Goal: Transaction & Acquisition: Purchase product/service

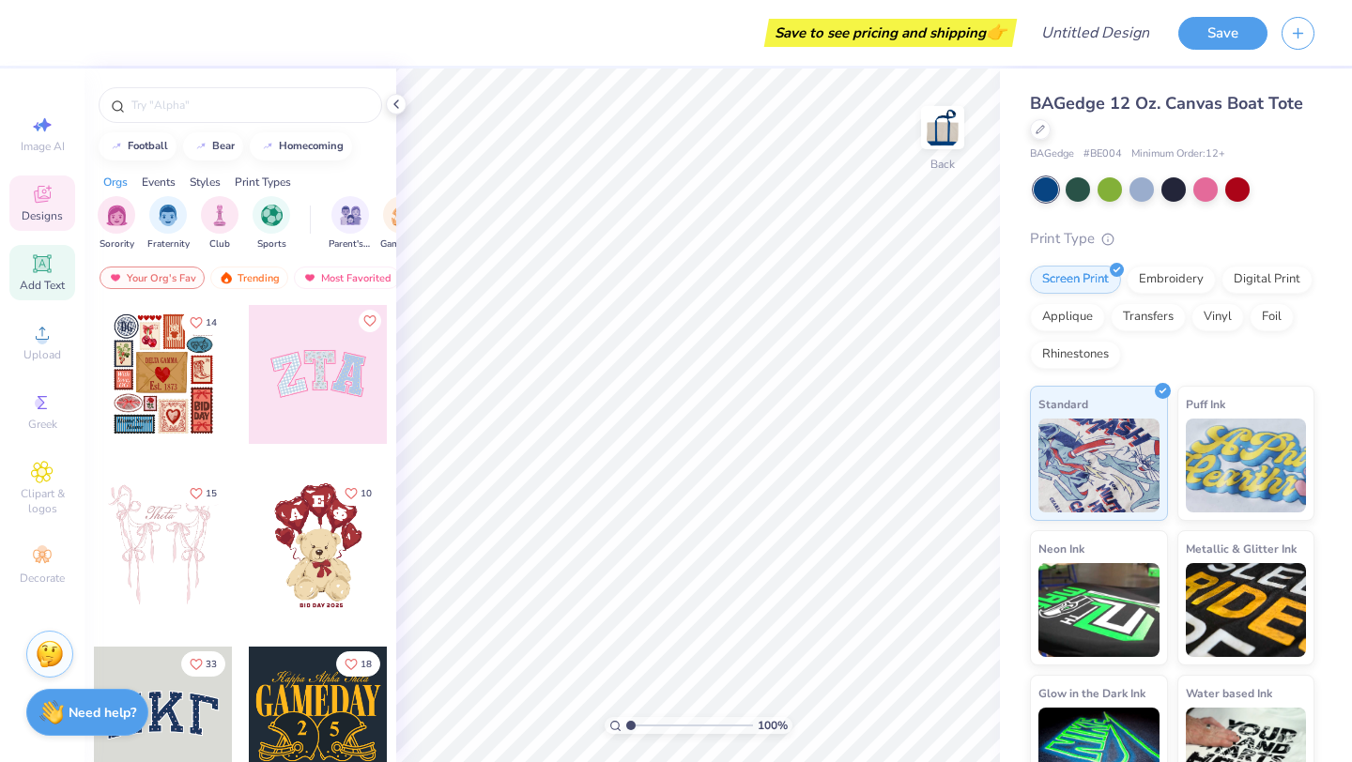
click at [39, 270] on icon at bounding box center [42, 263] width 18 height 18
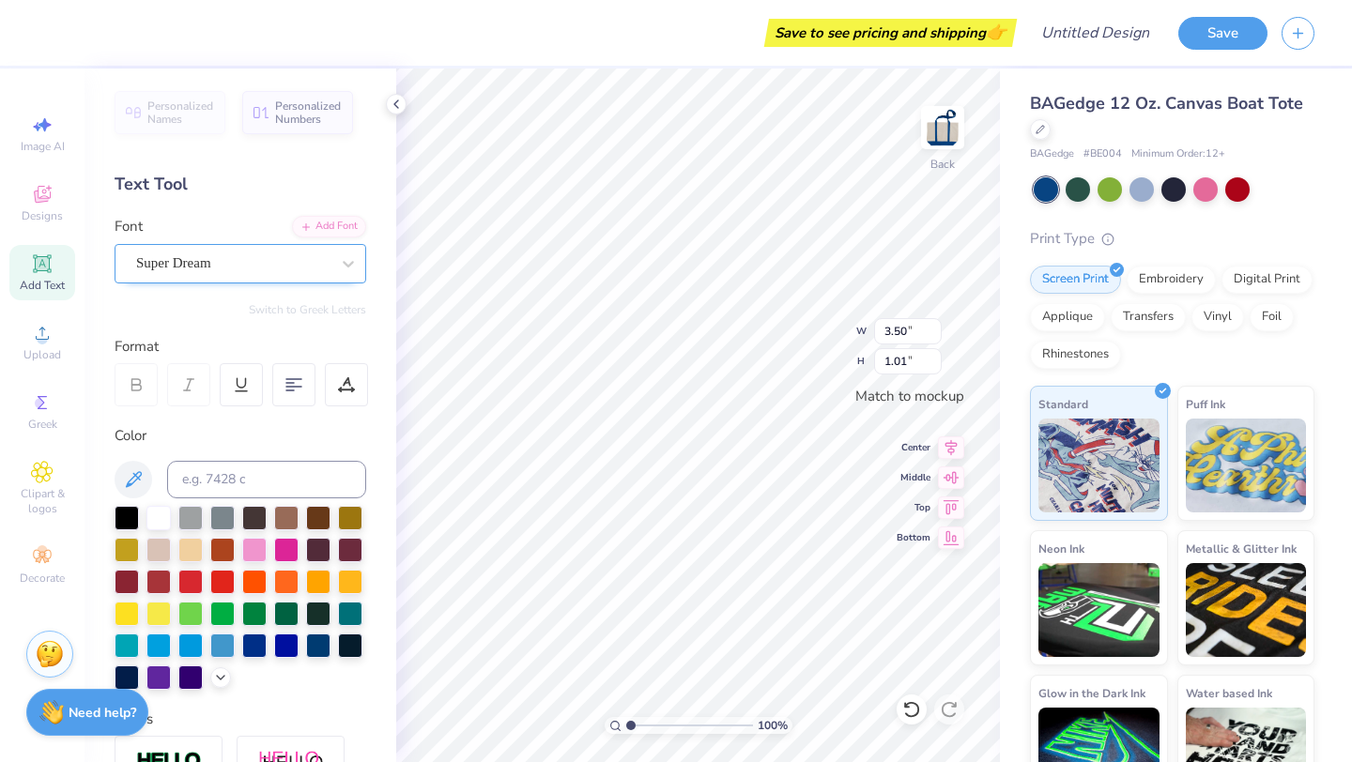
type textarea "ESA"
click at [324, 268] on div "Super Dream" at bounding box center [232, 263] width 197 height 29
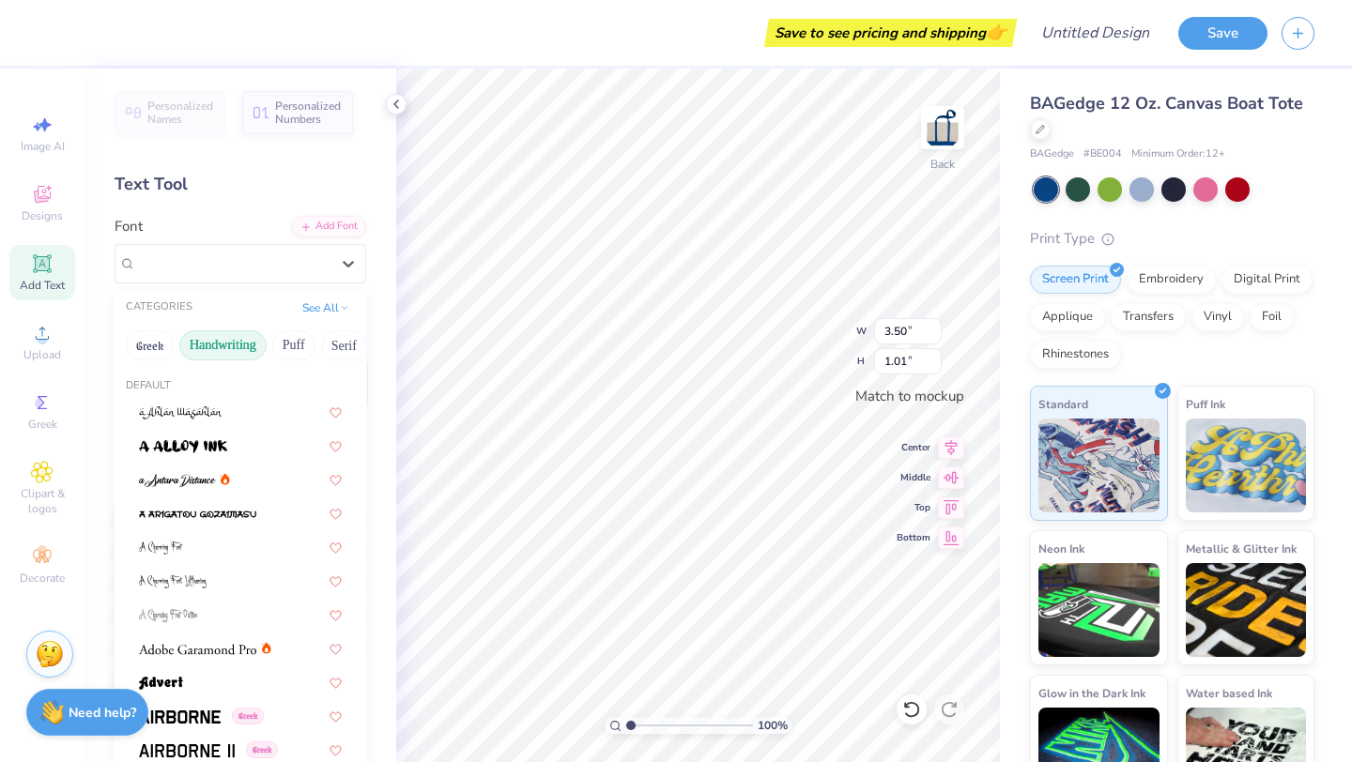
click at [238, 344] on button "Handwriting" at bounding box center [222, 345] width 87 height 30
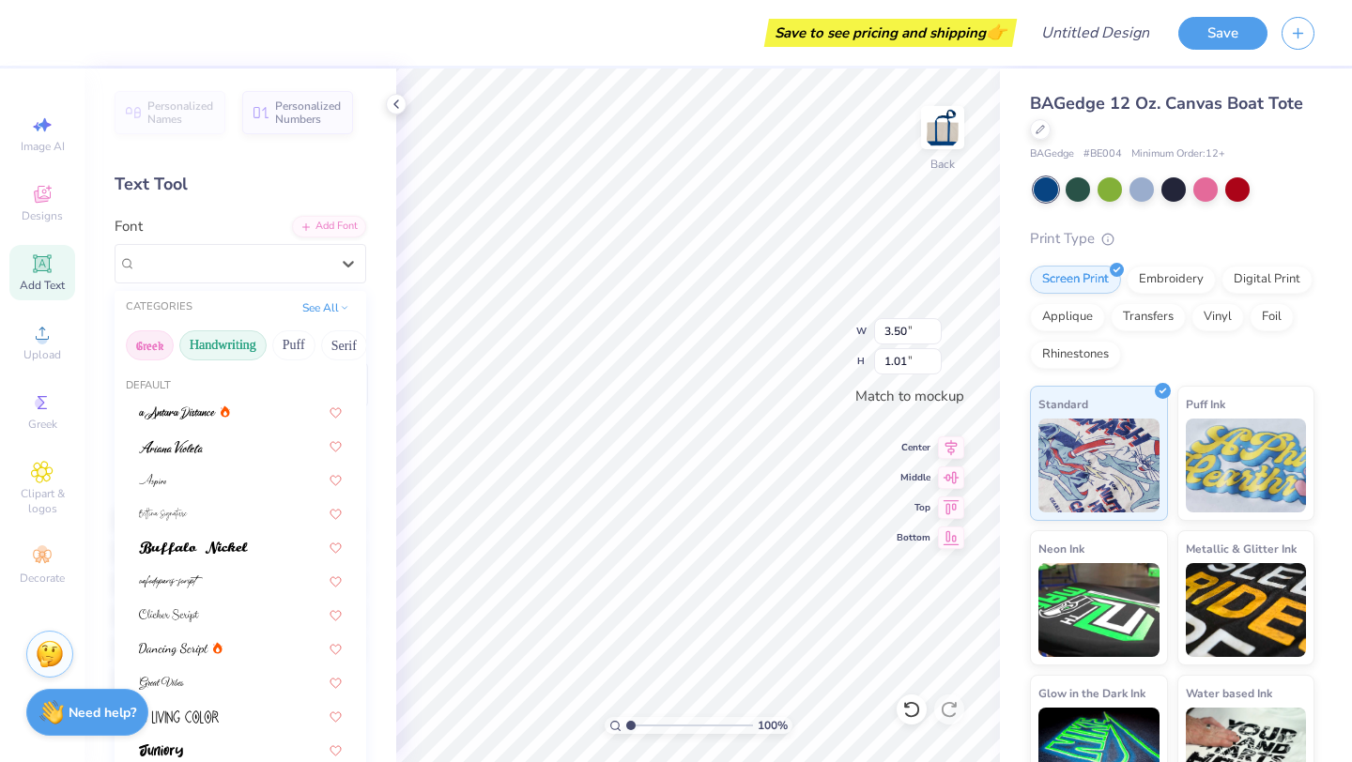
click at [158, 352] on button "Greek" at bounding box center [150, 345] width 48 height 30
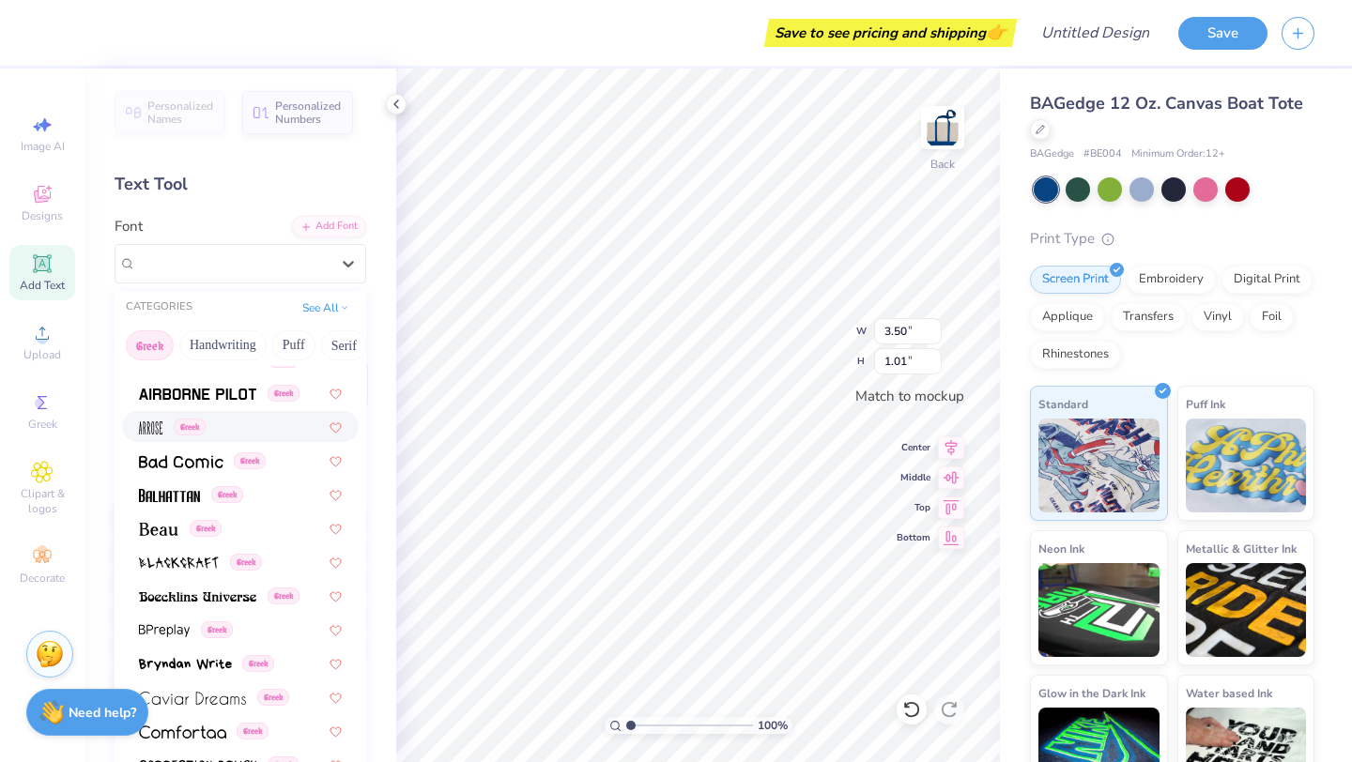
scroll to position [151, 0]
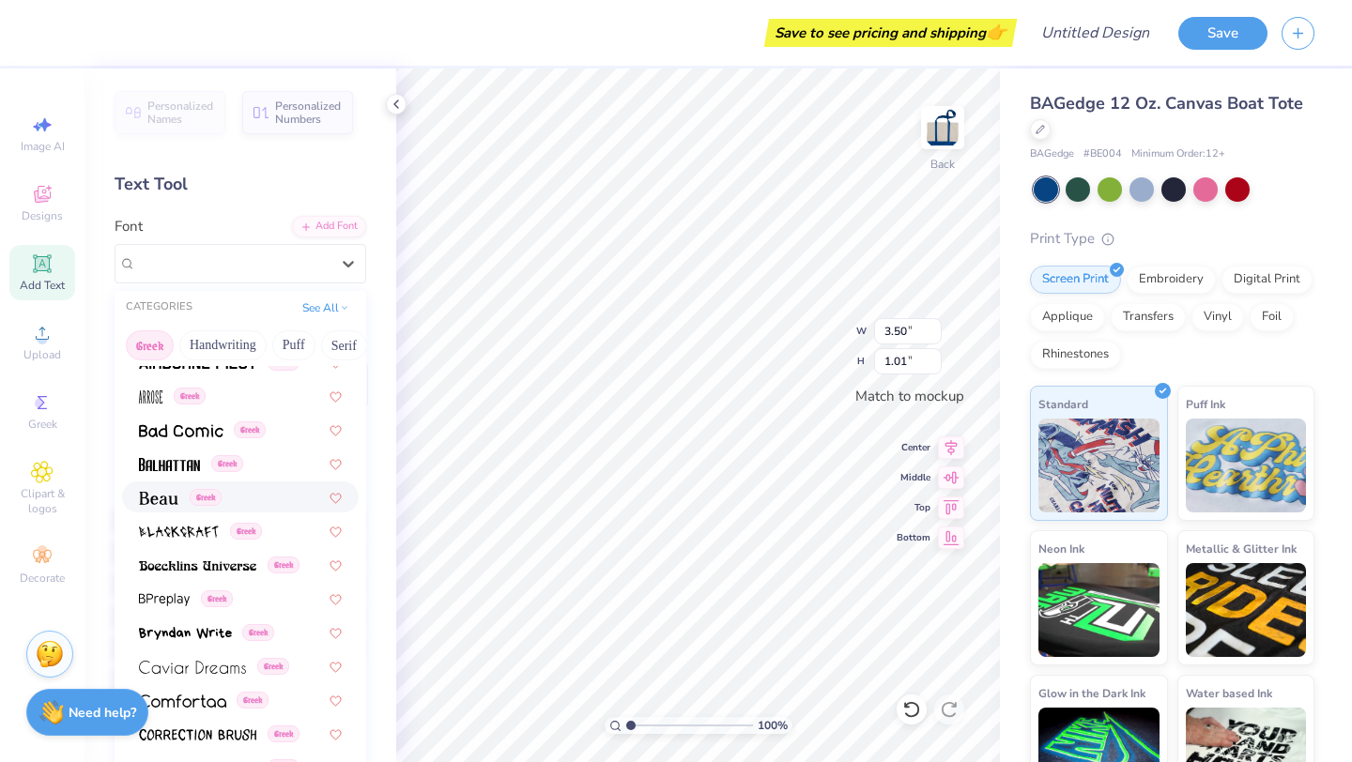
click at [161, 488] on span at bounding box center [158, 497] width 39 height 20
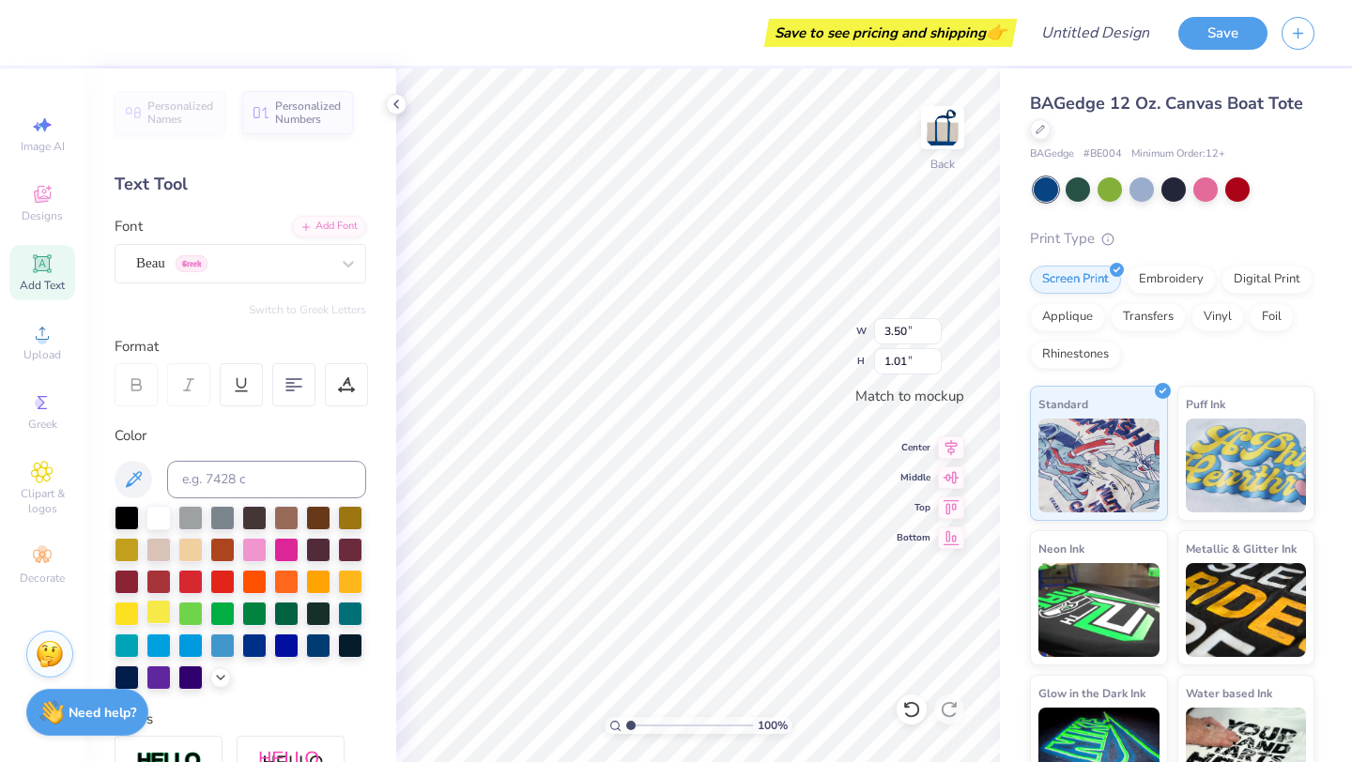
click at [161, 608] on div at bounding box center [158, 612] width 24 height 24
click at [126, 618] on div at bounding box center [127, 612] width 24 height 24
click at [317, 649] on div at bounding box center [318, 644] width 24 height 24
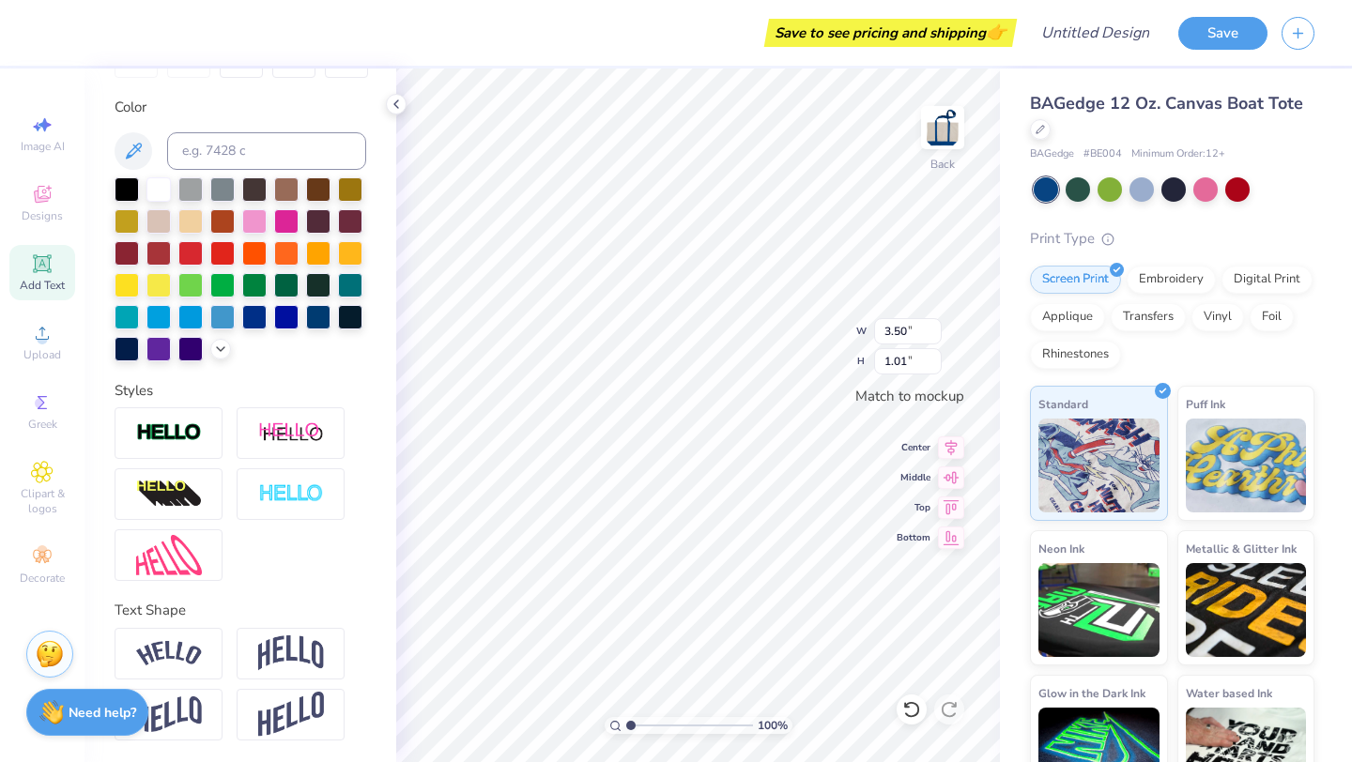
scroll to position [0, 0]
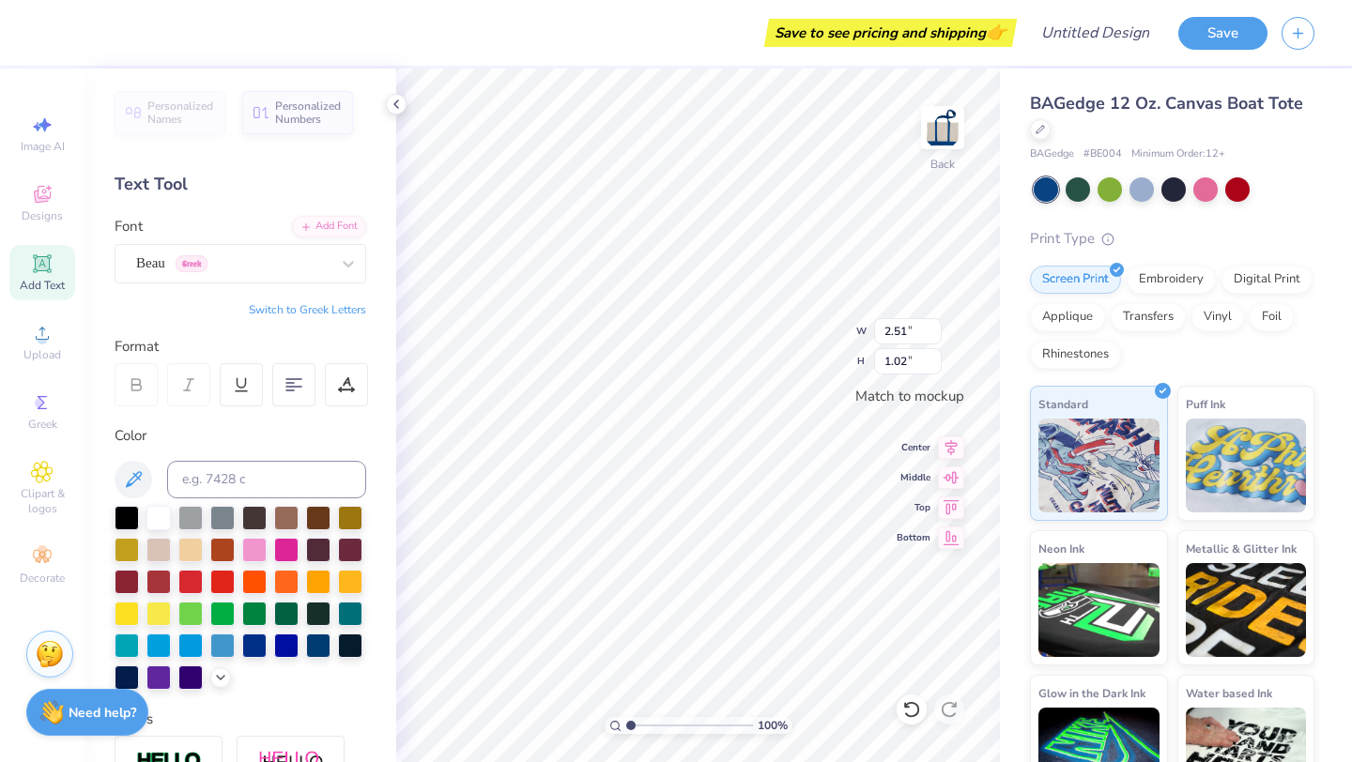
type input "3.00"
type input "1.22"
type input "3.44"
type input "1.40"
click at [1146, 280] on div "Embroidery" at bounding box center [1171, 277] width 89 height 28
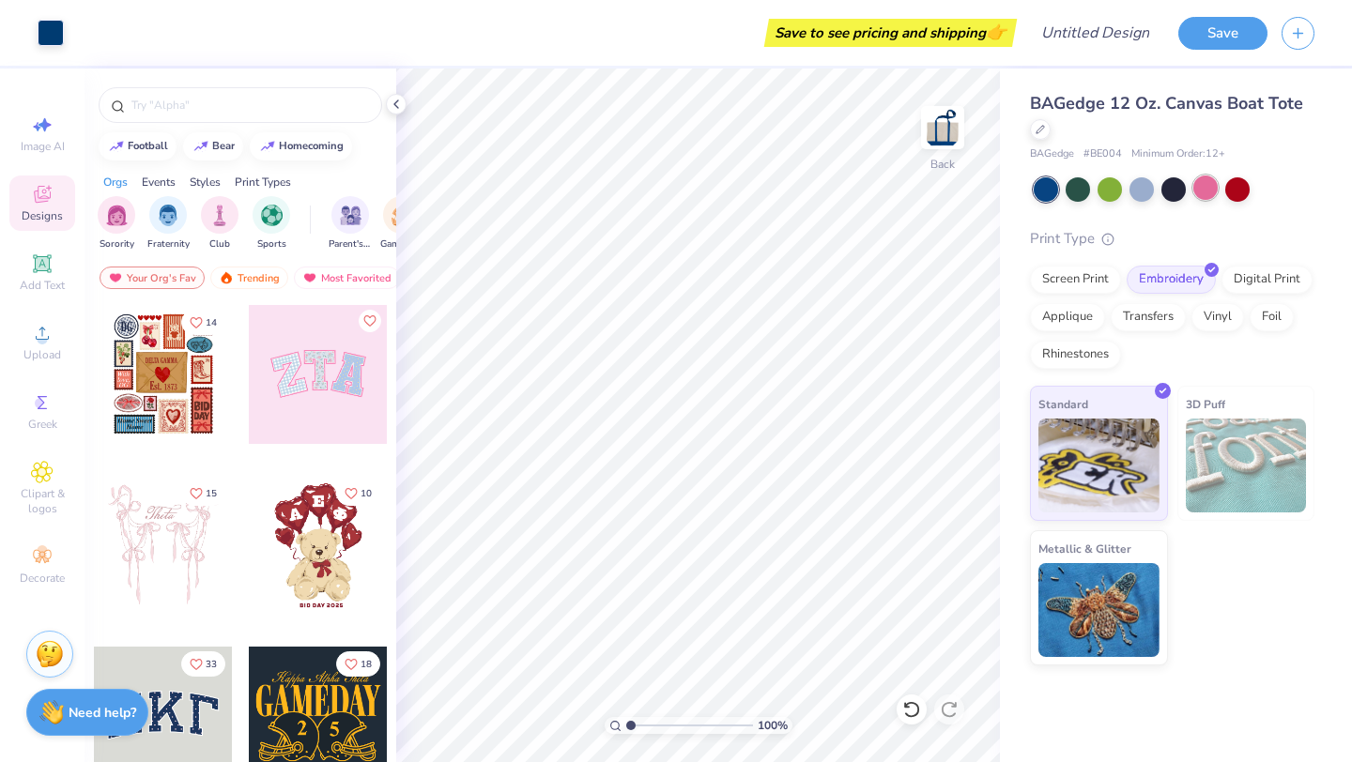
click at [1207, 185] on div at bounding box center [1205, 188] width 24 height 24
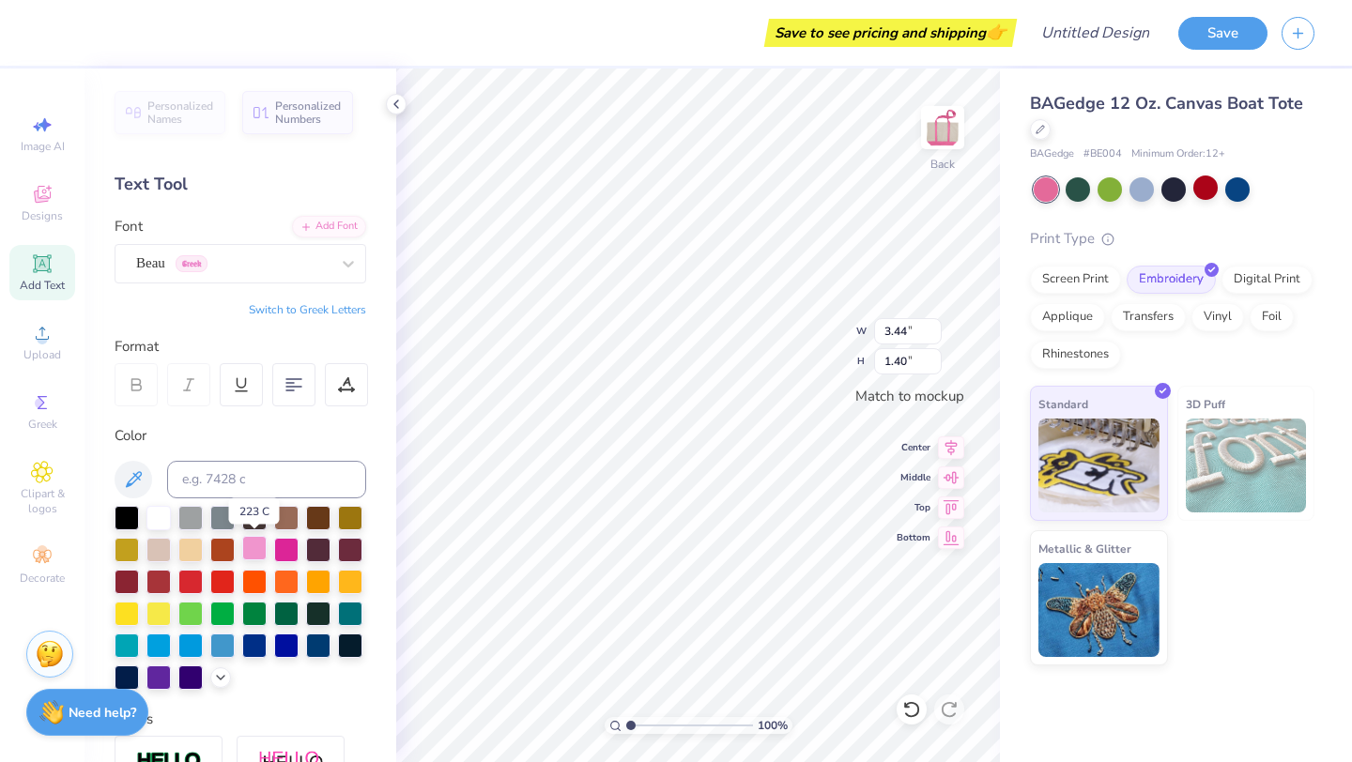
click at [264, 546] on div at bounding box center [254, 548] width 24 height 24
click at [287, 553] on div at bounding box center [286, 548] width 24 height 24
click at [158, 651] on div at bounding box center [158, 644] width 24 height 24
click at [154, 523] on div at bounding box center [158, 516] width 24 height 24
click at [257, 639] on div at bounding box center [254, 644] width 24 height 24
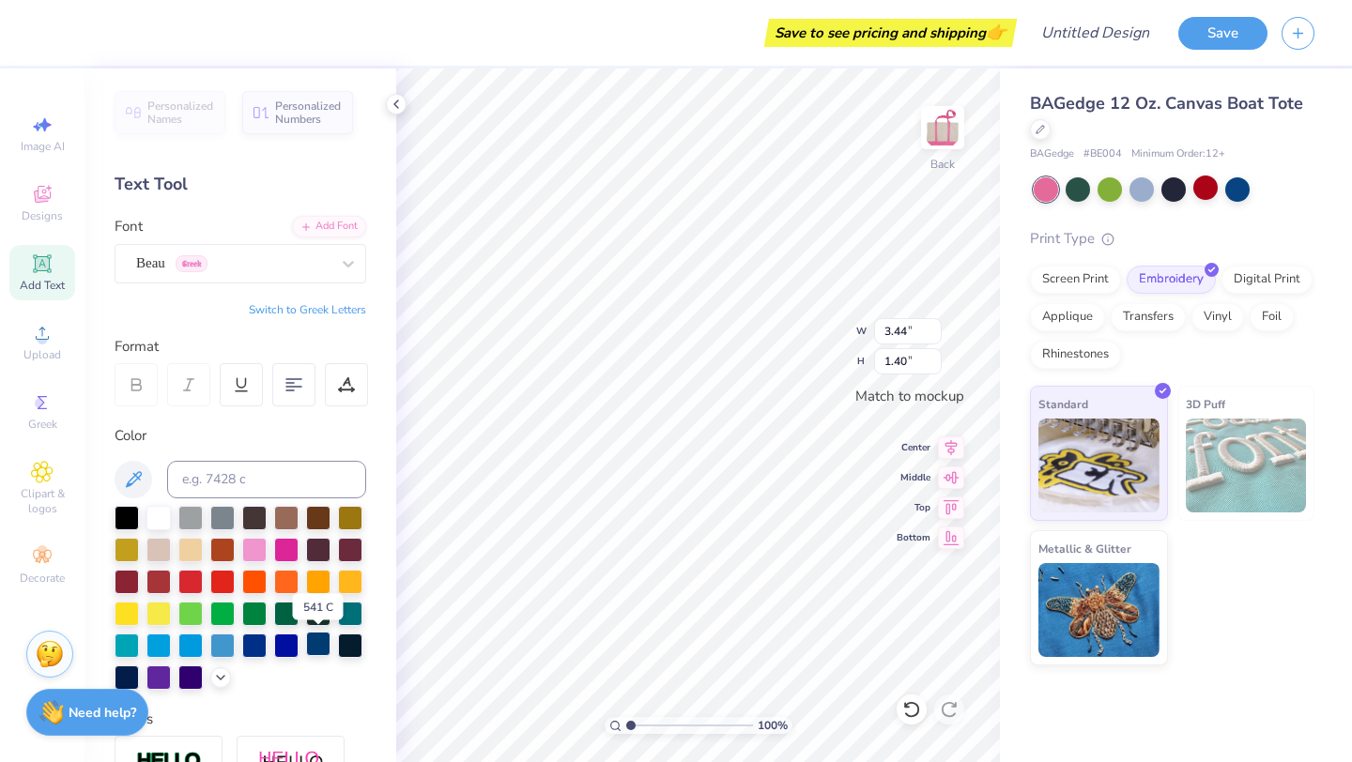
click at [312, 644] on div at bounding box center [318, 644] width 24 height 24
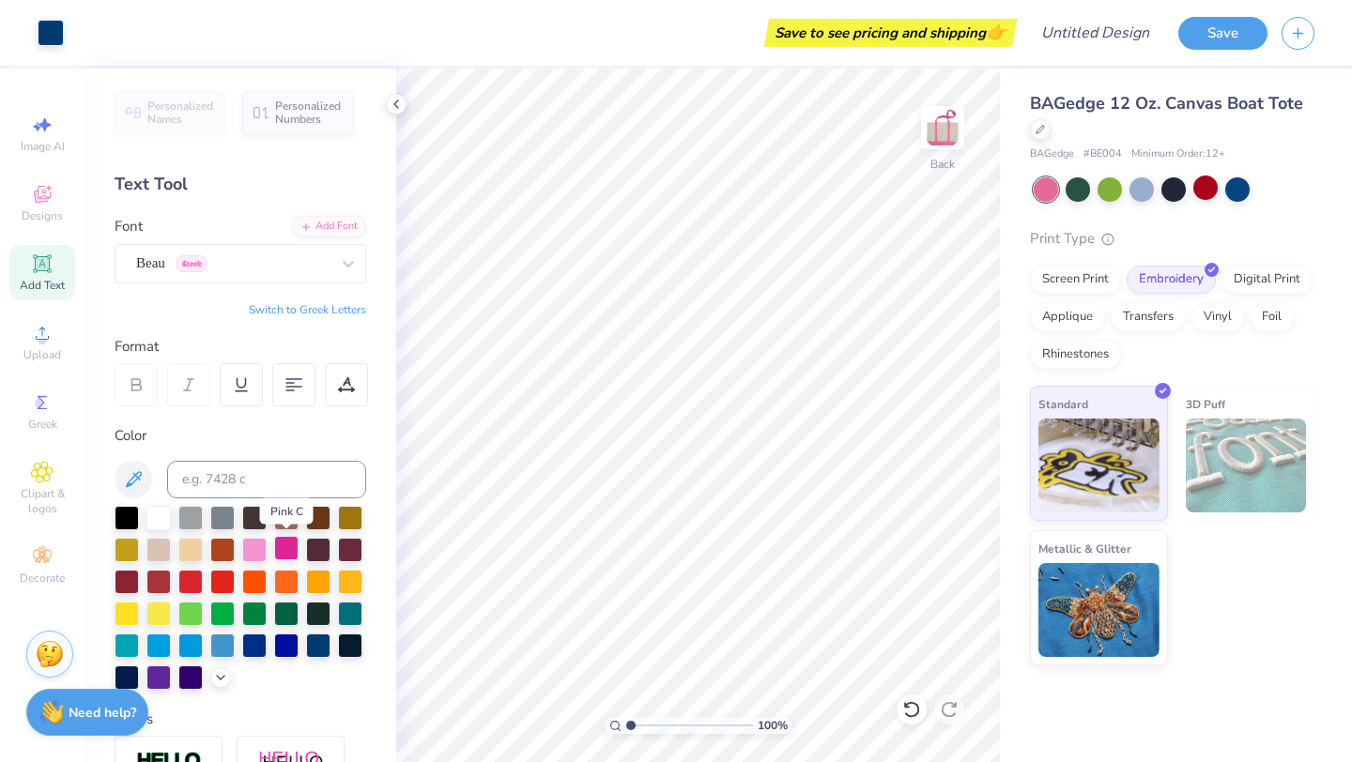
click at [291, 552] on div at bounding box center [286, 548] width 24 height 24
click at [160, 520] on div at bounding box center [158, 516] width 24 height 24
paste textarea "S"
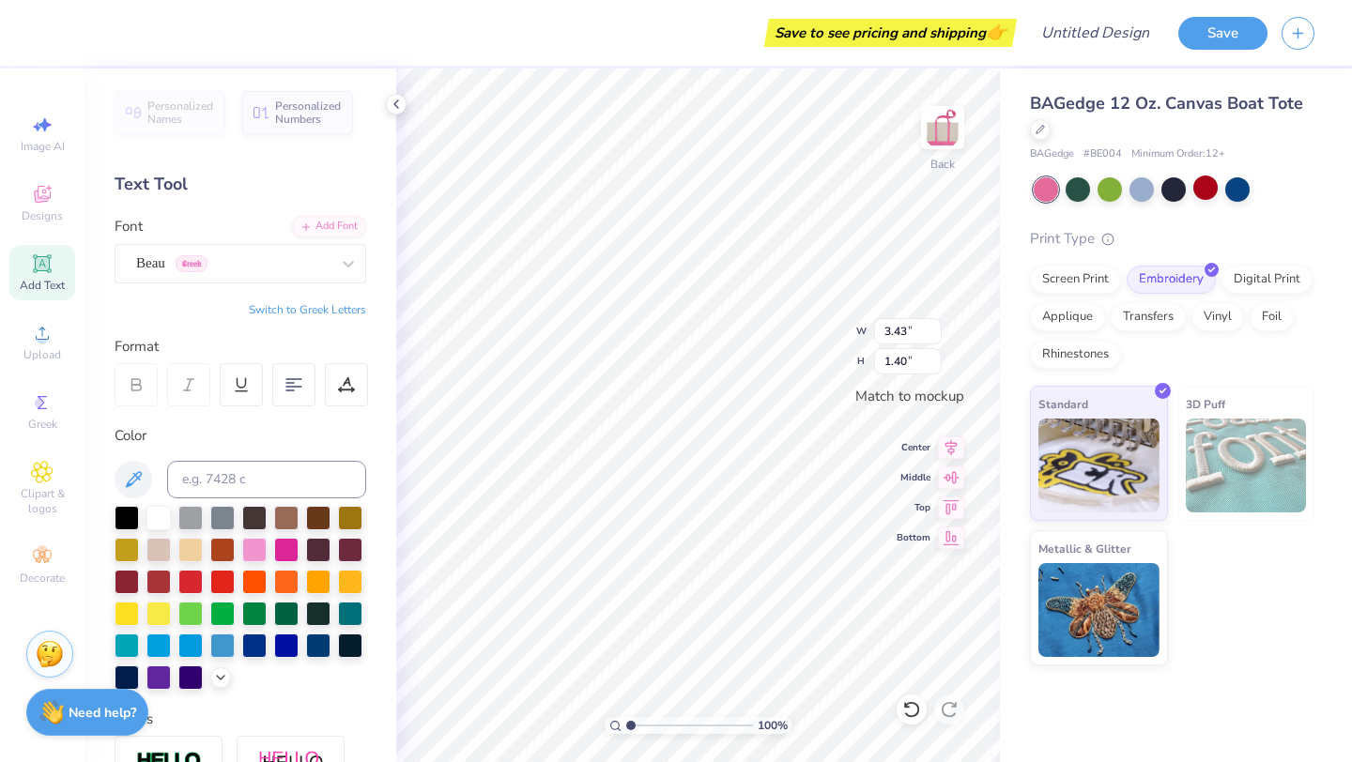
type textarea "E"
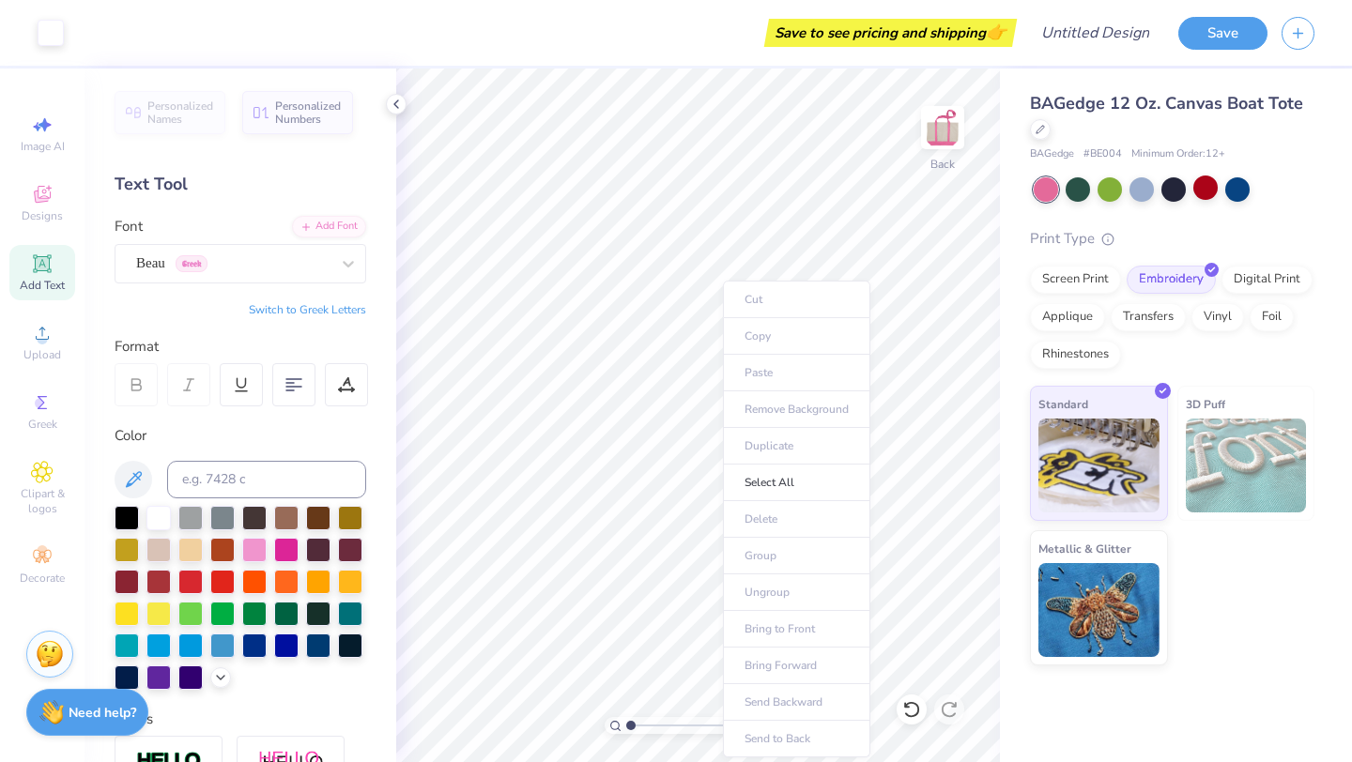
click at [772, 367] on ul "Cut Copy Paste Remove Background Duplicate Select All Delete Group Ungroup Brin…" at bounding box center [796, 519] width 147 height 477
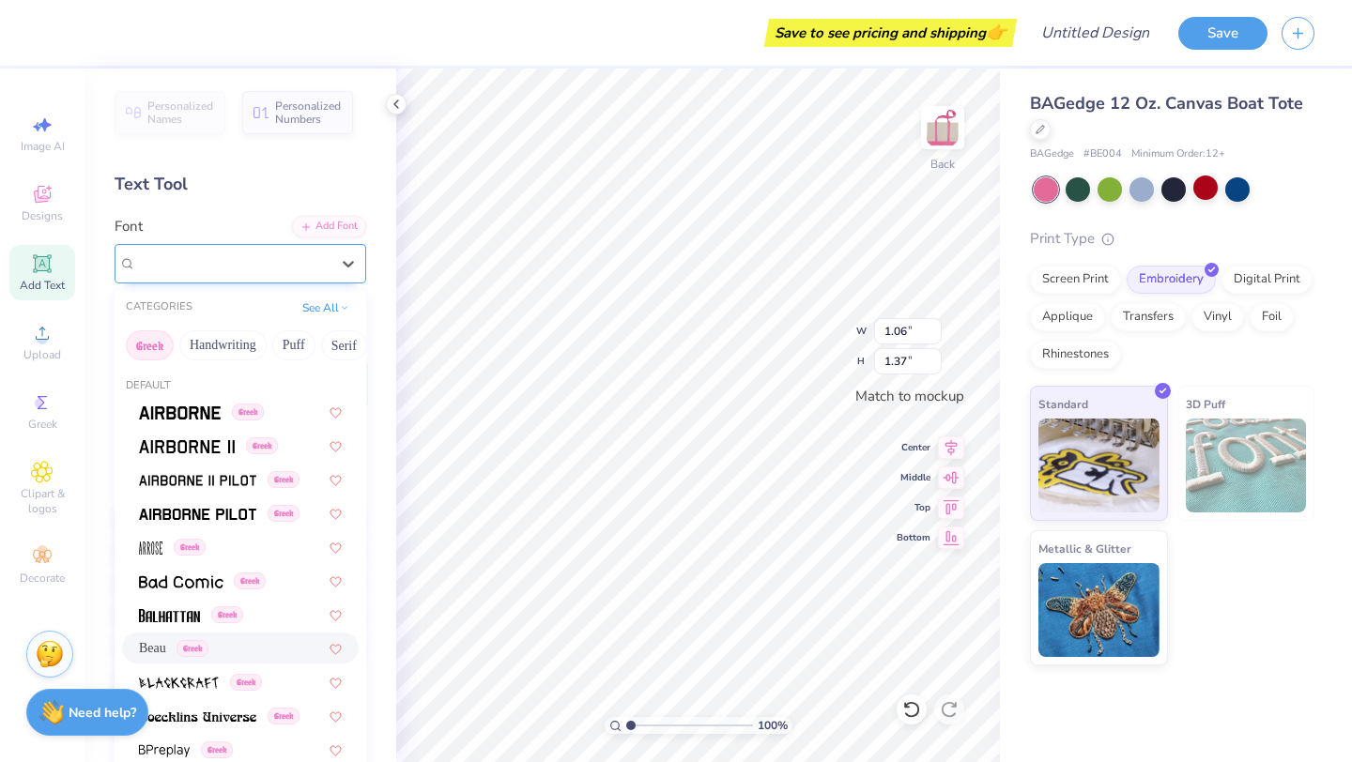
click at [263, 272] on div "Beau Greek" at bounding box center [232, 263] width 197 height 29
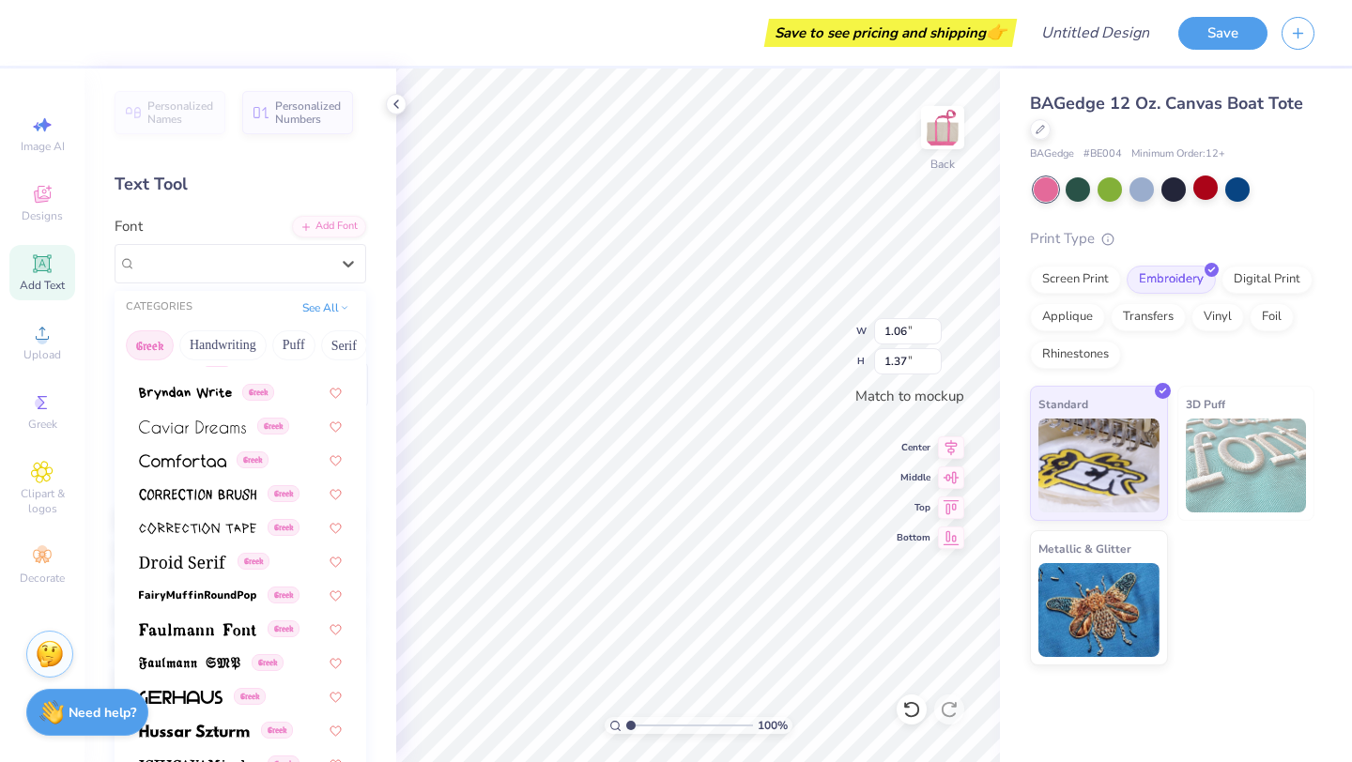
scroll to position [412, 0]
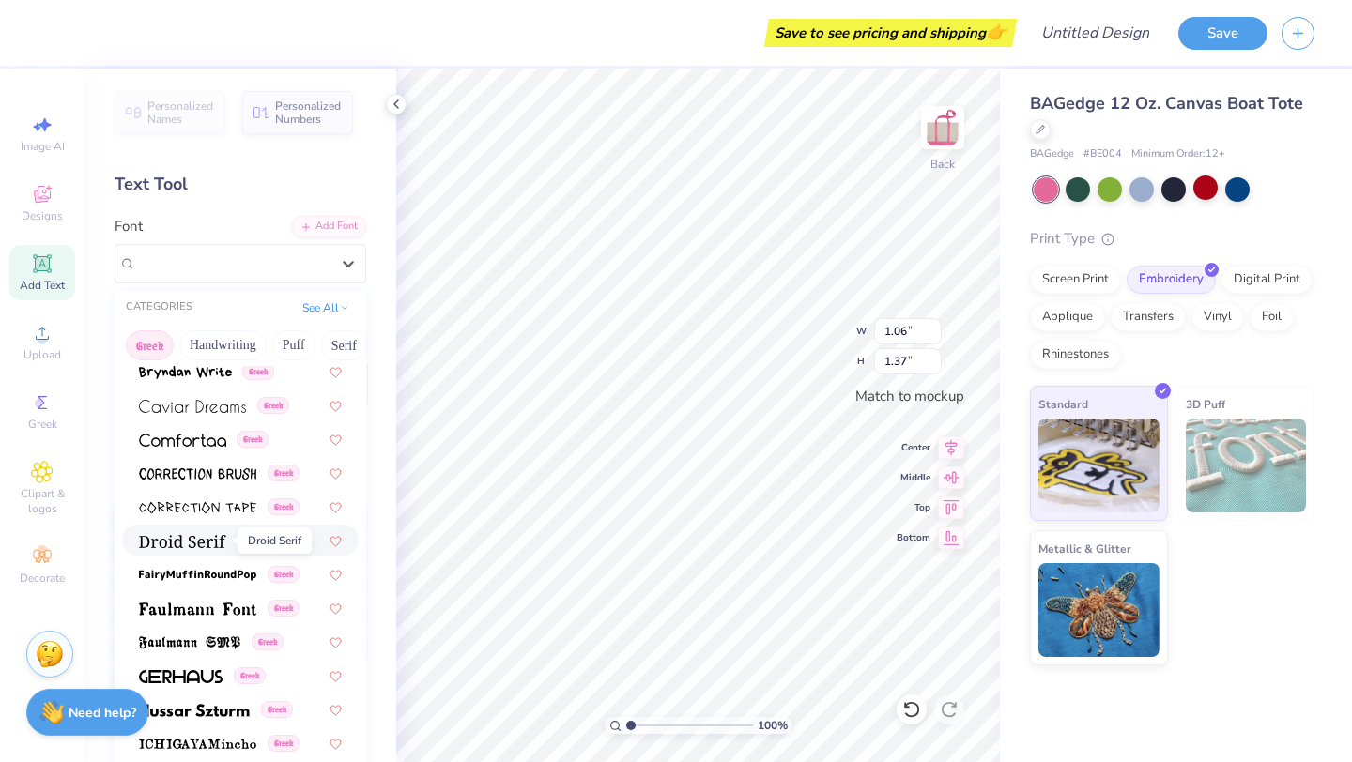
click at [185, 543] on img at bounding box center [182, 541] width 87 height 13
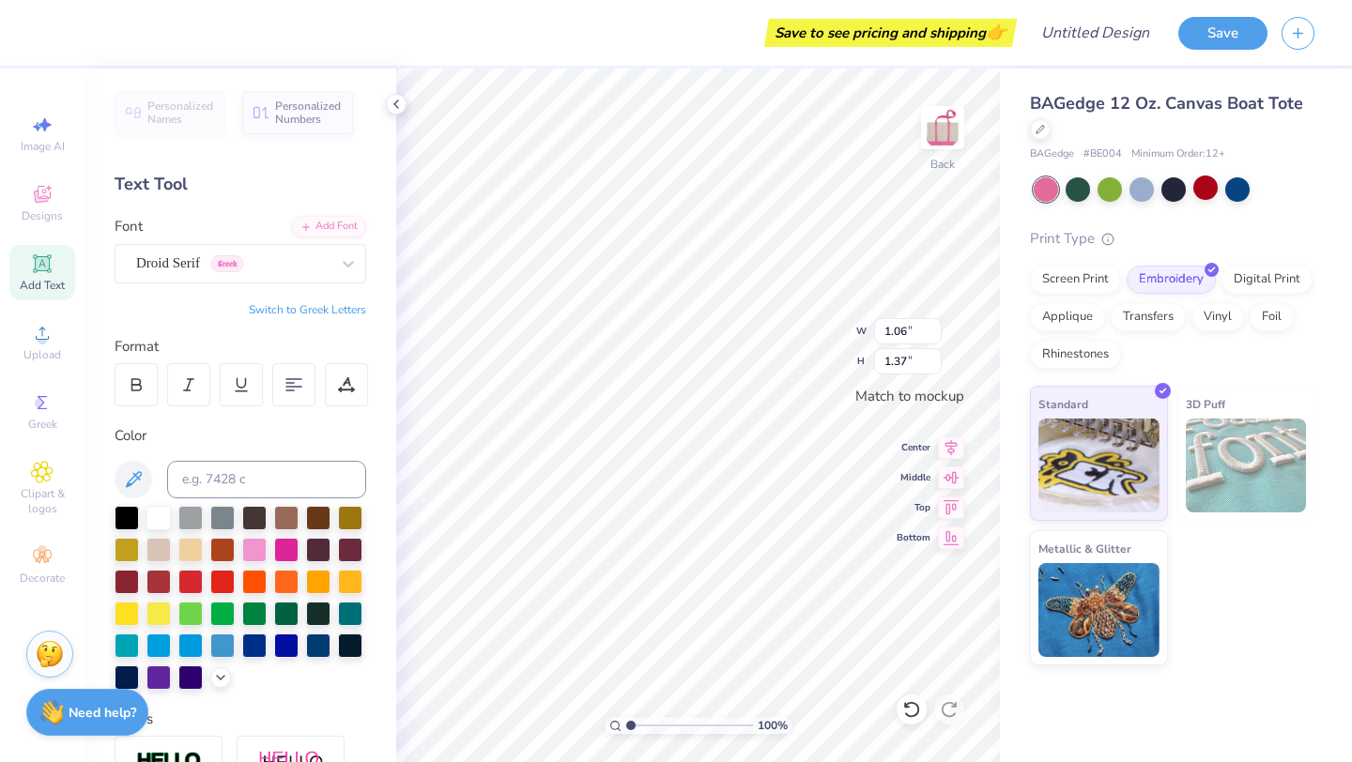
paste textarea "S"
type textarea "e"
click at [260, 262] on div "Droid Serif Greek" at bounding box center [232, 263] width 197 height 29
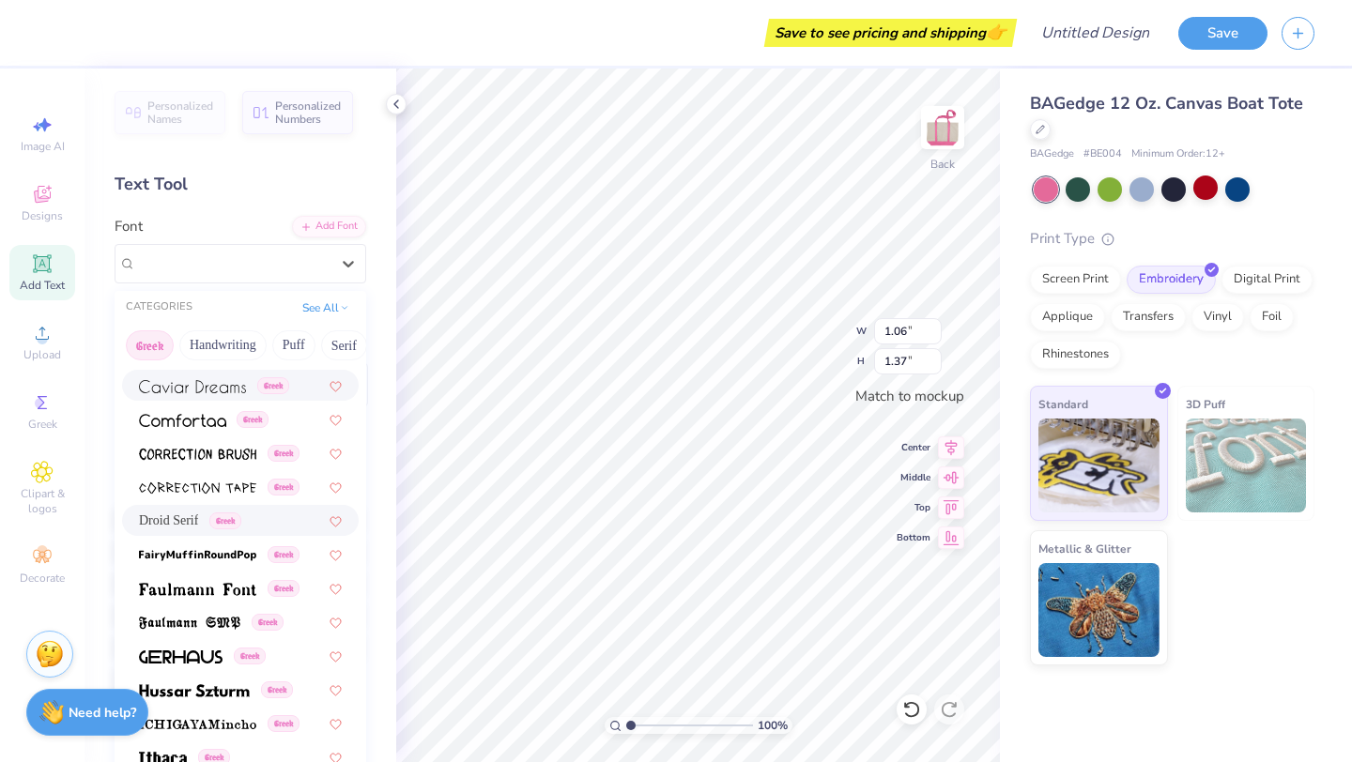
scroll to position [434, 0]
click at [198, 514] on span "Droid Serif" at bounding box center [168, 519] width 59 height 20
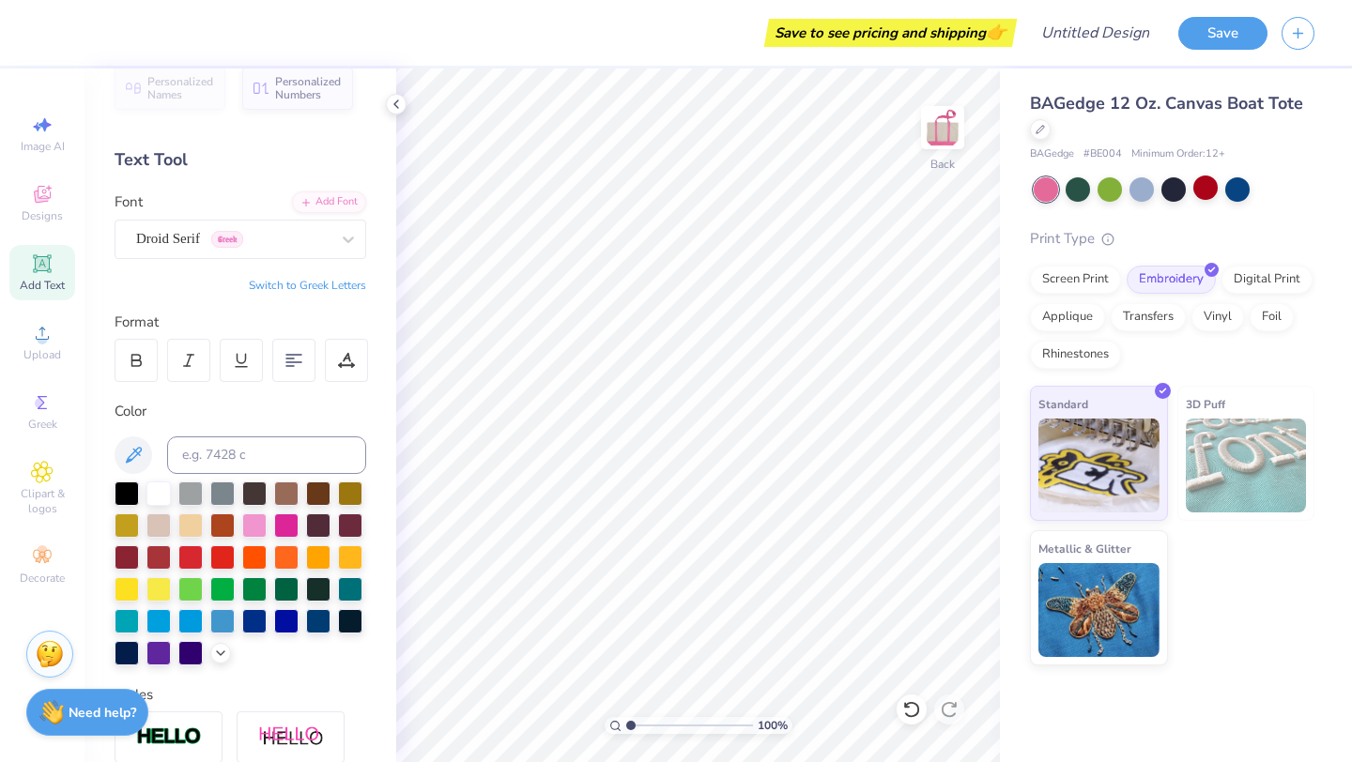
scroll to position [25, 0]
click at [304, 282] on button "Switch to Greek Letters" at bounding box center [307, 284] width 117 height 15
click at [294, 285] on button "Switch to Greek Letters" at bounding box center [307, 284] width 117 height 15
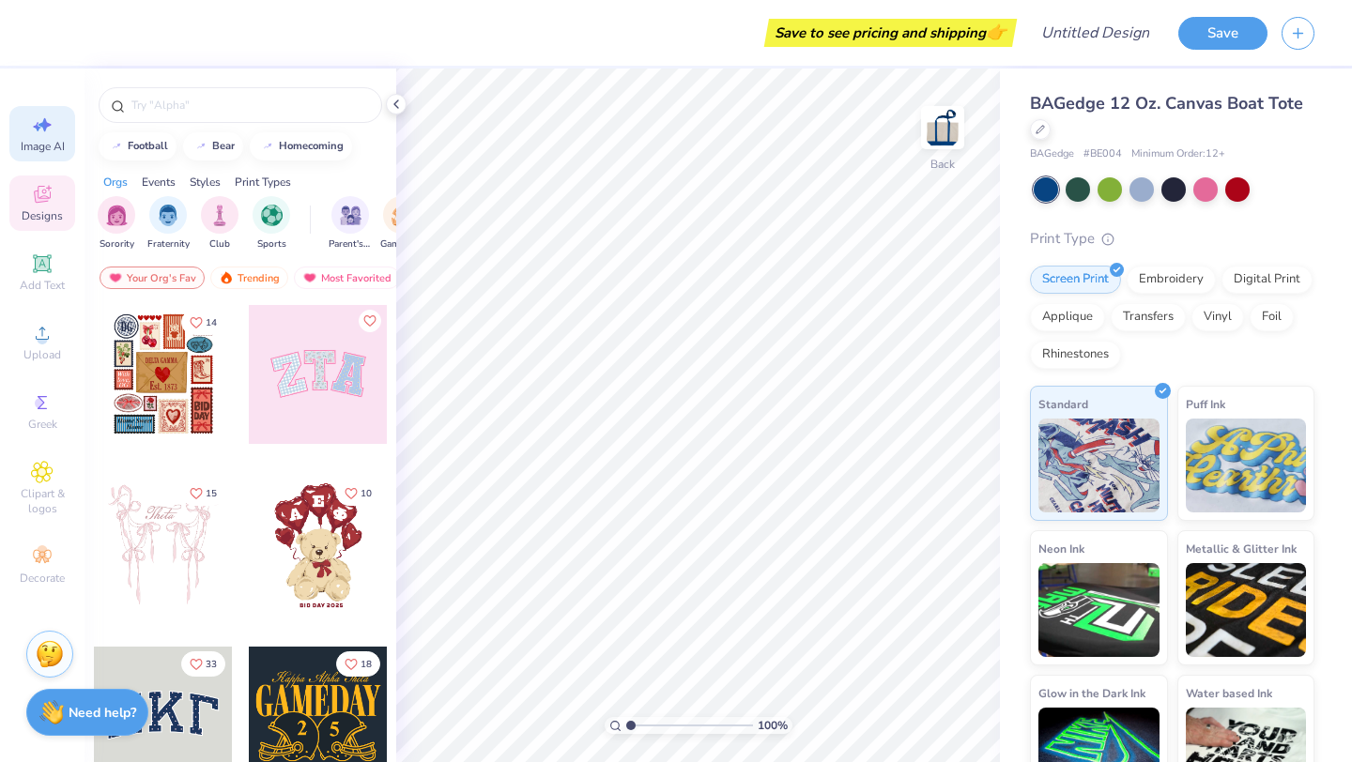
click at [45, 115] on icon at bounding box center [42, 125] width 23 height 23
select select "4"
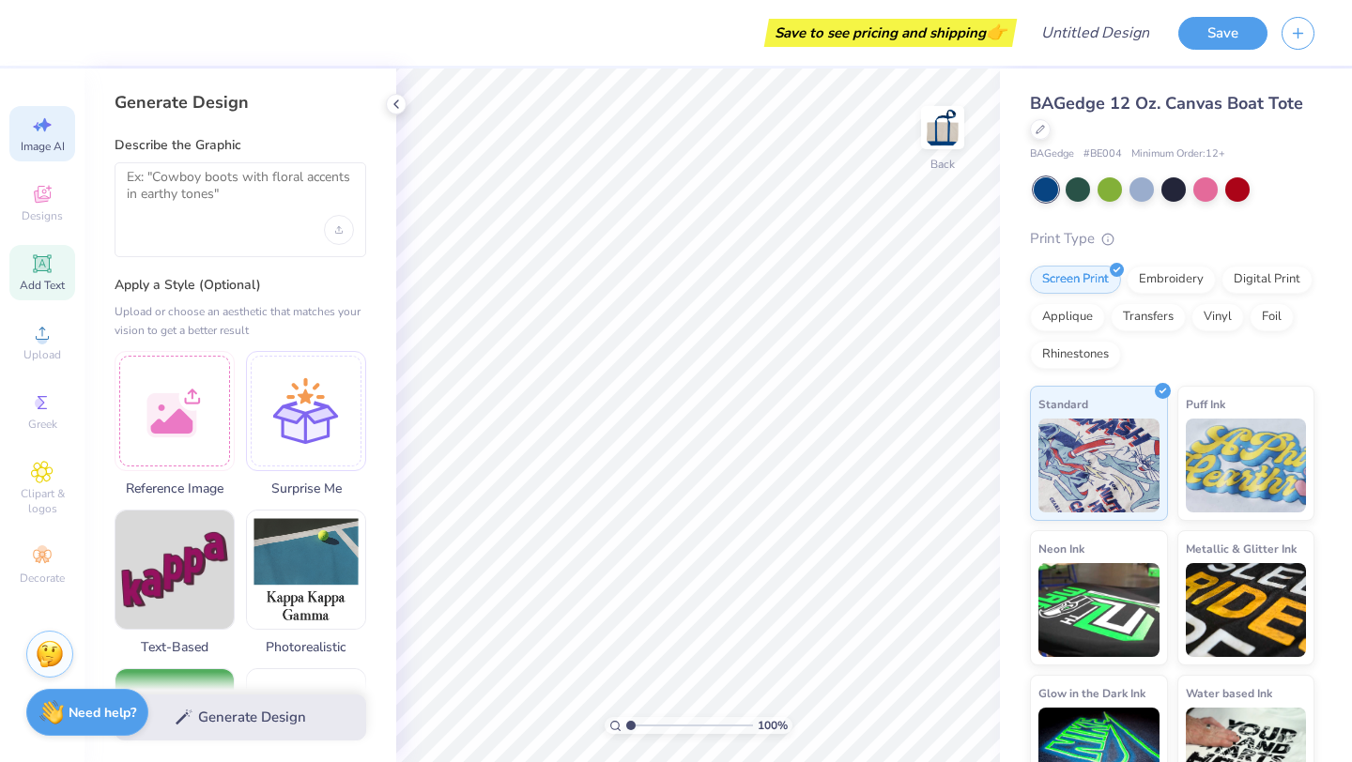
click at [45, 276] on div "Add Text" at bounding box center [42, 272] width 66 height 55
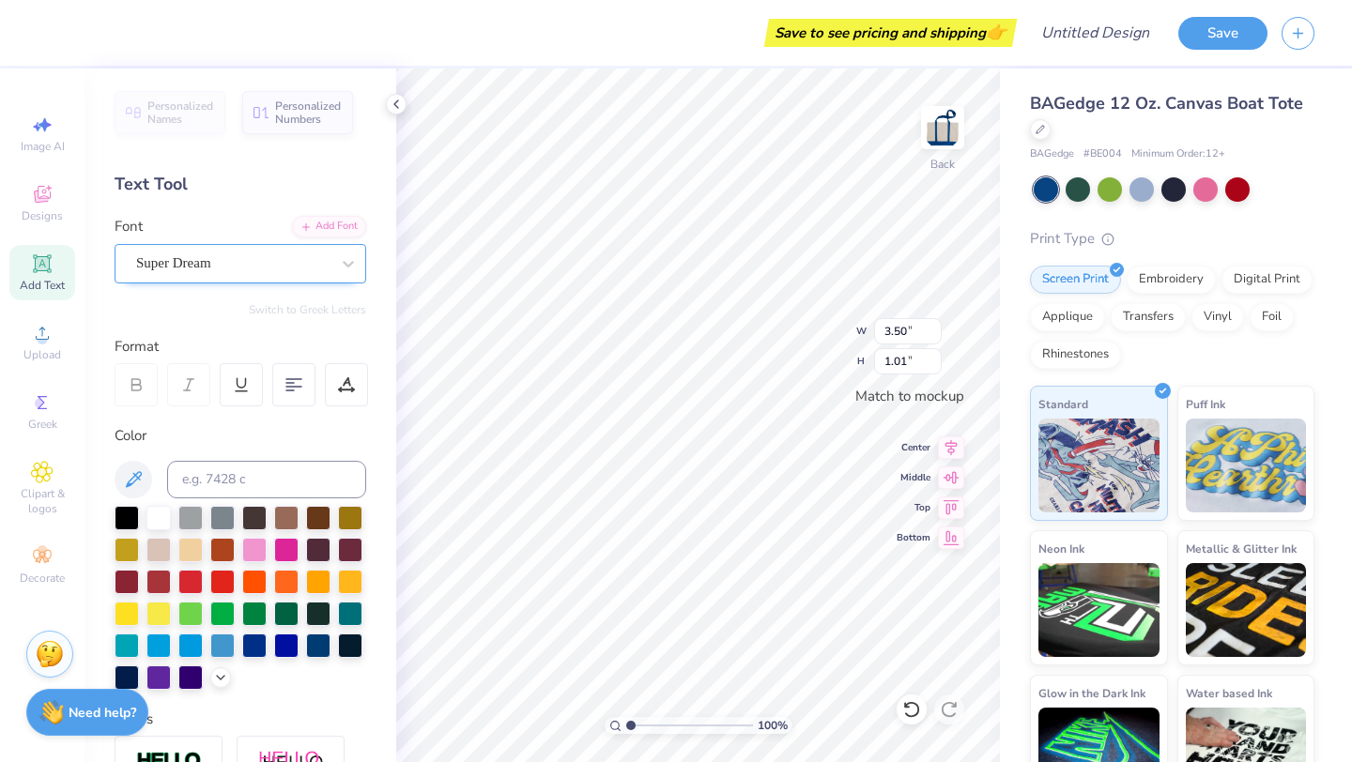
click at [297, 263] on div "Super Dream" at bounding box center [232, 263] width 197 height 29
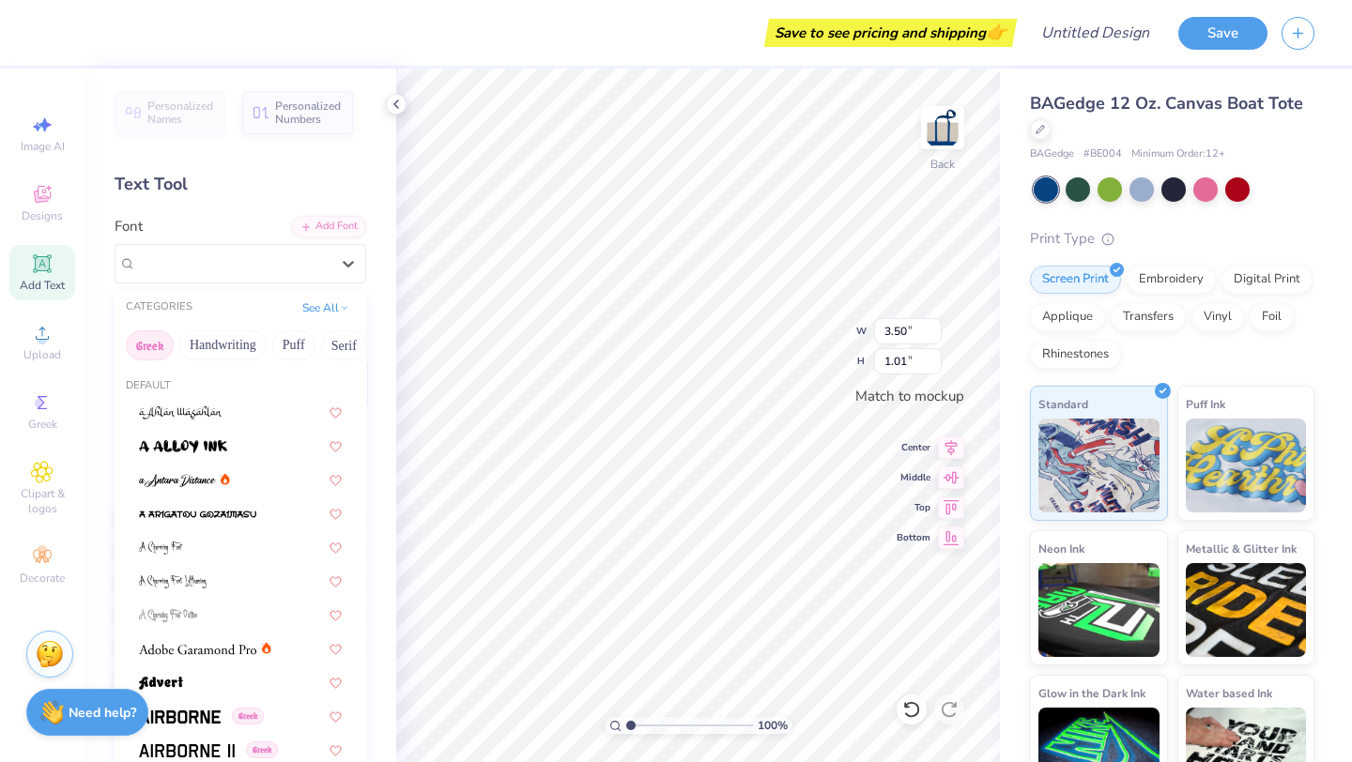
click at [154, 344] on button "Greek" at bounding box center [150, 345] width 48 height 30
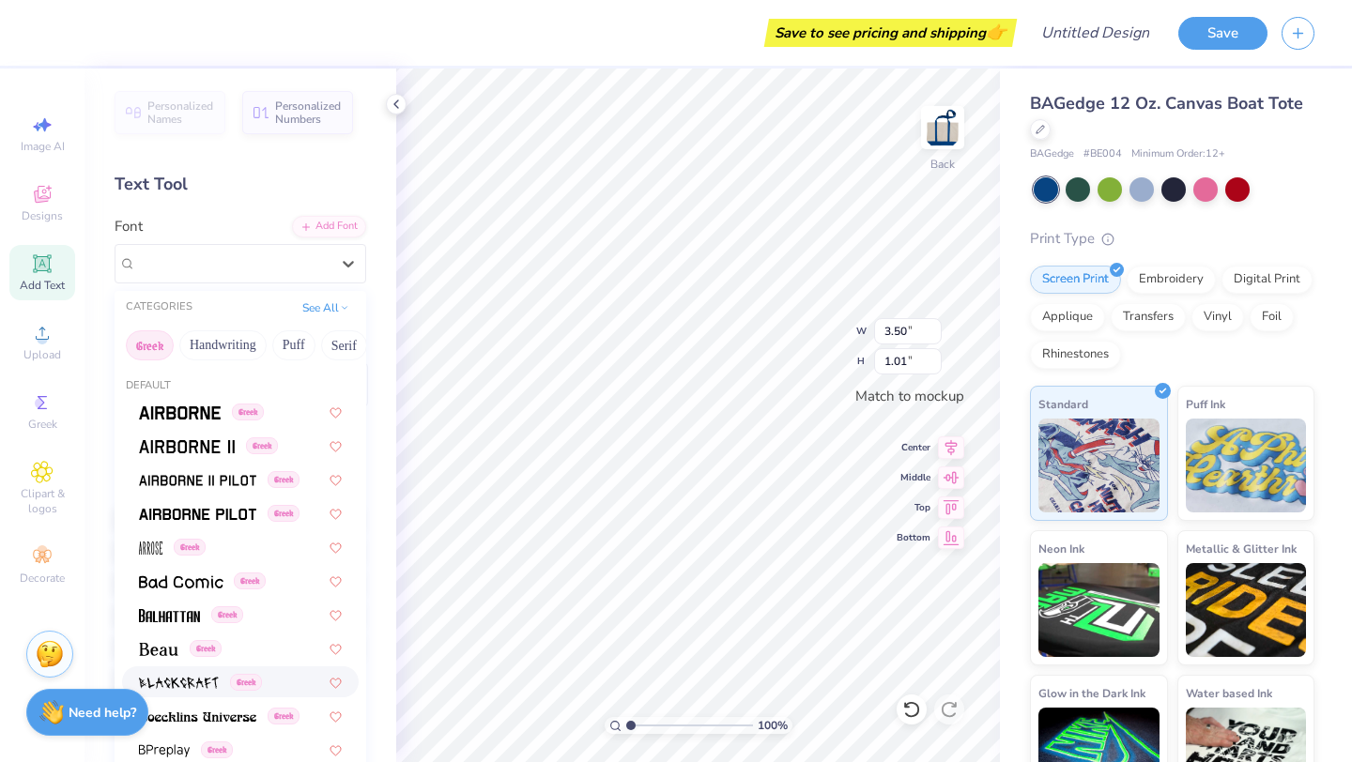
scroll to position [151, 0]
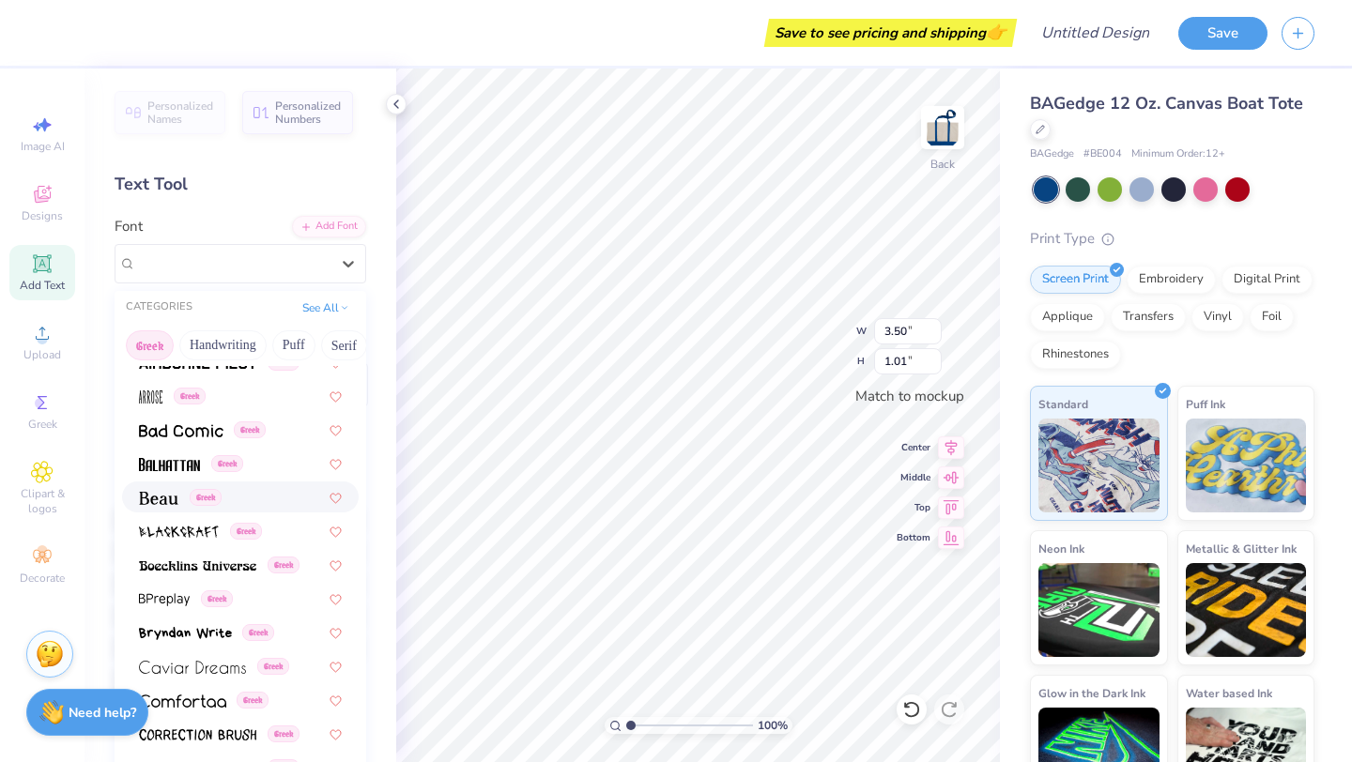
click at [156, 504] on img at bounding box center [158, 498] width 39 height 13
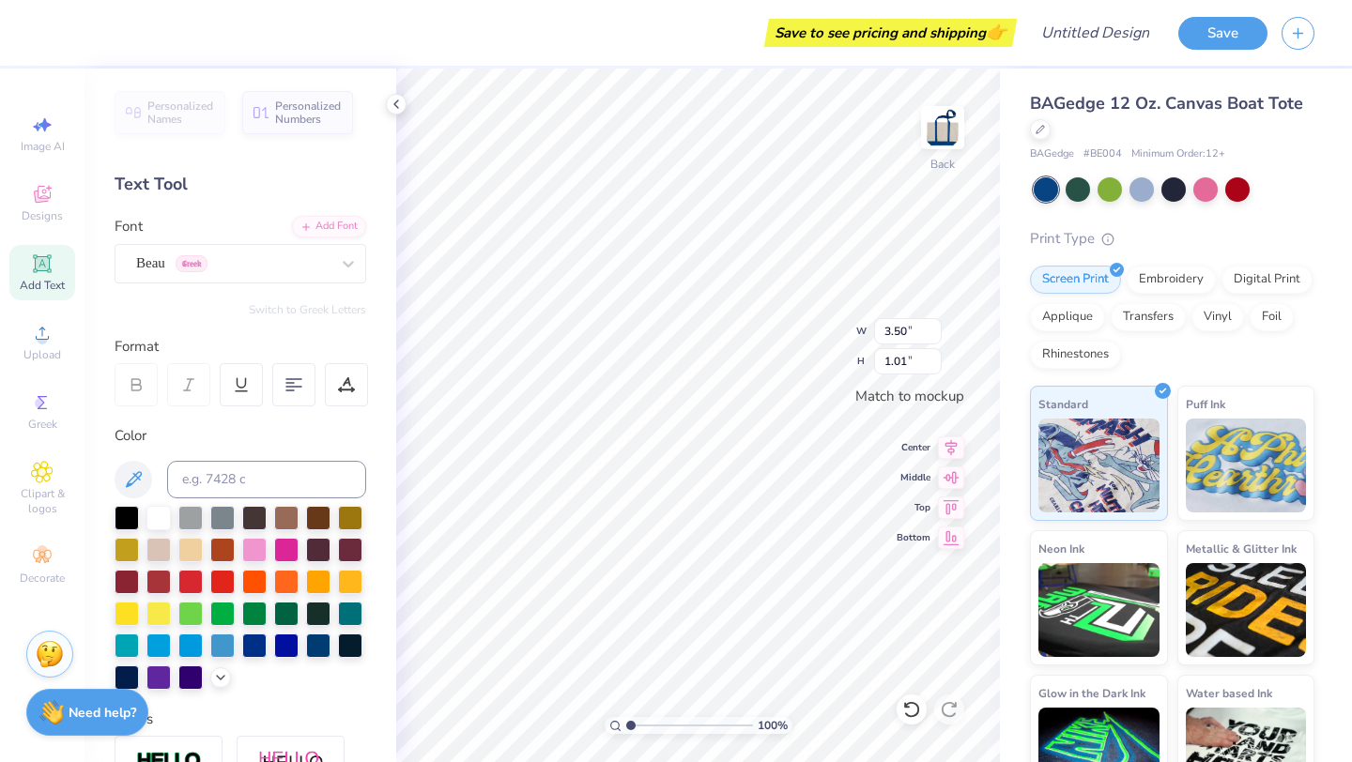
type input "3.25"
type input "1.00"
click at [340, 311] on button "Switch to Greek Letters" at bounding box center [307, 309] width 117 height 15
type input "3.16"
type textarea "ΕΣΑ"
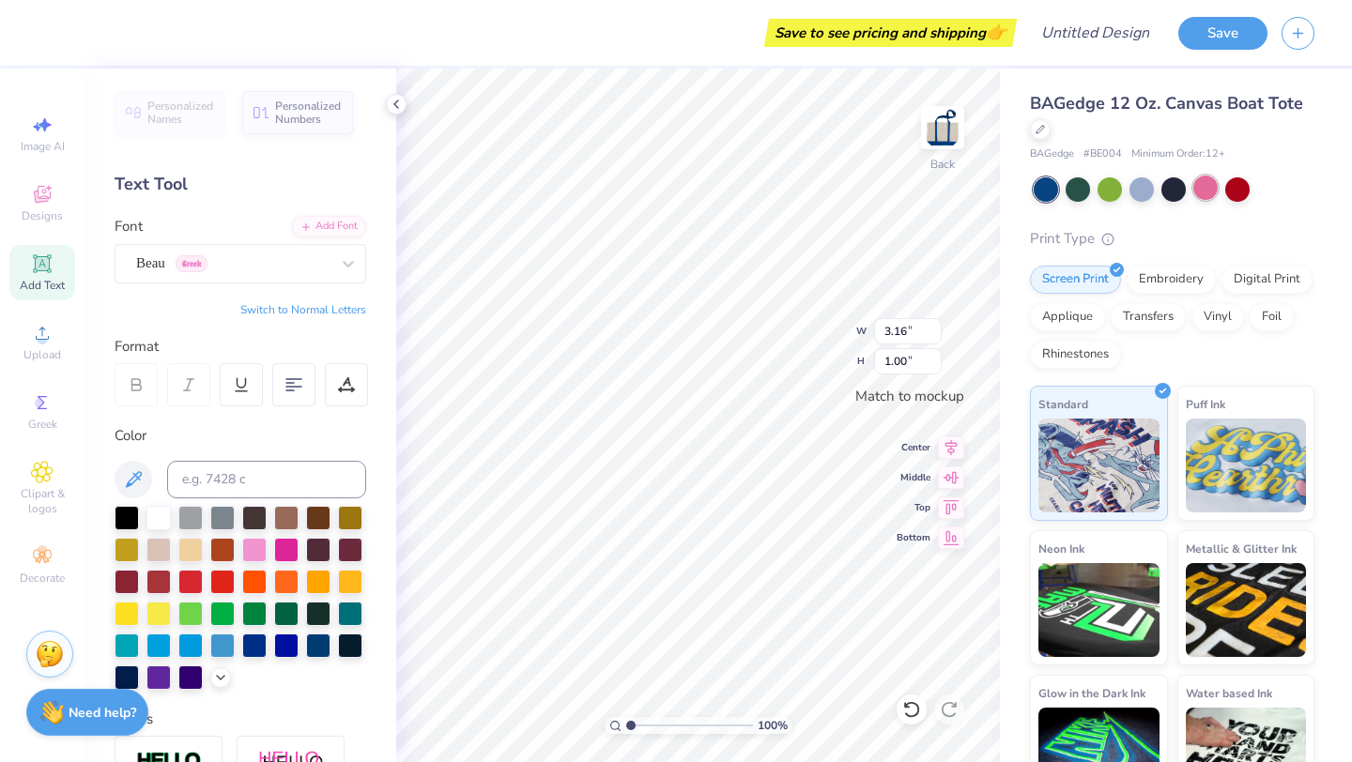
click at [1202, 192] on div at bounding box center [1205, 188] width 24 height 24
type input "2.55"
type input "3.39"
type input "1.33"
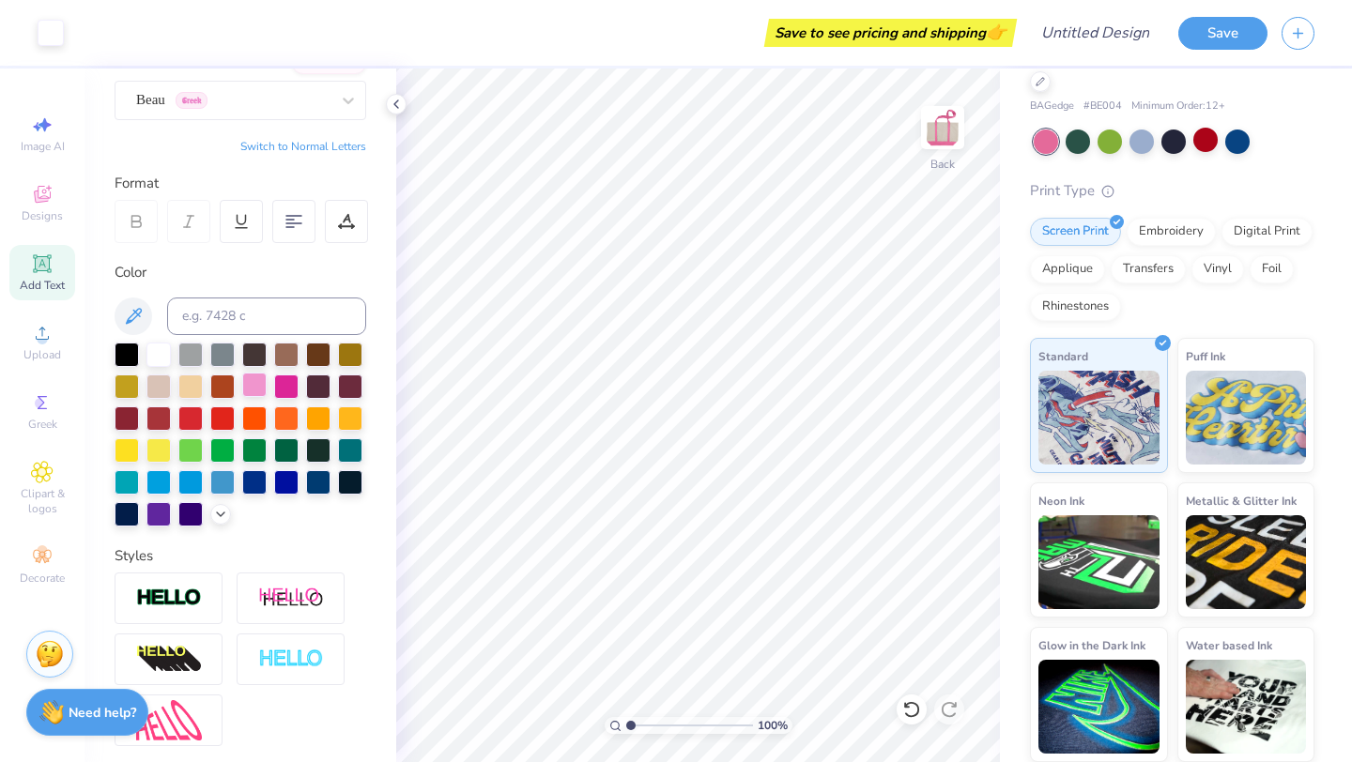
scroll to position [0, 0]
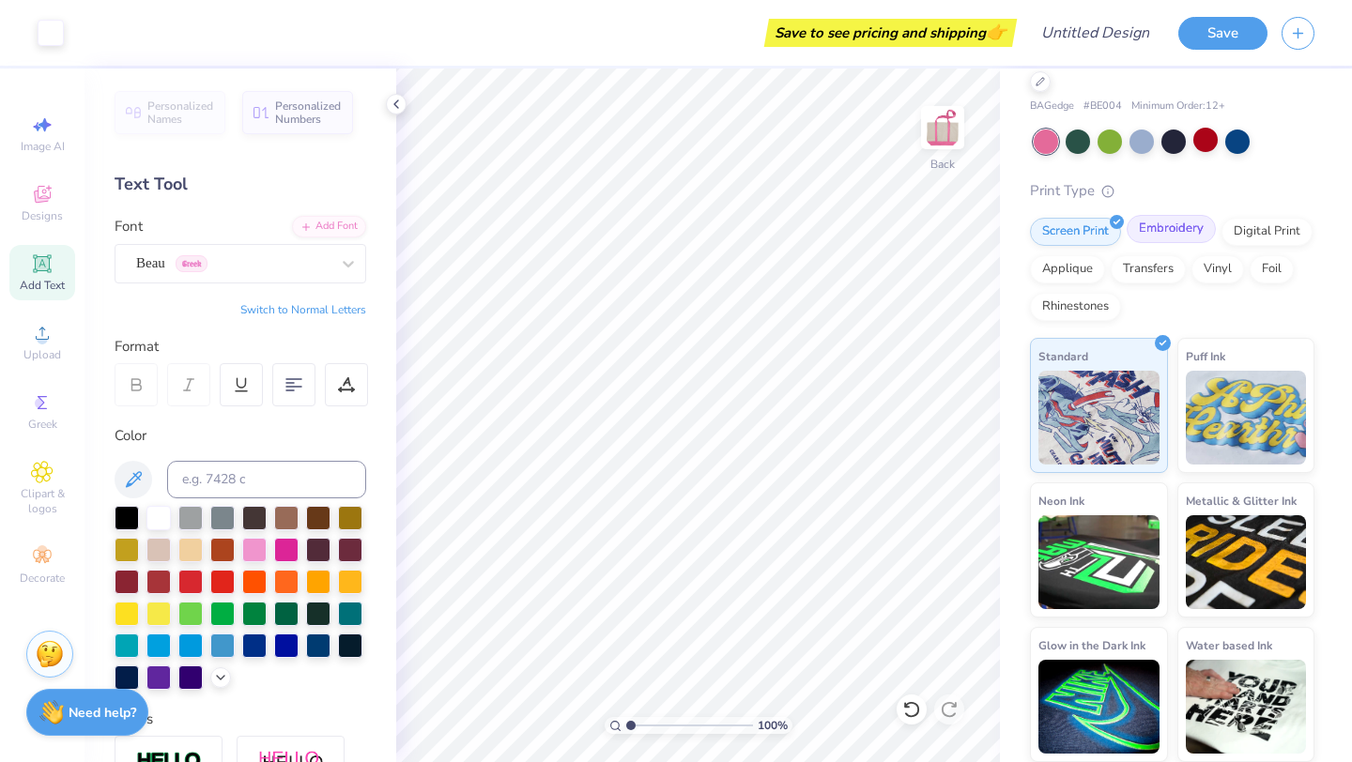
click at [1155, 230] on div "Embroidery" at bounding box center [1171, 229] width 89 height 28
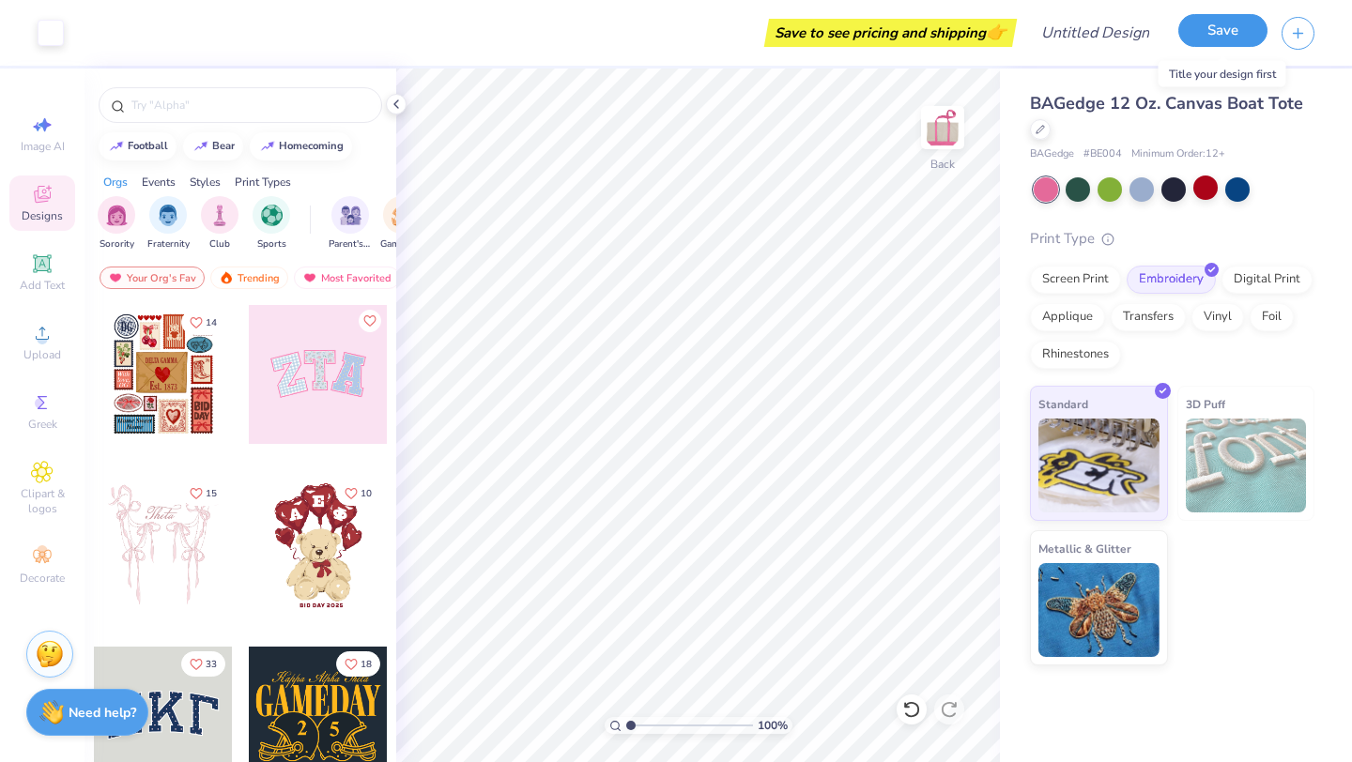
click at [1233, 28] on button "Save" at bounding box center [1222, 30] width 89 height 33
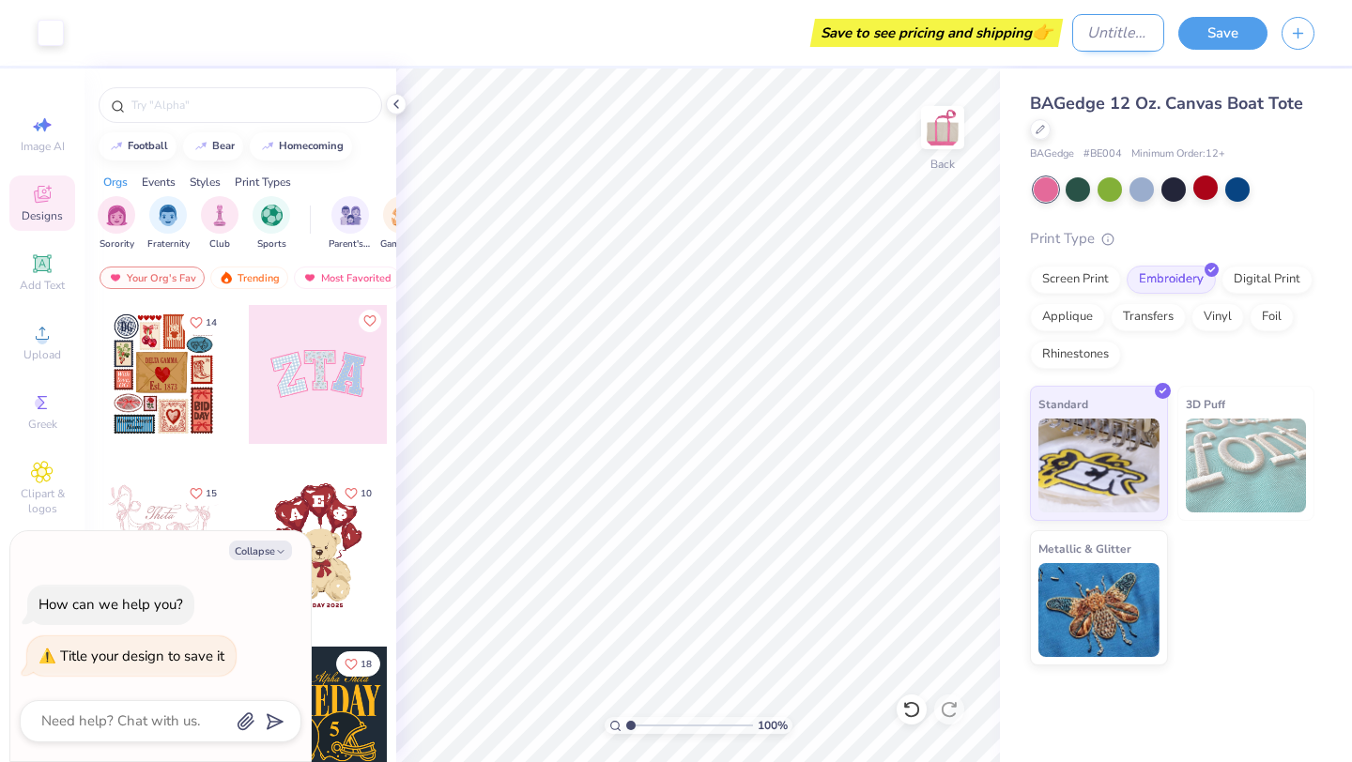
type textarea "x"
click at [1100, 27] on input "Design Title" at bounding box center [1118, 33] width 92 height 38
type input "p"
type textarea "x"
type input "pl"
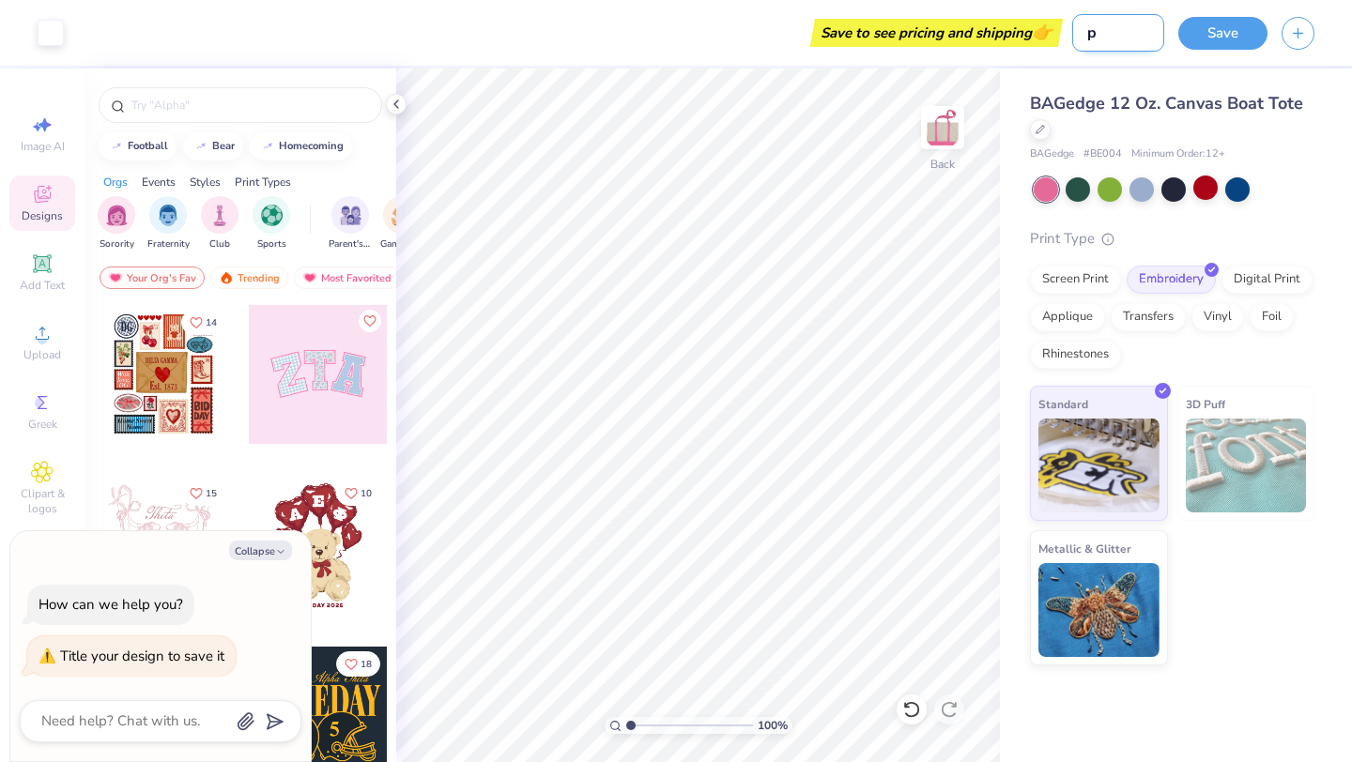
type textarea "x"
type input "ple"
type textarea "x"
type input "pled"
type textarea "x"
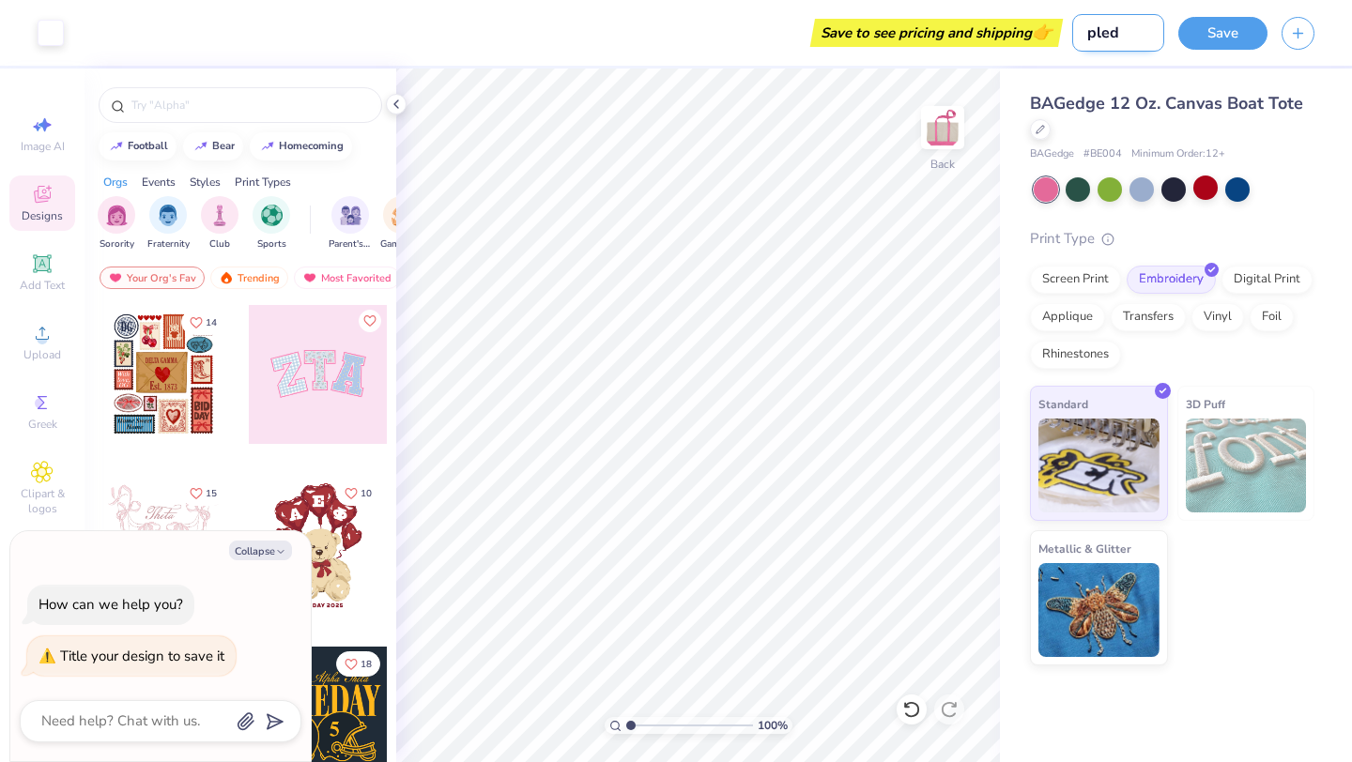
type input "pledg"
type textarea "x"
type input "pledge"
type textarea "x"
type input "pledge"
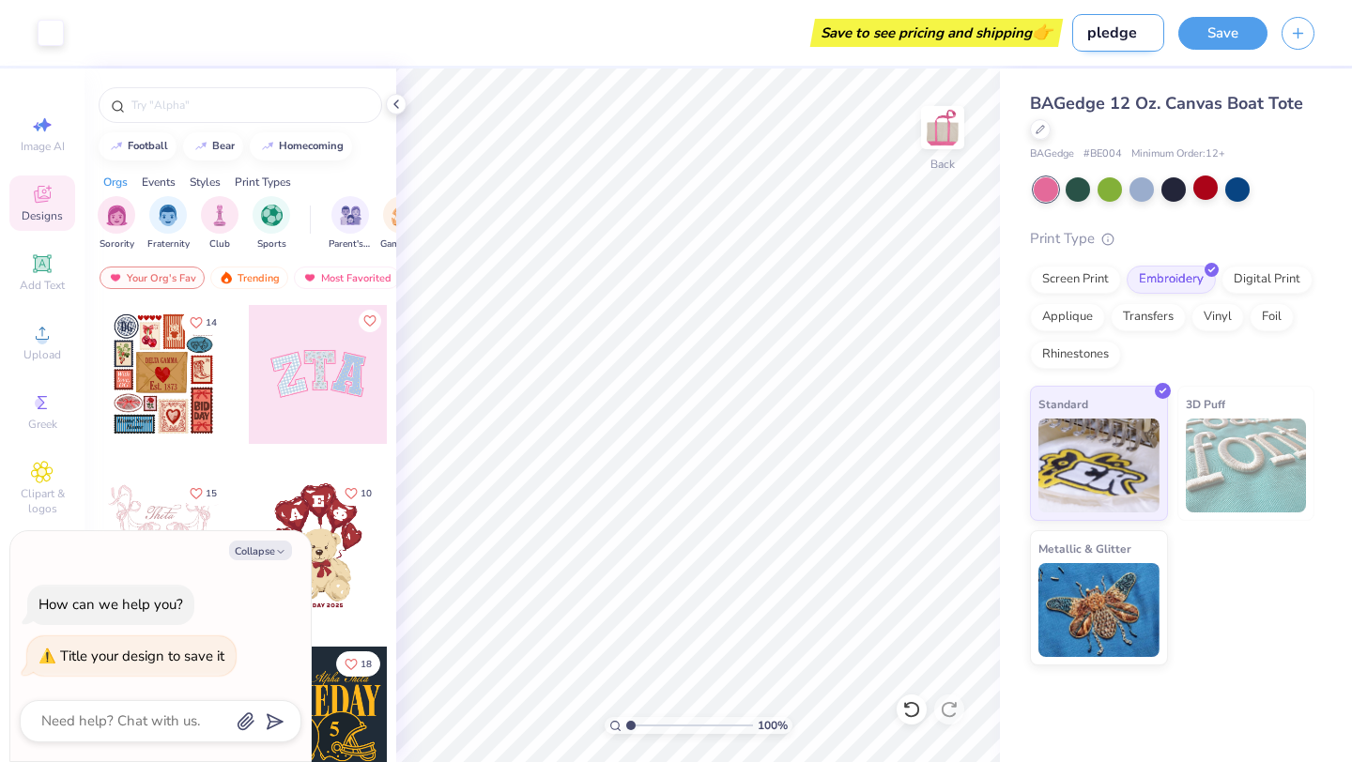
type textarea "x"
type input "pledge t"
type textarea "x"
type input "pledge to"
type textarea "x"
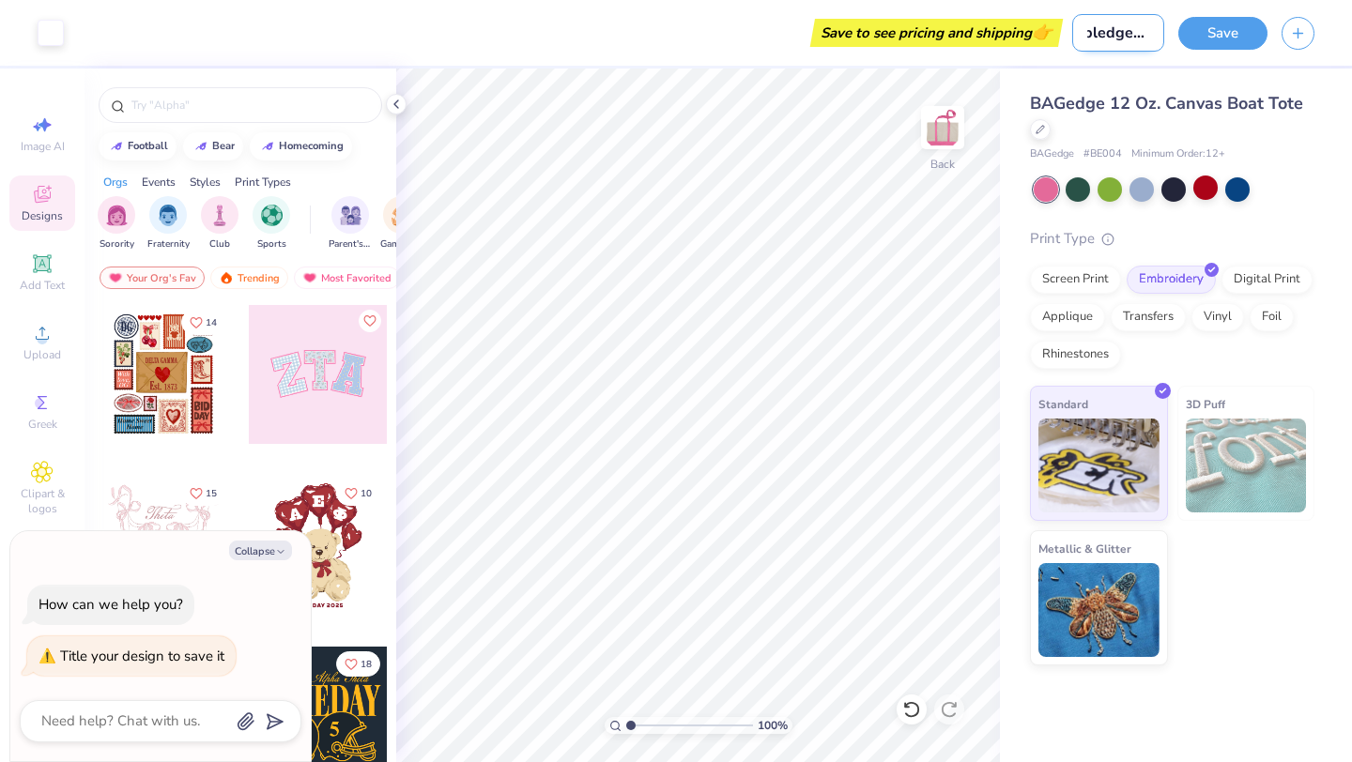
type input "pledge toe"
type textarea "x"
type input "pledge to"
type textarea "x"
type input "pledge tot"
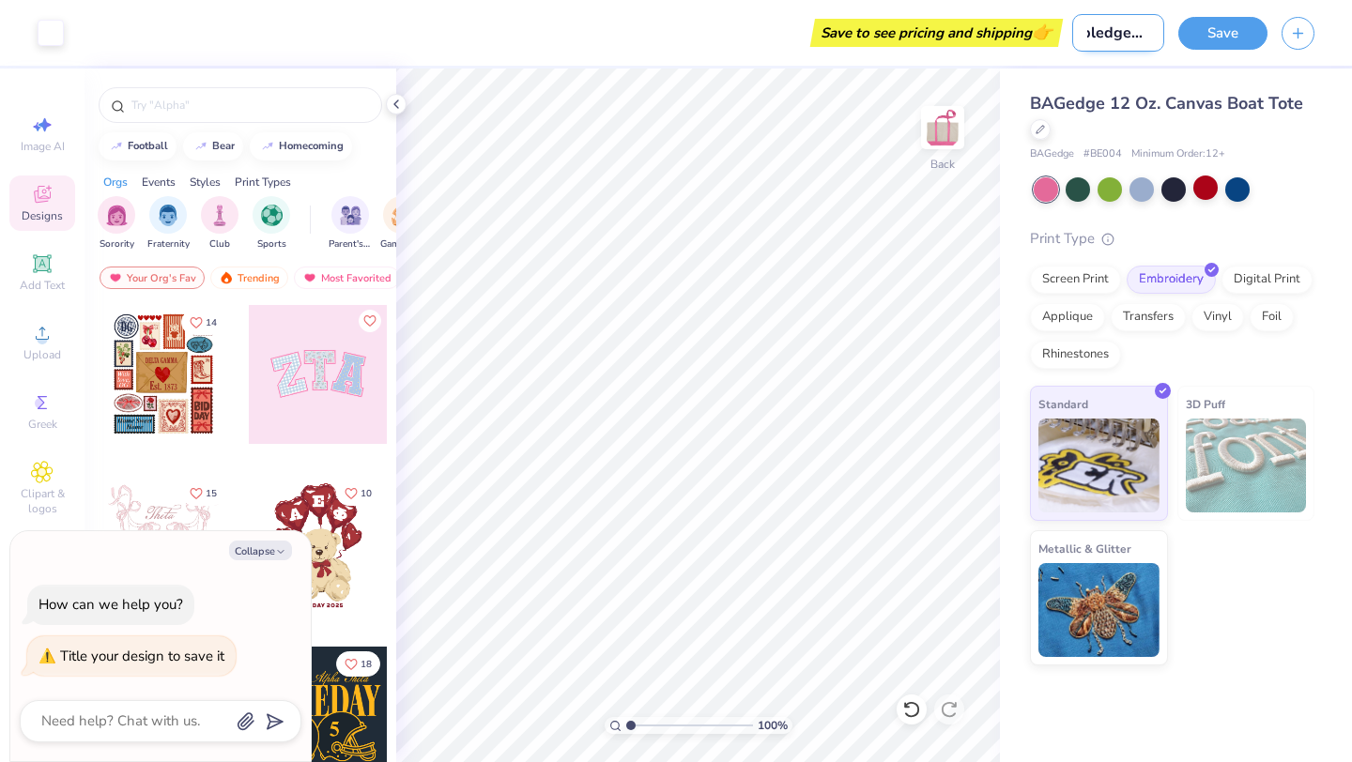
type textarea "x"
type input "pledge tote"
type textarea "x"
type input "pledge tote"
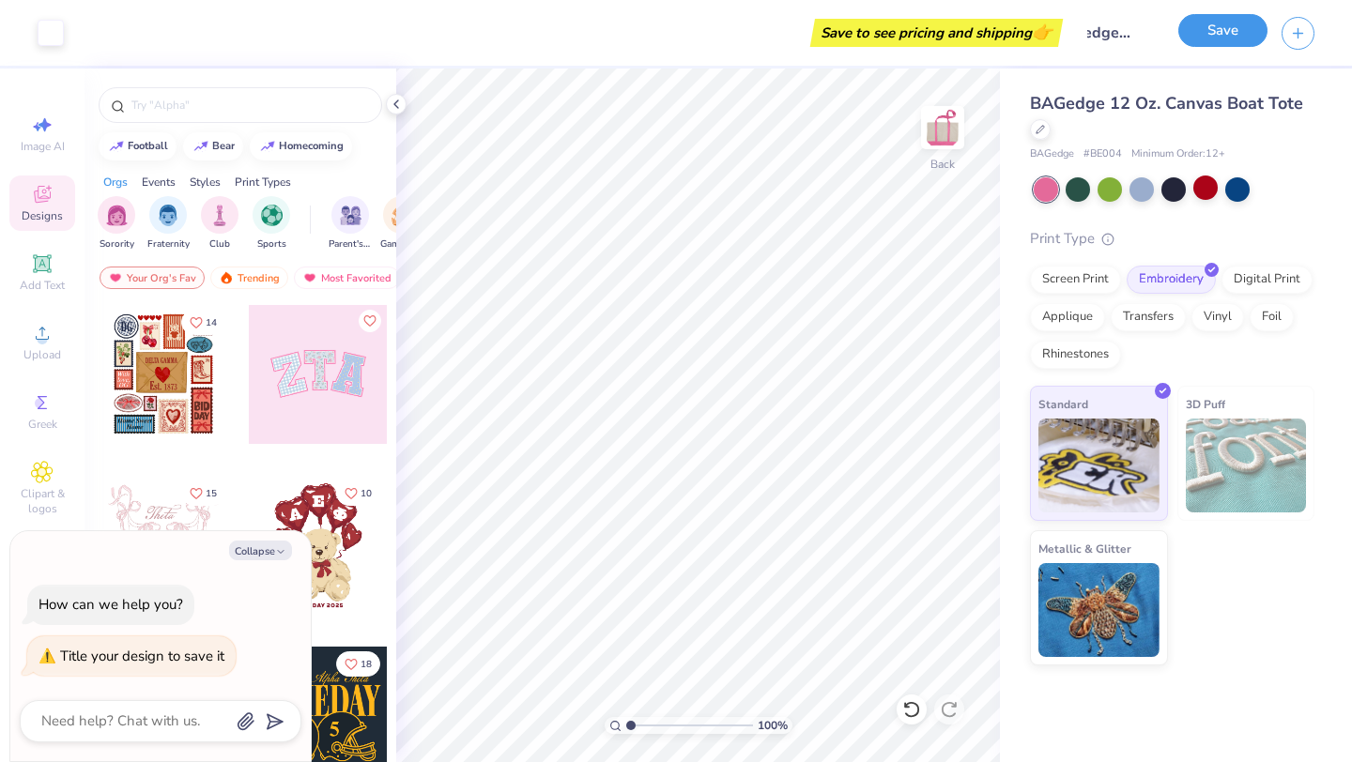
click at [1198, 27] on button "Save" at bounding box center [1222, 30] width 89 height 33
type textarea "x"
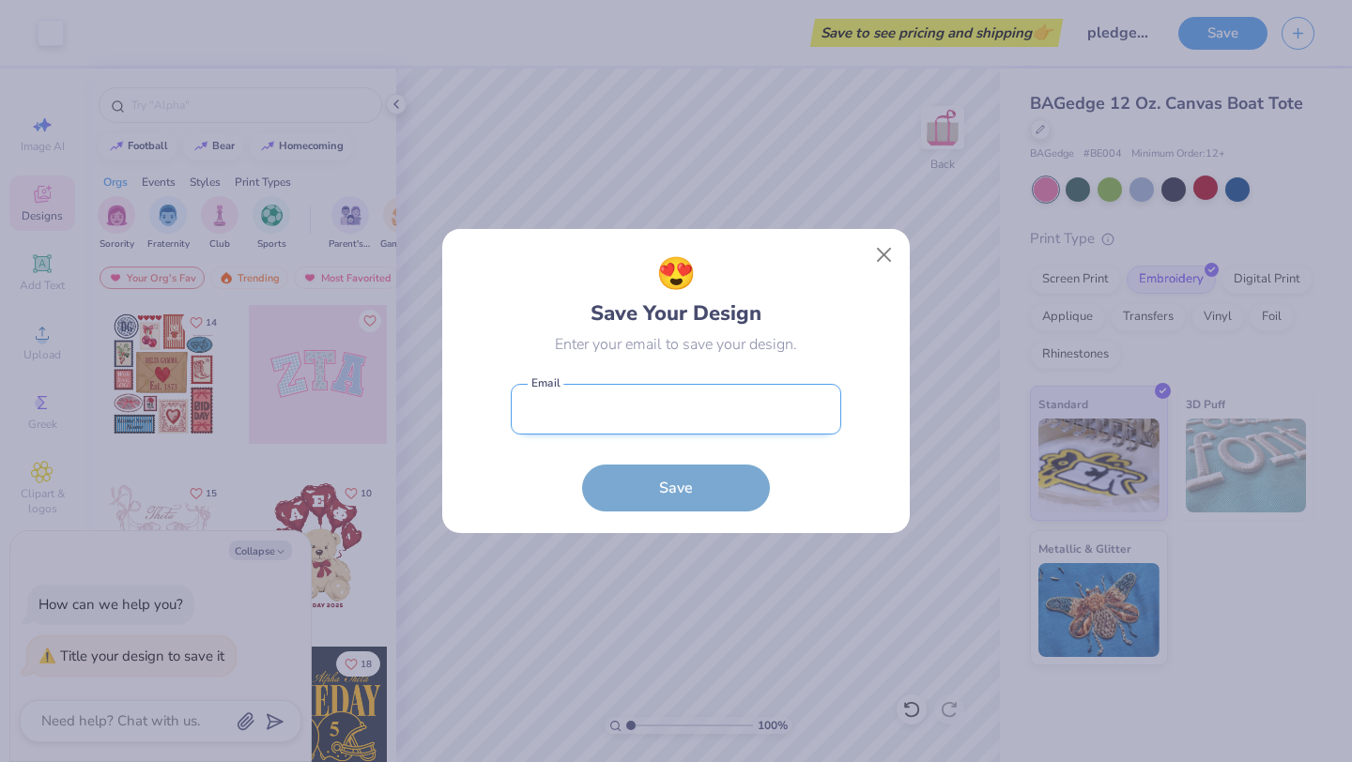
click at [666, 428] on input "email" at bounding box center [676, 410] width 330 height 52
type input "[EMAIL_ADDRESS][DOMAIN_NAME]"
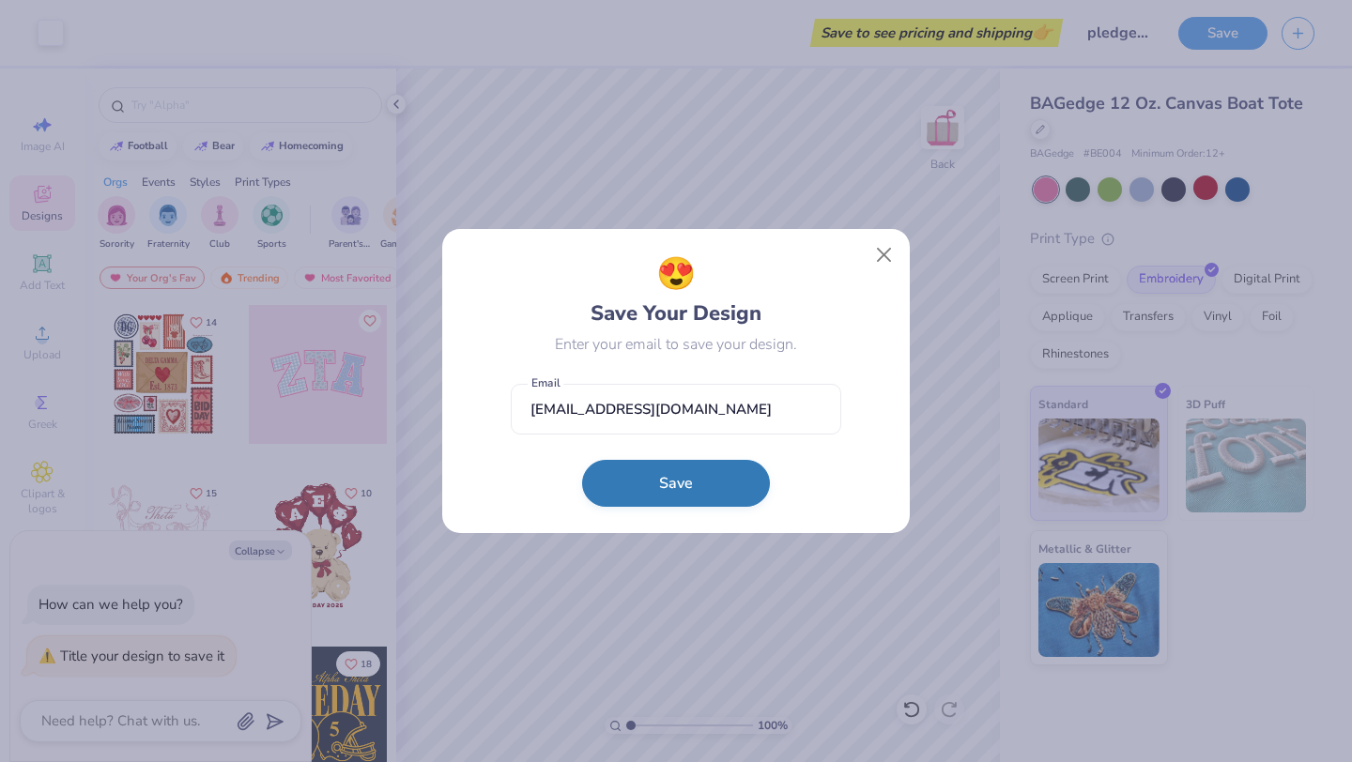
click at [655, 479] on button "Save" at bounding box center [676, 483] width 188 height 47
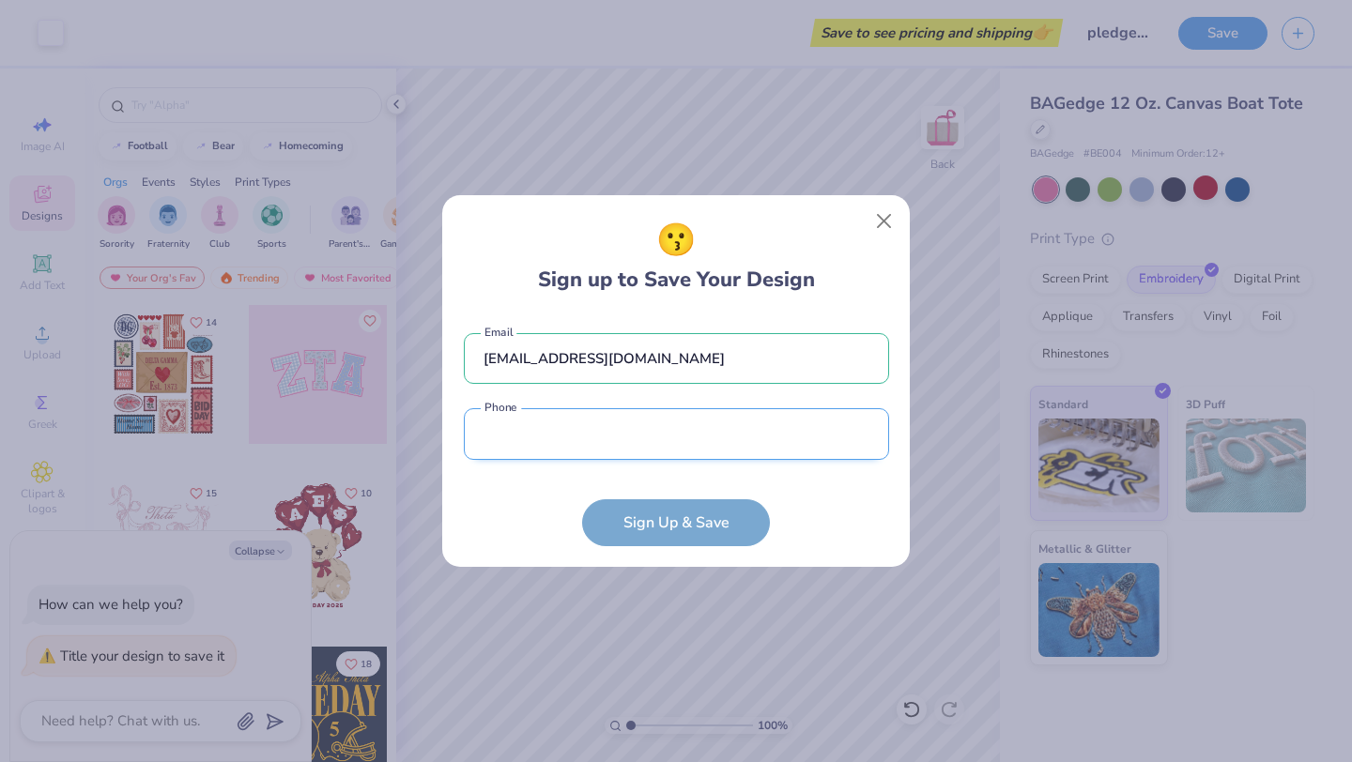
click at [650, 454] on input "tel" at bounding box center [676, 434] width 425 height 52
type input "[PHONE_NUMBER]"
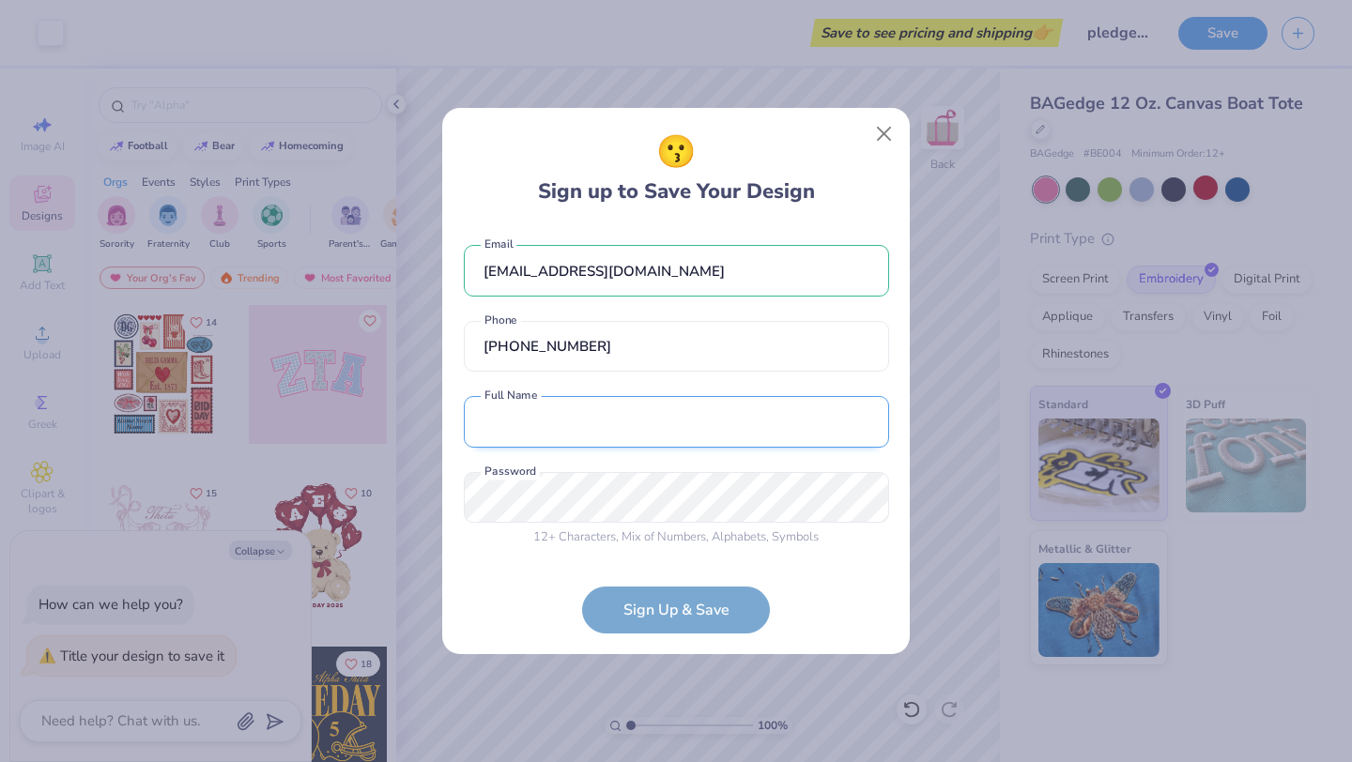
click at [609, 434] on input "text" at bounding box center [676, 422] width 425 height 52
type input "[PERSON_NAME]"
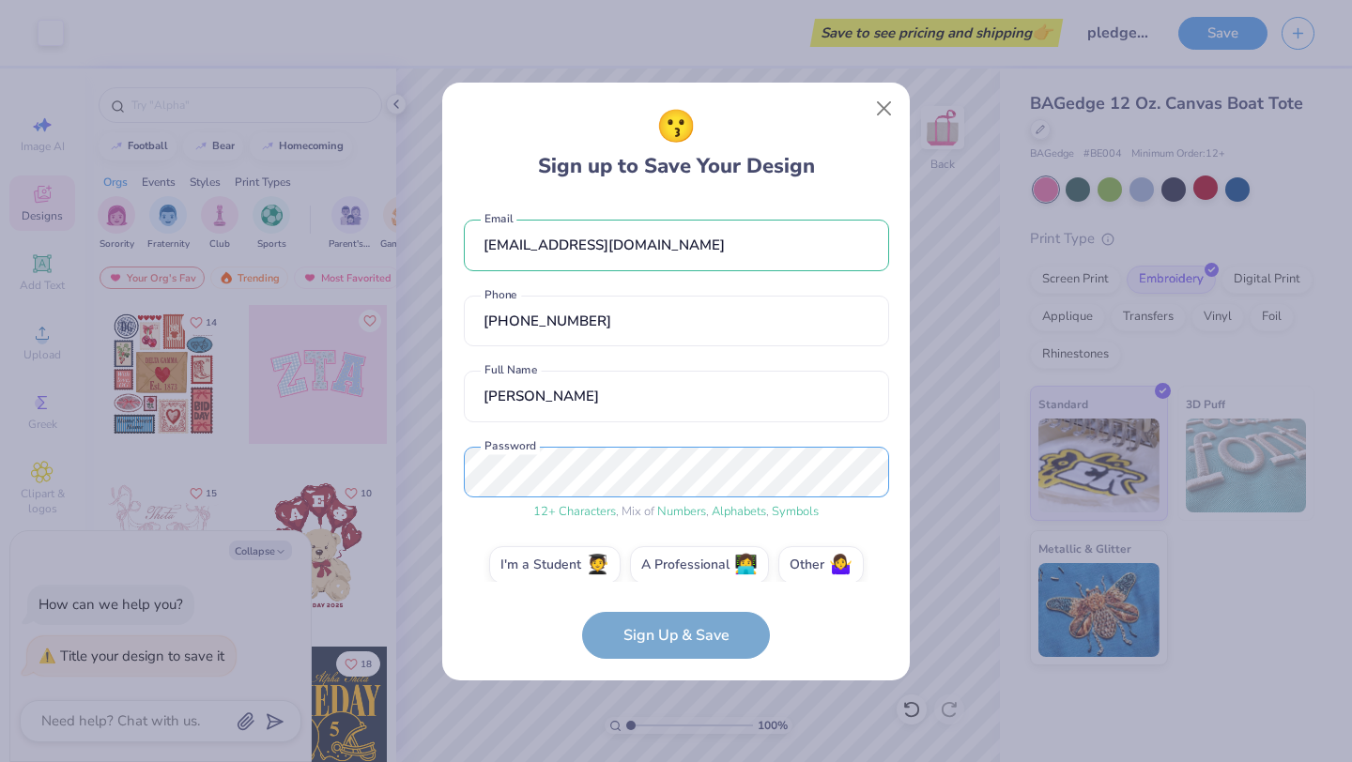
scroll to position [20, 0]
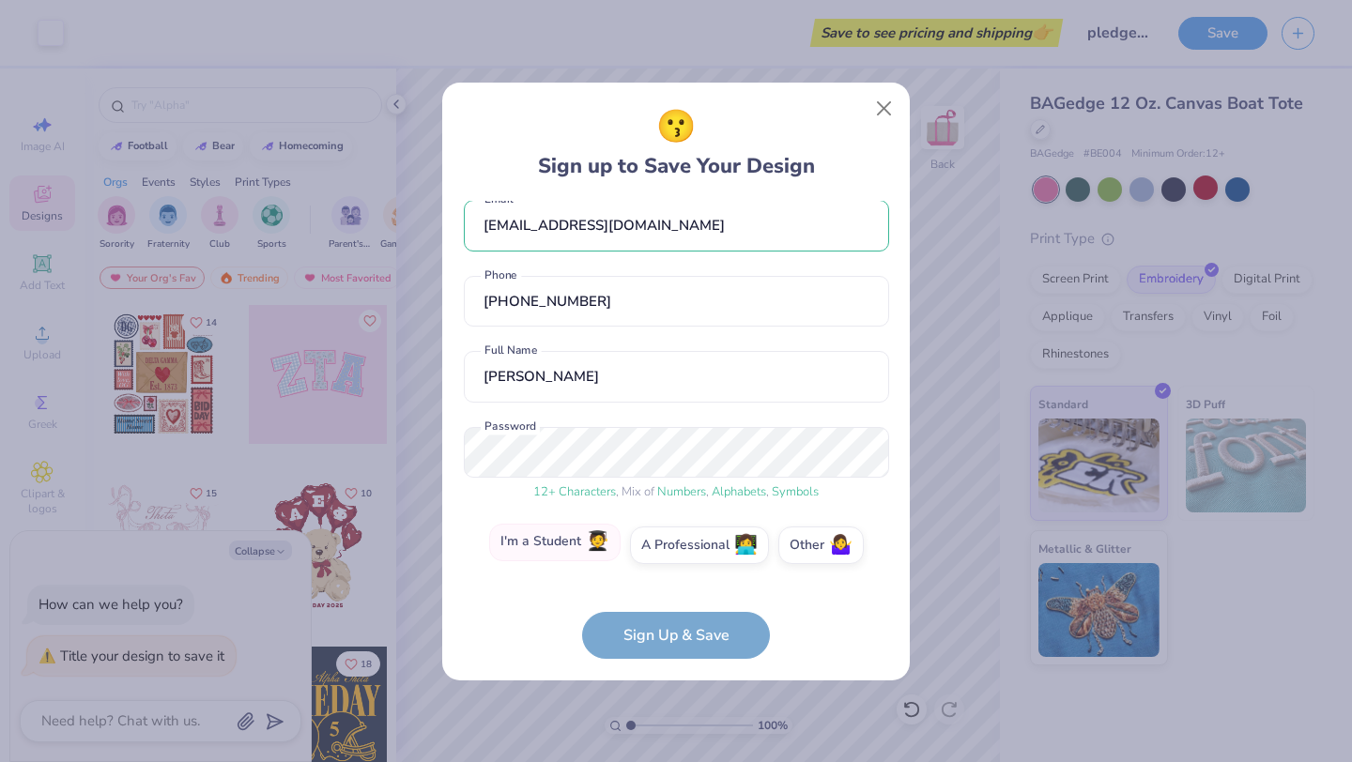
click at [576, 533] on label "I'm a Student 🧑‍🎓" at bounding box center [554, 543] width 131 height 38
click at [670, 563] on input "I'm a Student 🧑‍🎓" at bounding box center [676, 569] width 12 height 12
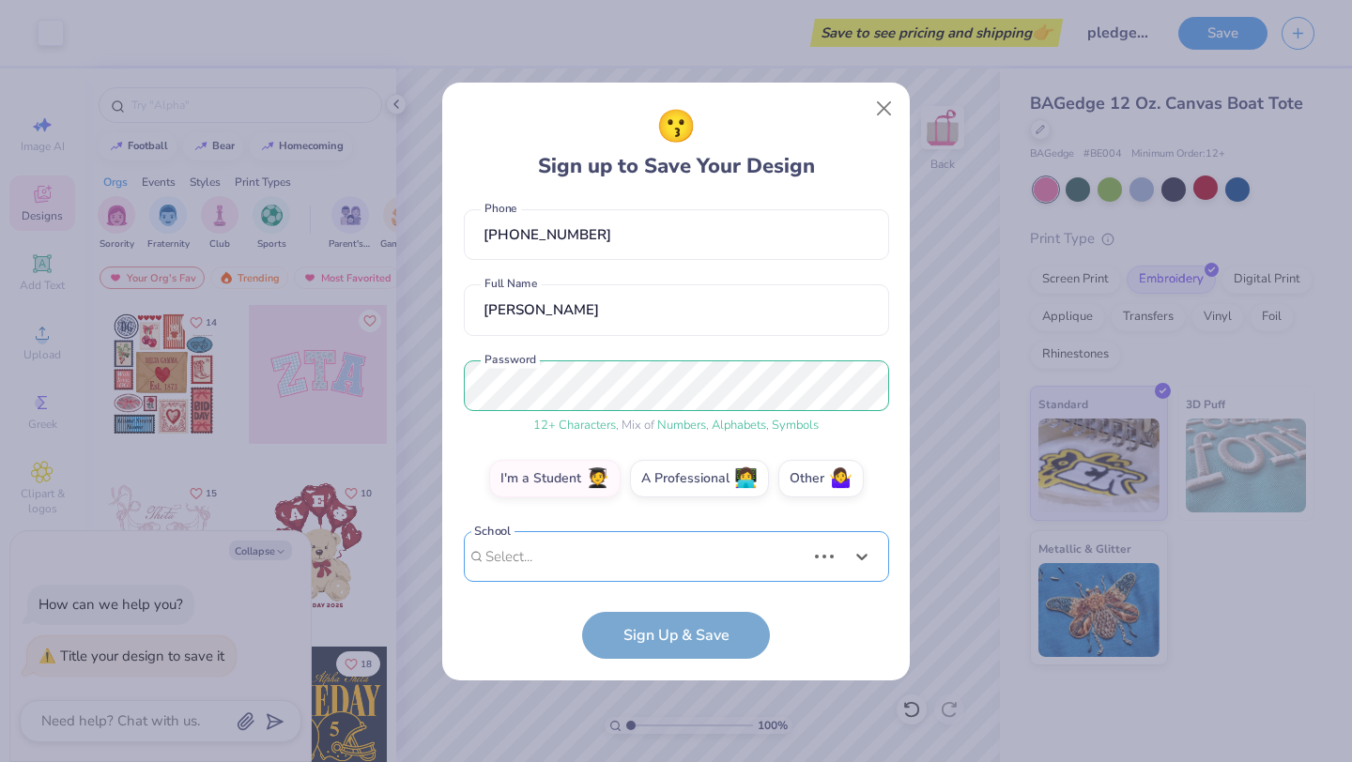
click at [581, 562] on div "Use Up and Down to choose options, press Enter to select the currently focused …" at bounding box center [676, 585] width 425 height 108
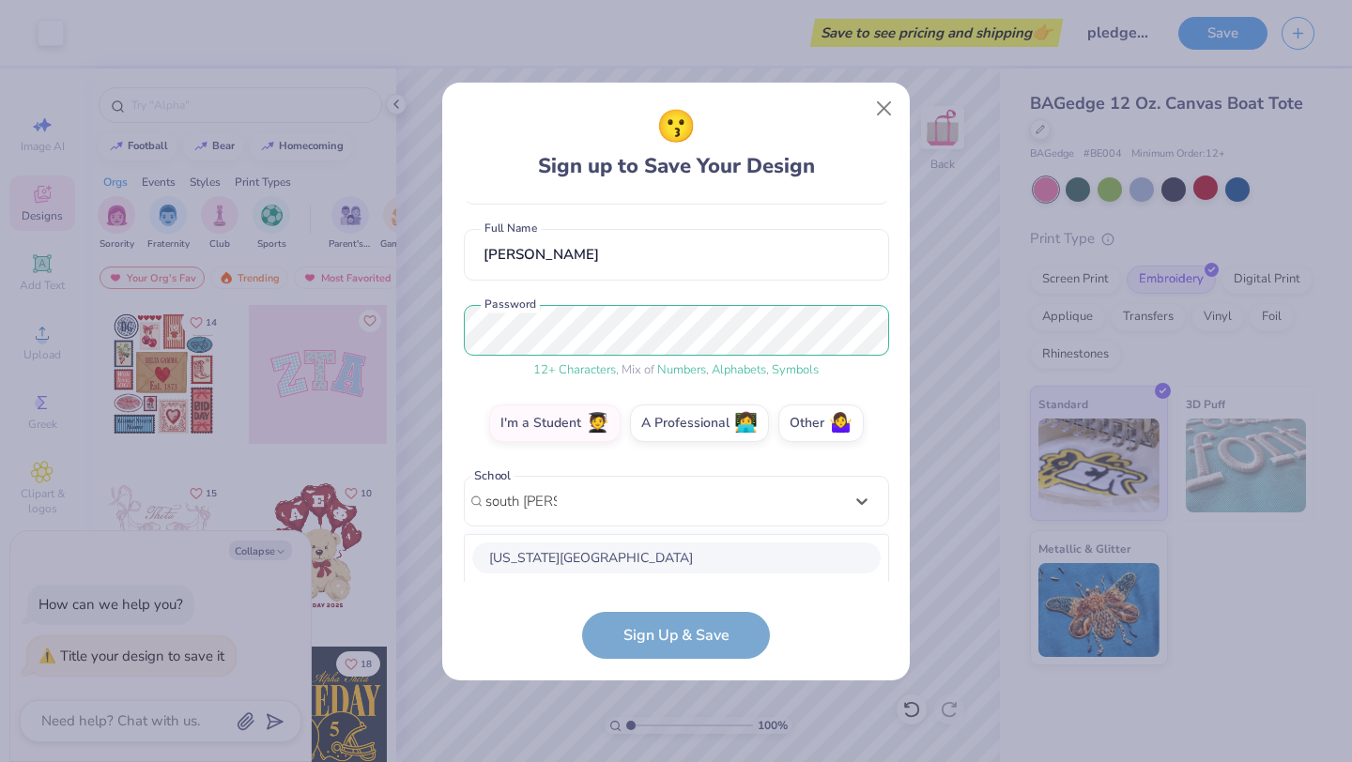
scroll to position [377, 0]
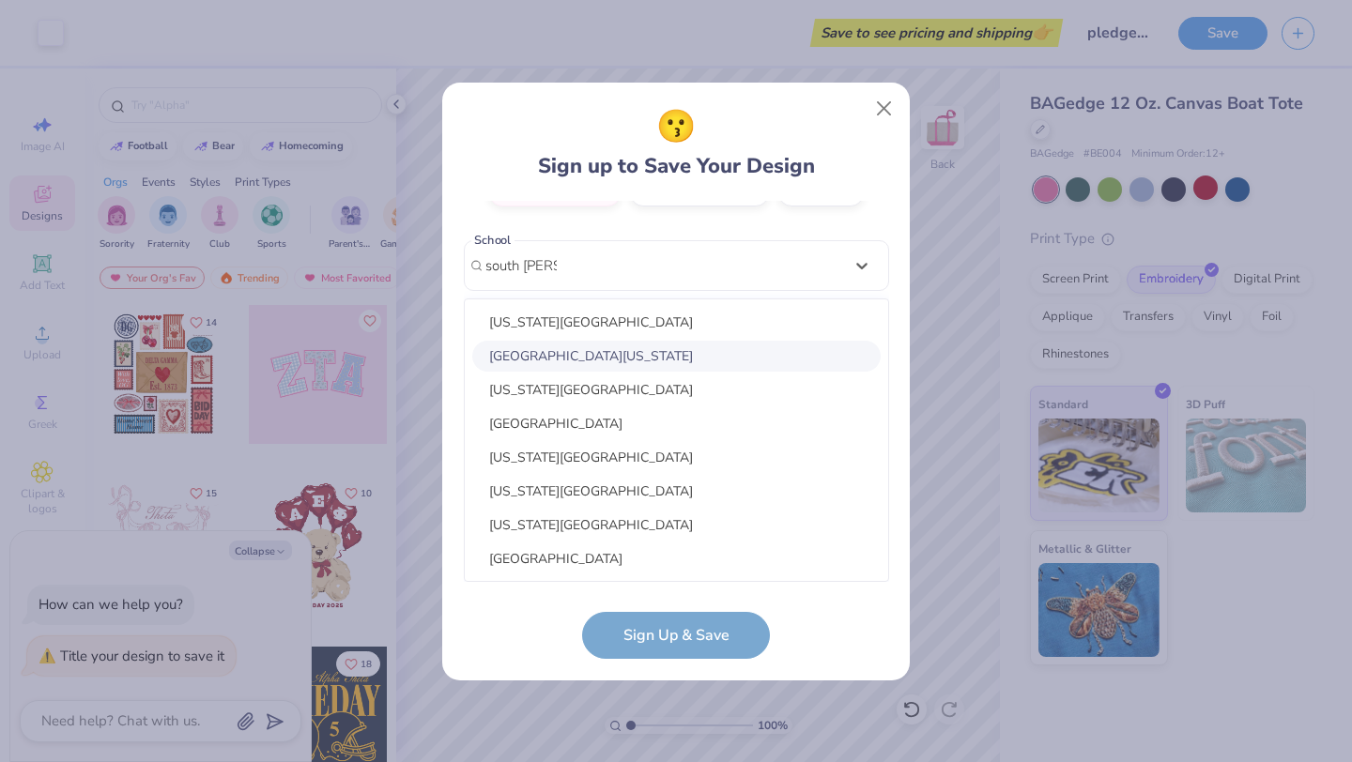
click at [694, 353] on div "[GEOGRAPHIC_DATA][US_STATE]" at bounding box center [676, 356] width 408 height 31
type input "south [PERSON_NAME]"
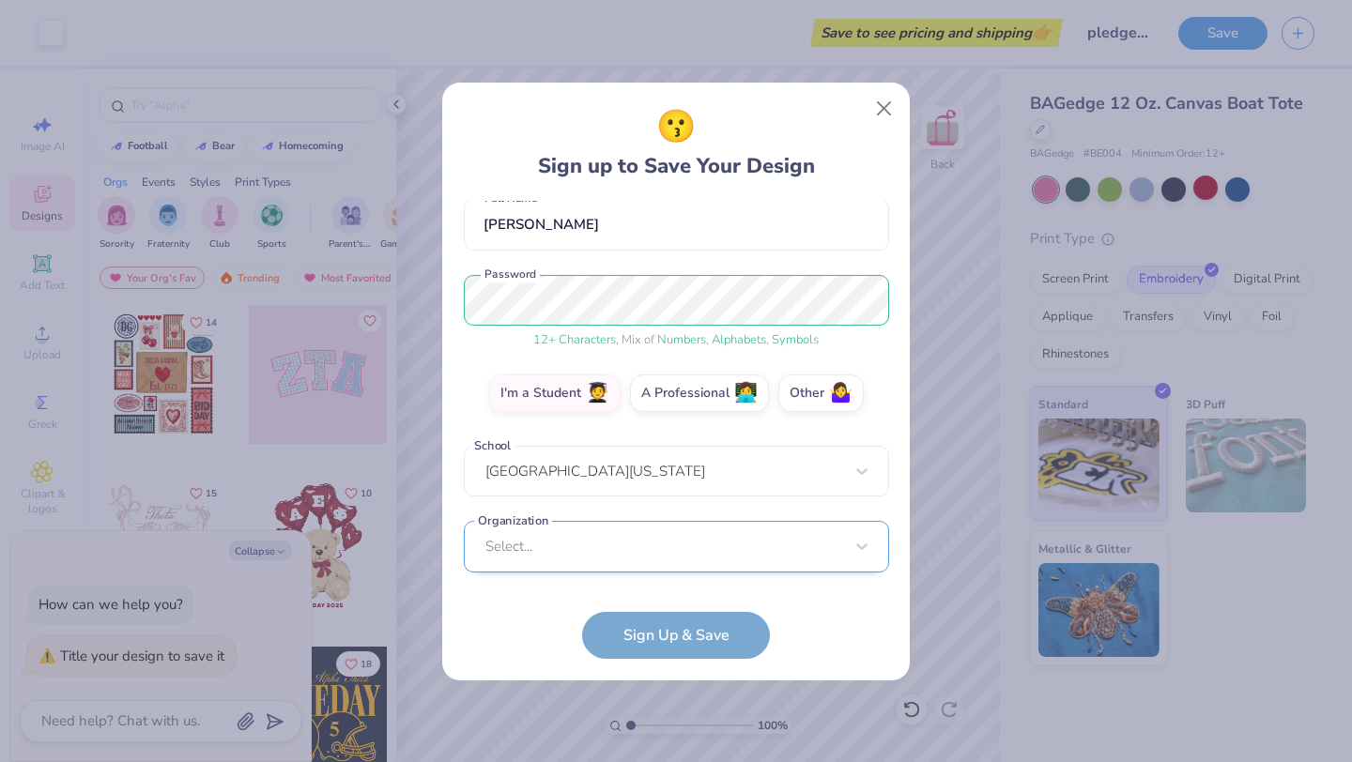
scroll to position [171, 0]
click at [608, 570] on div "Select..." at bounding box center [676, 547] width 425 height 52
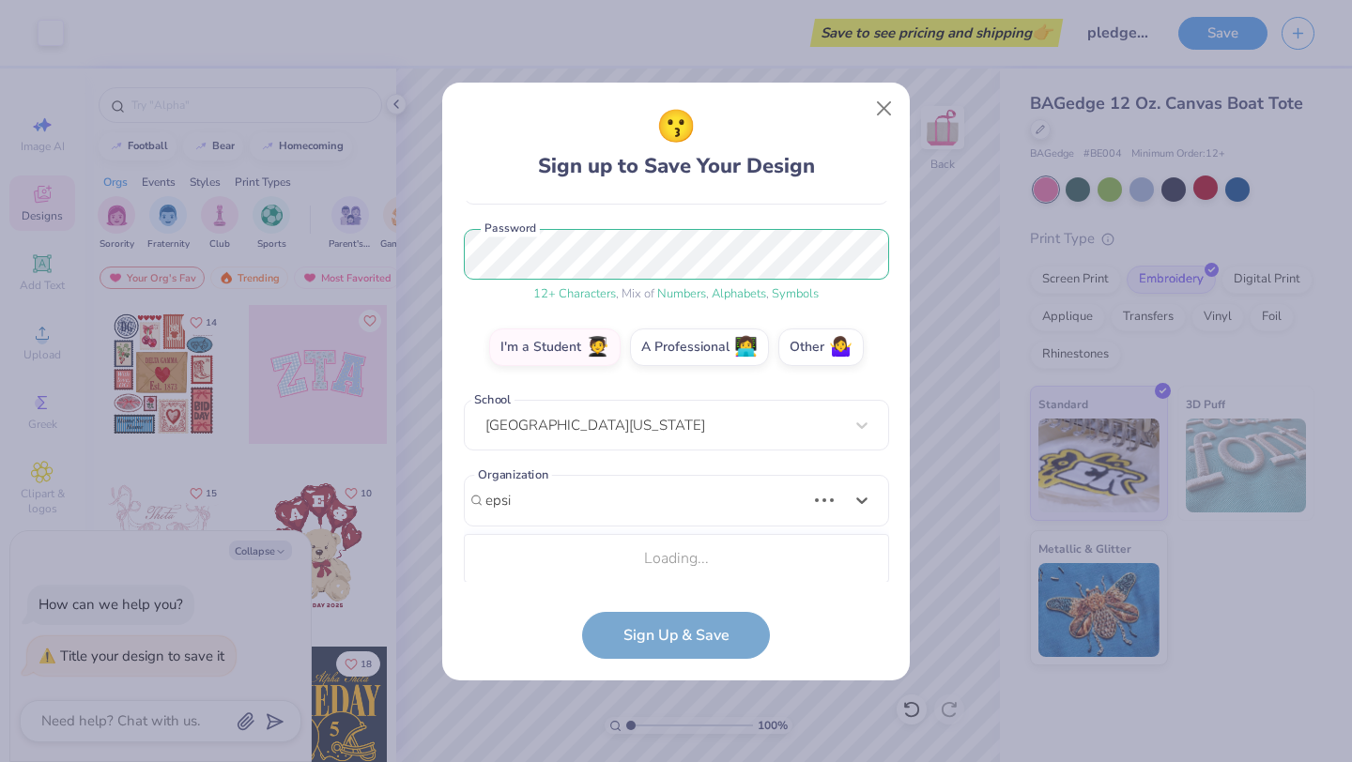
scroll to position [453, 0]
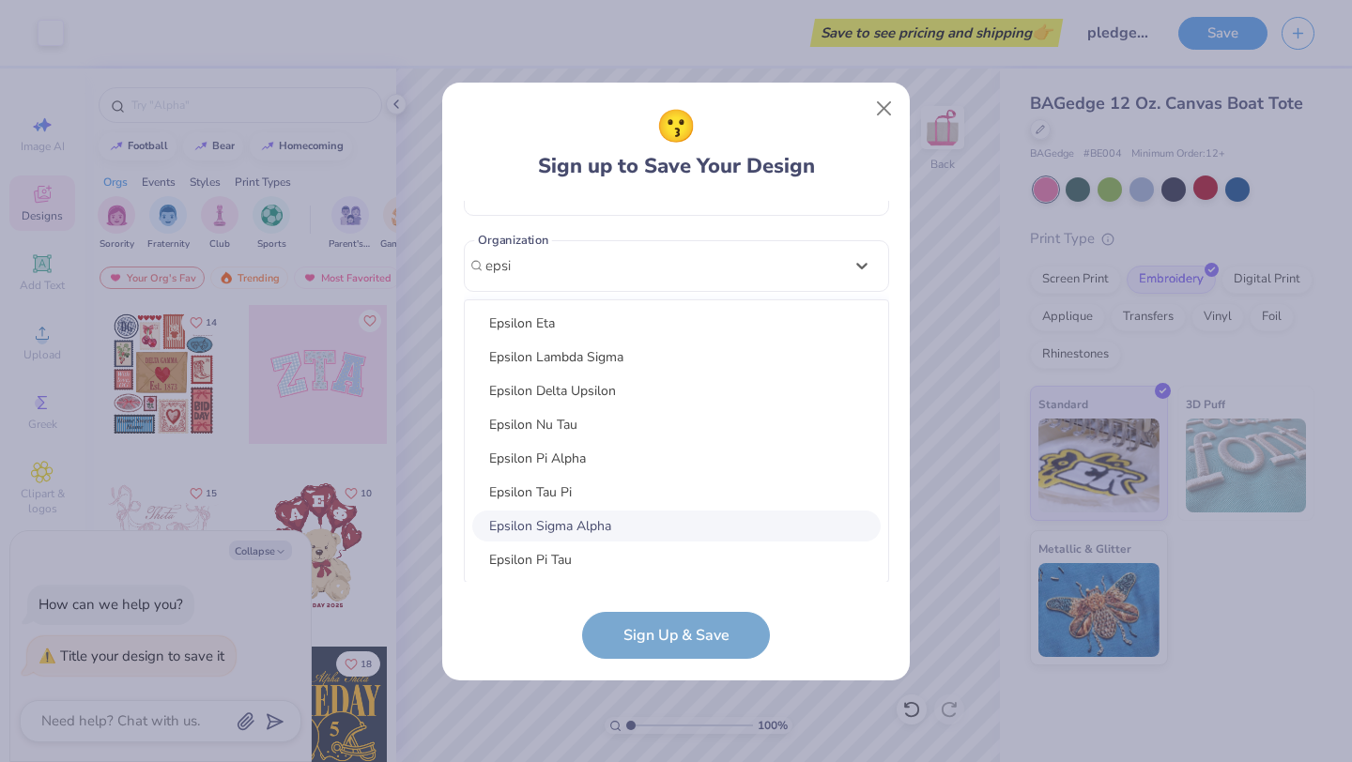
click at [592, 519] on div "Epsilon Sigma Alpha" at bounding box center [676, 526] width 408 height 31
type input "epsi"
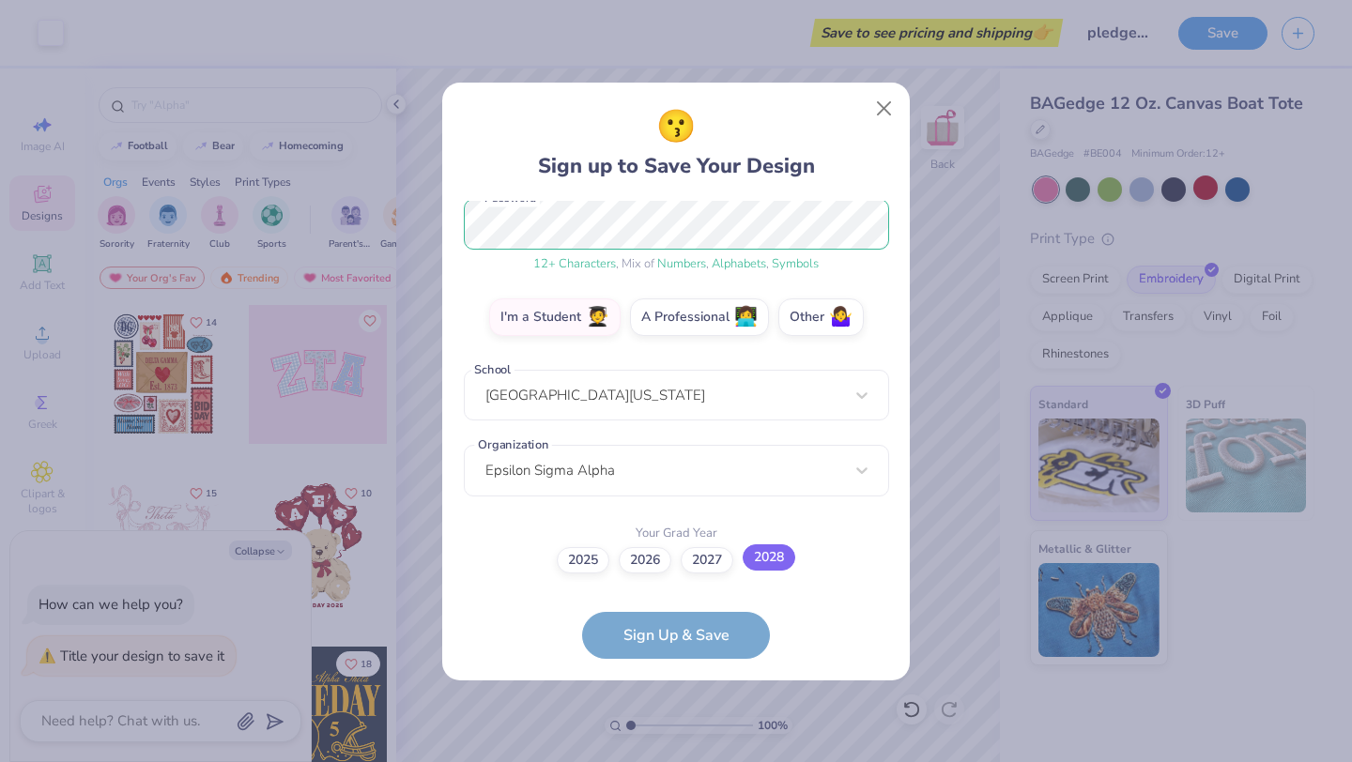
click at [757, 563] on label "2028" at bounding box center [769, 558] width 53 height 26
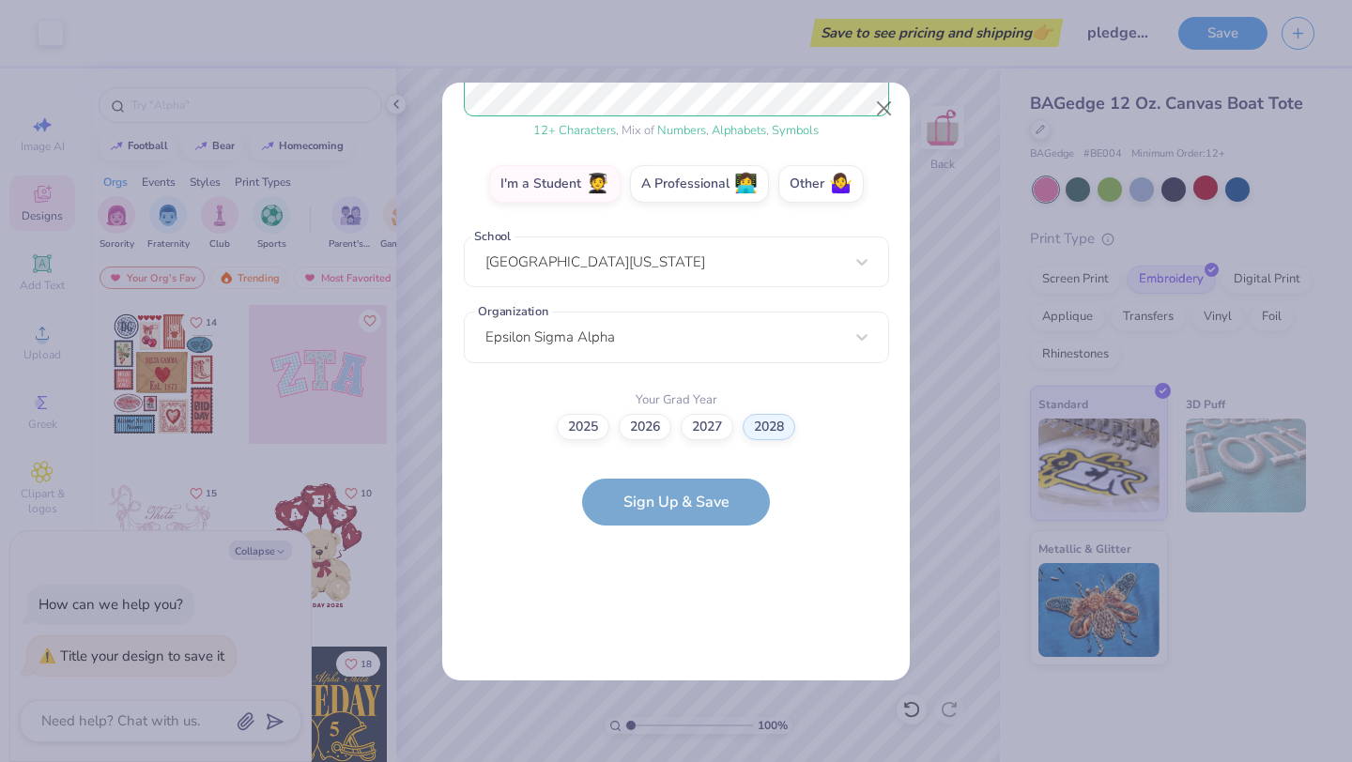
scroll to position [0, 0]
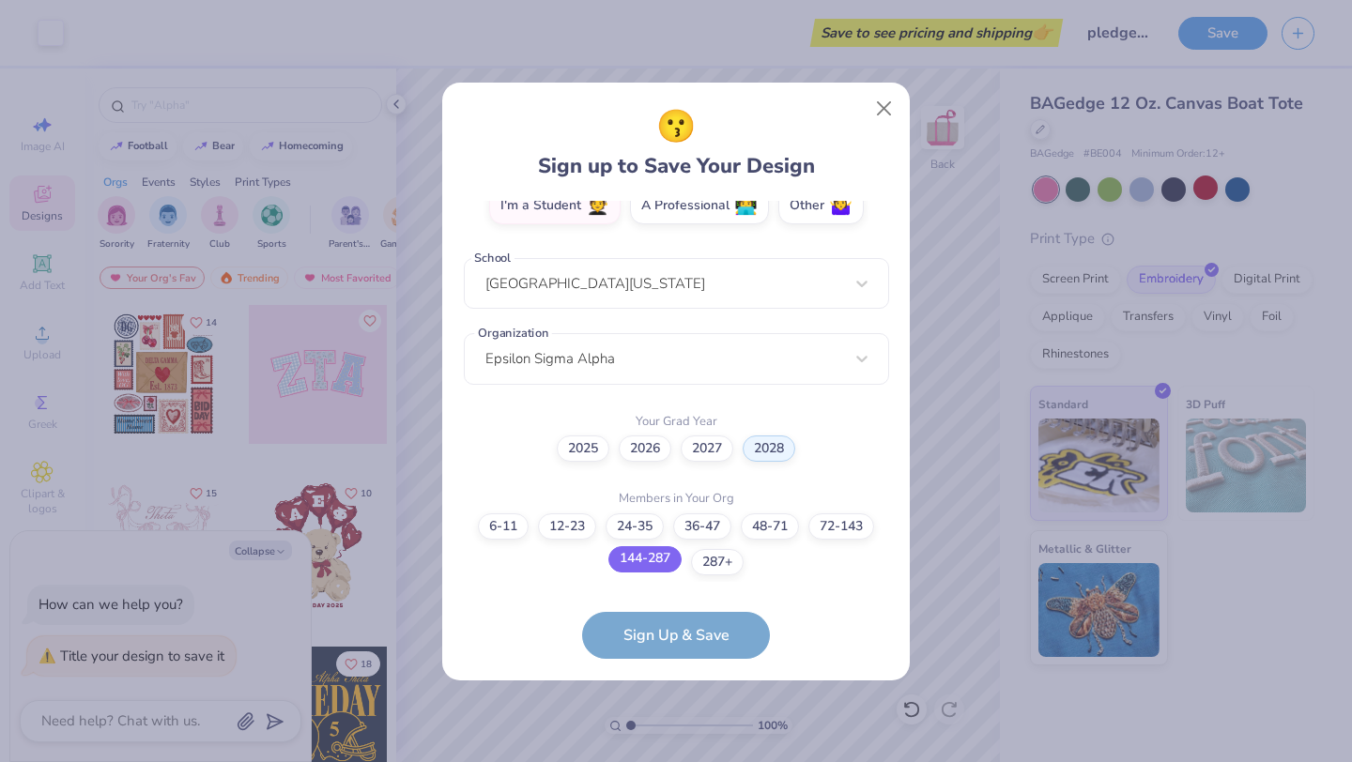
click at [657, 565] on label "144-287" at bounding box center [644, 559] width 73 height 26
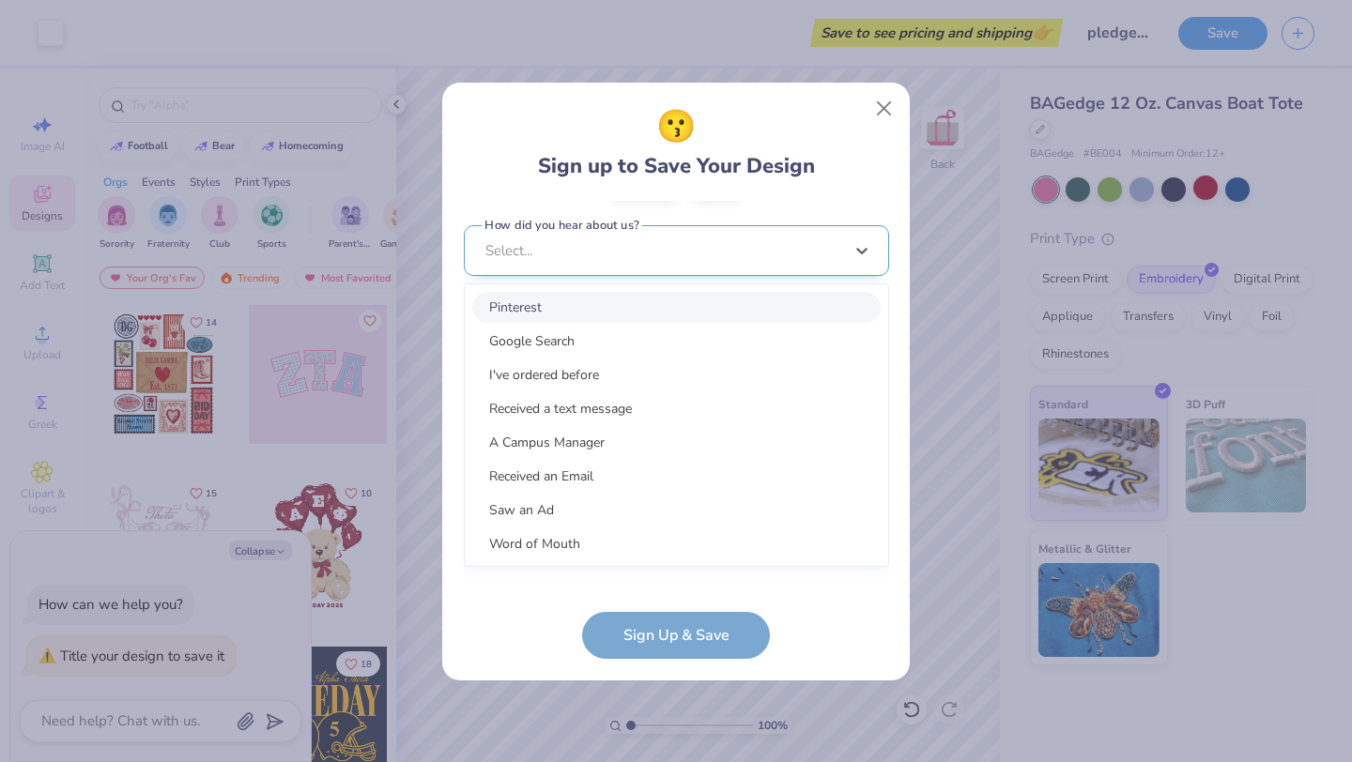
click at [637, 568] on div "option Pinterest focused, 1 of 15. 15 results available. Use Up and Down to cho…" at bounding box center [676, 396] width 425 height 343
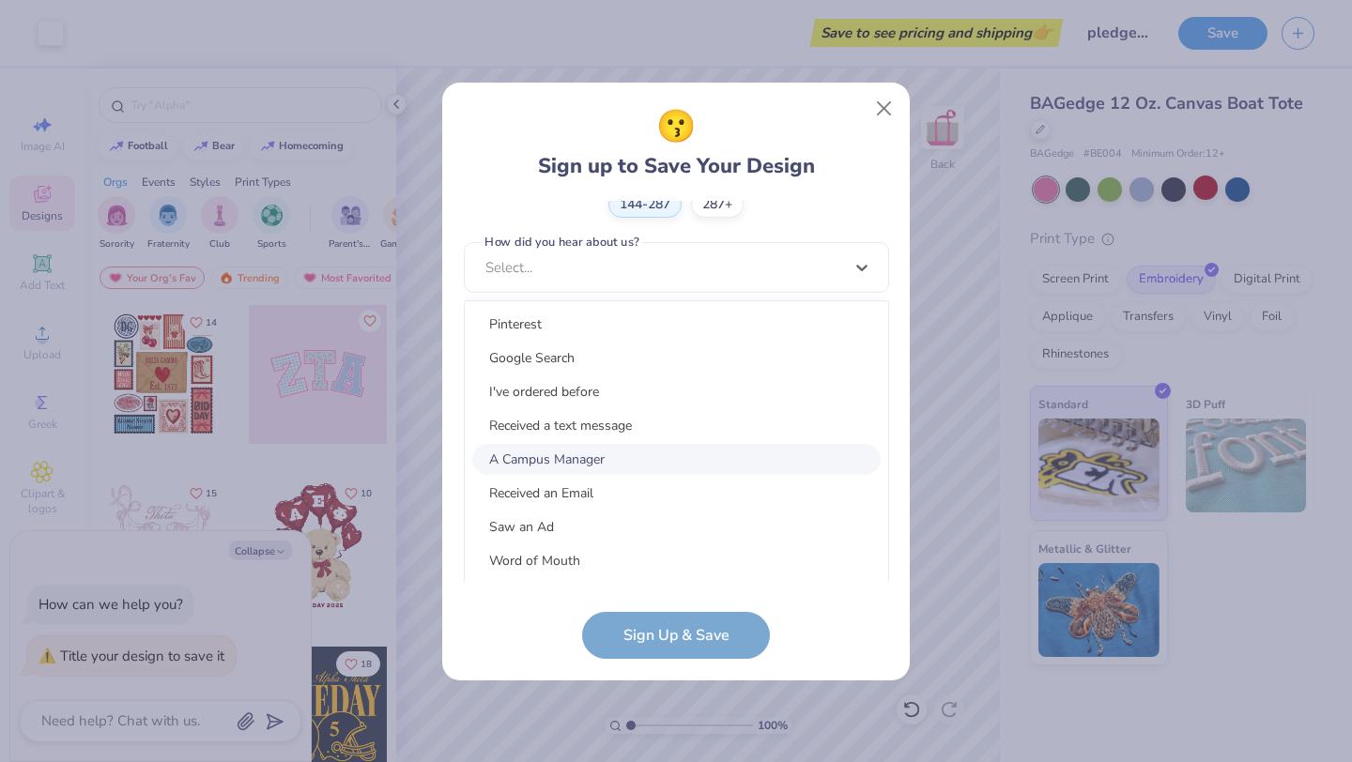
click at [622, 468] on div "A Campus Manager" at bounding box center [676, 459] width 408 height 31
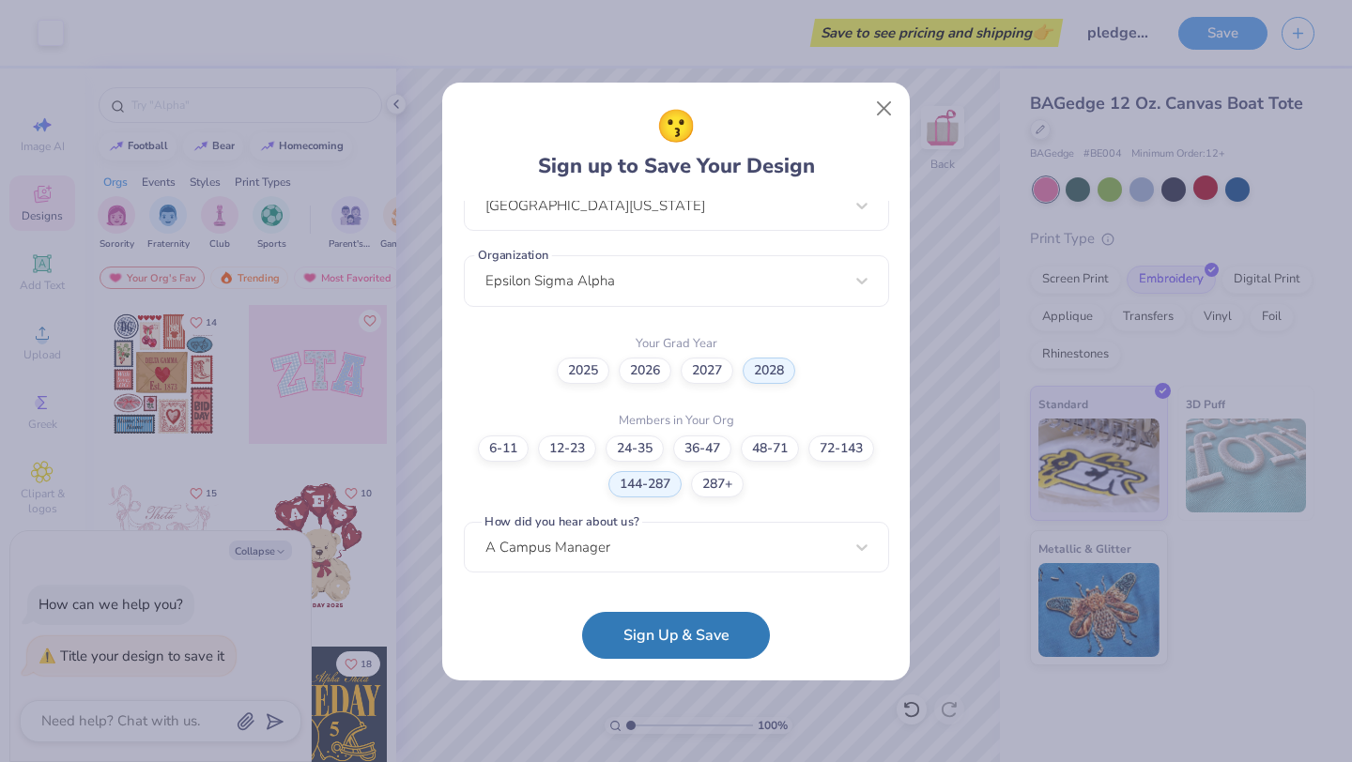
scroll to position [436, 0]
click at [641, 626] on button "Sign Up & Save" at bounding box center [676, 630] width 188 height 47
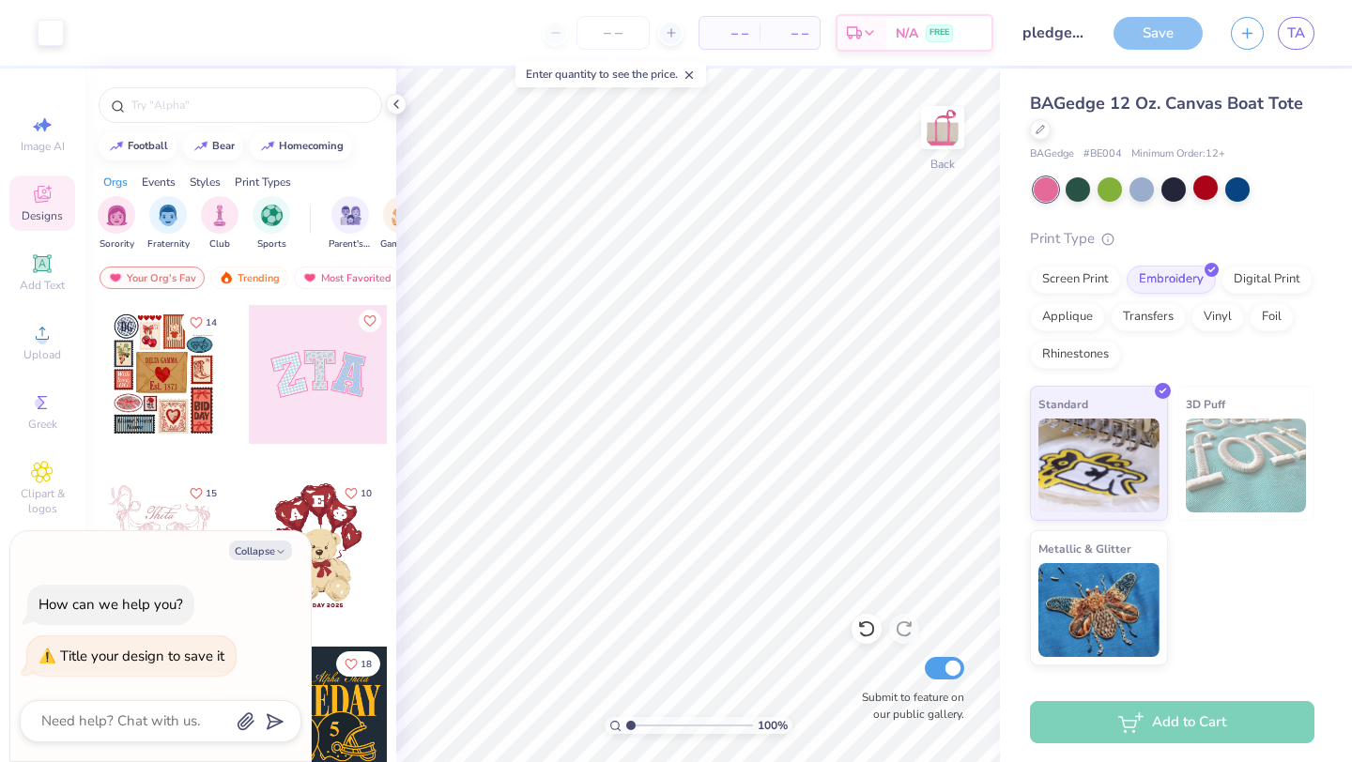
click at [1165, 719] on div "Add to Cart" at bounding box center [1172, 722] width 284 height 42
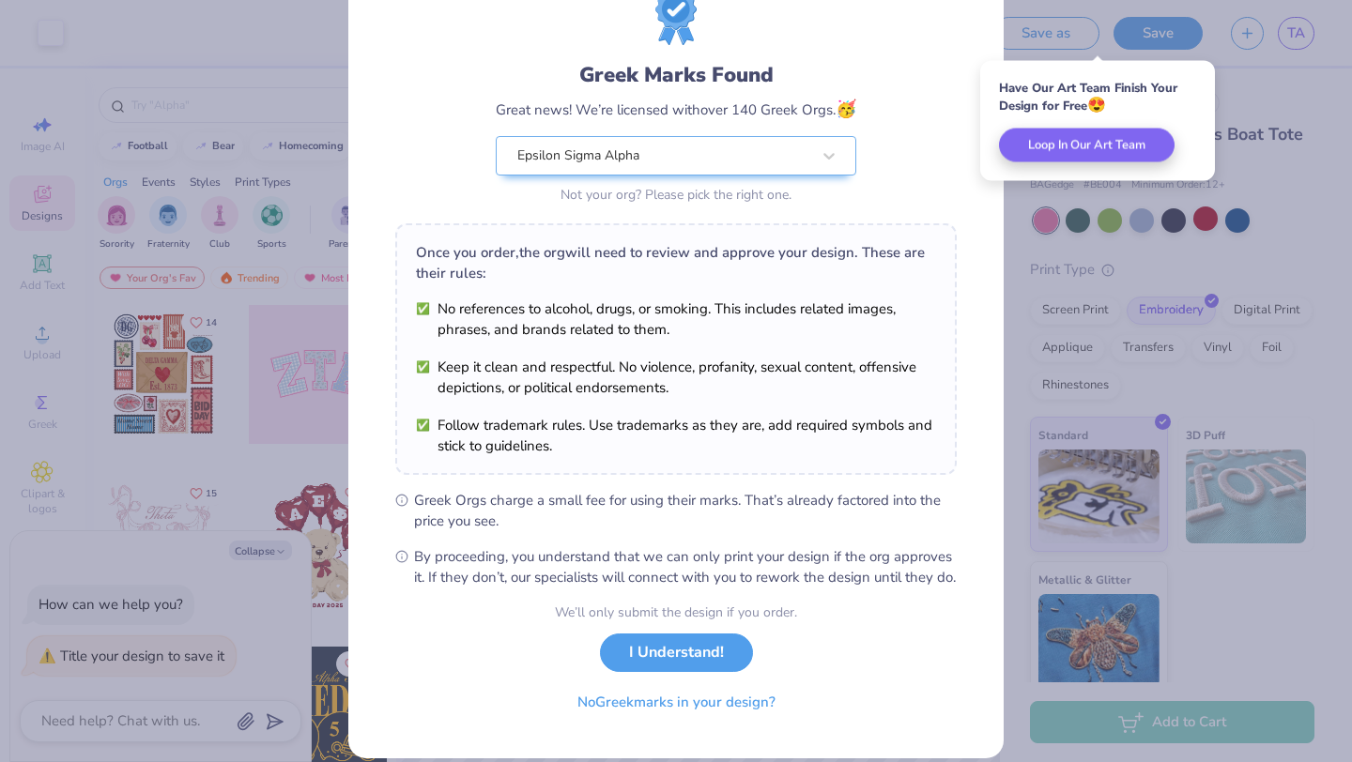
scroll to position [70, 0]
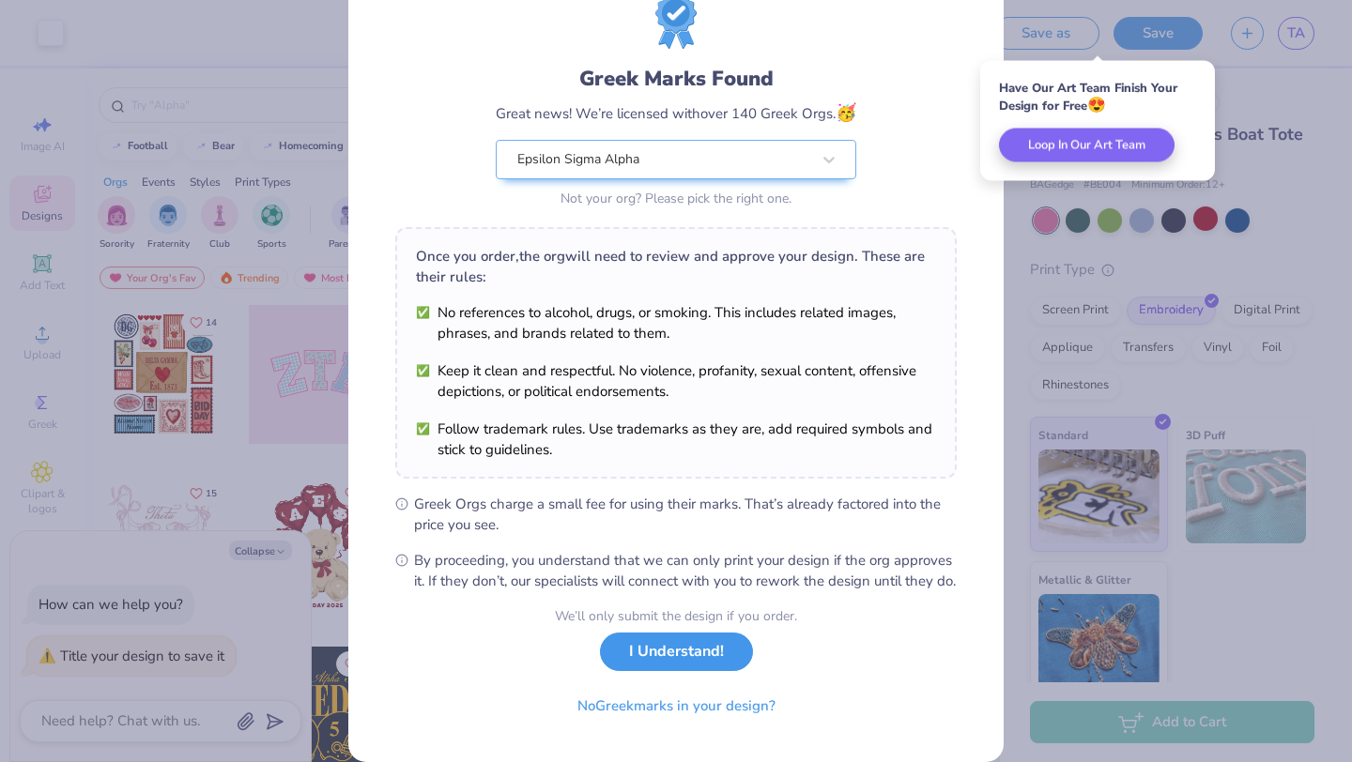
click at [676, 671] on button "I Understand!" at bounding box center [676, 652] width 153 height 38
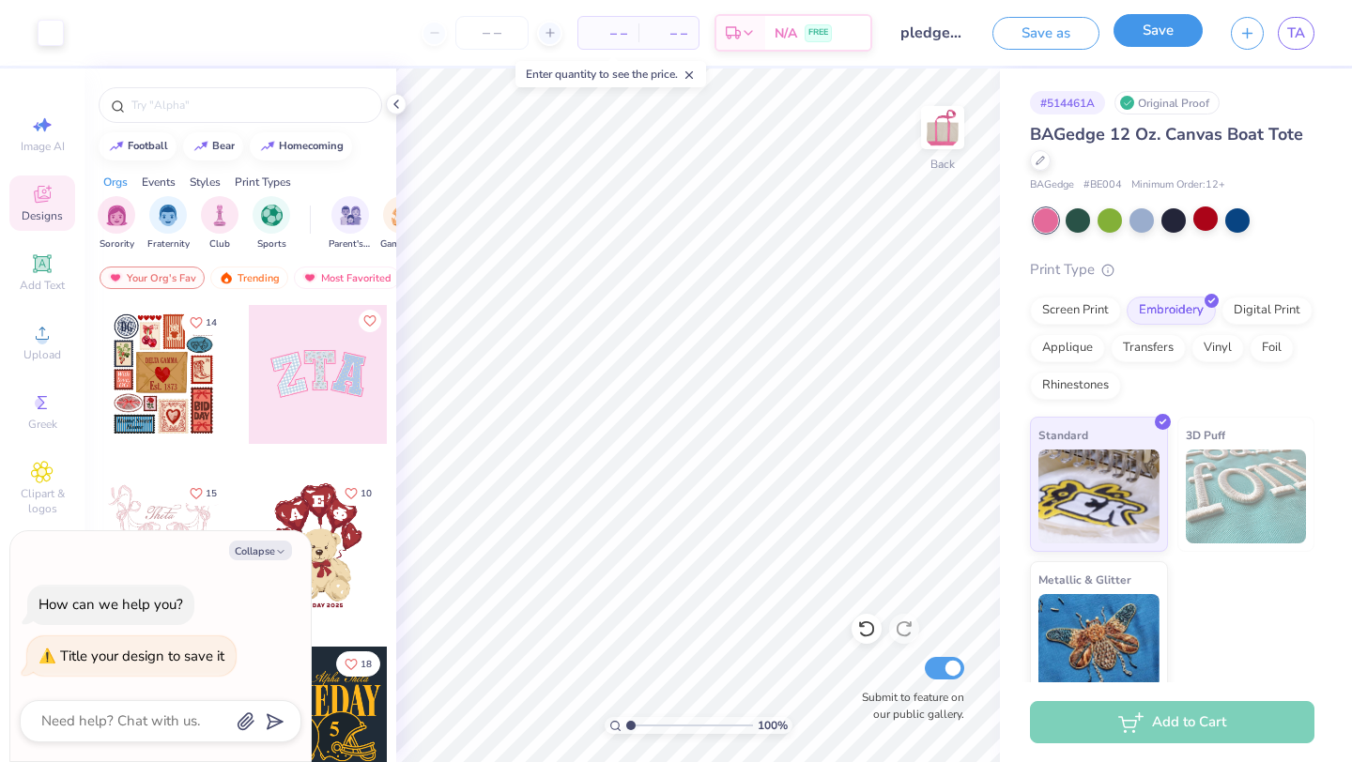
click at [1134, 38] on button "Save" at bounding box center [1157, 30] width 89 height 33
type textarea "x"
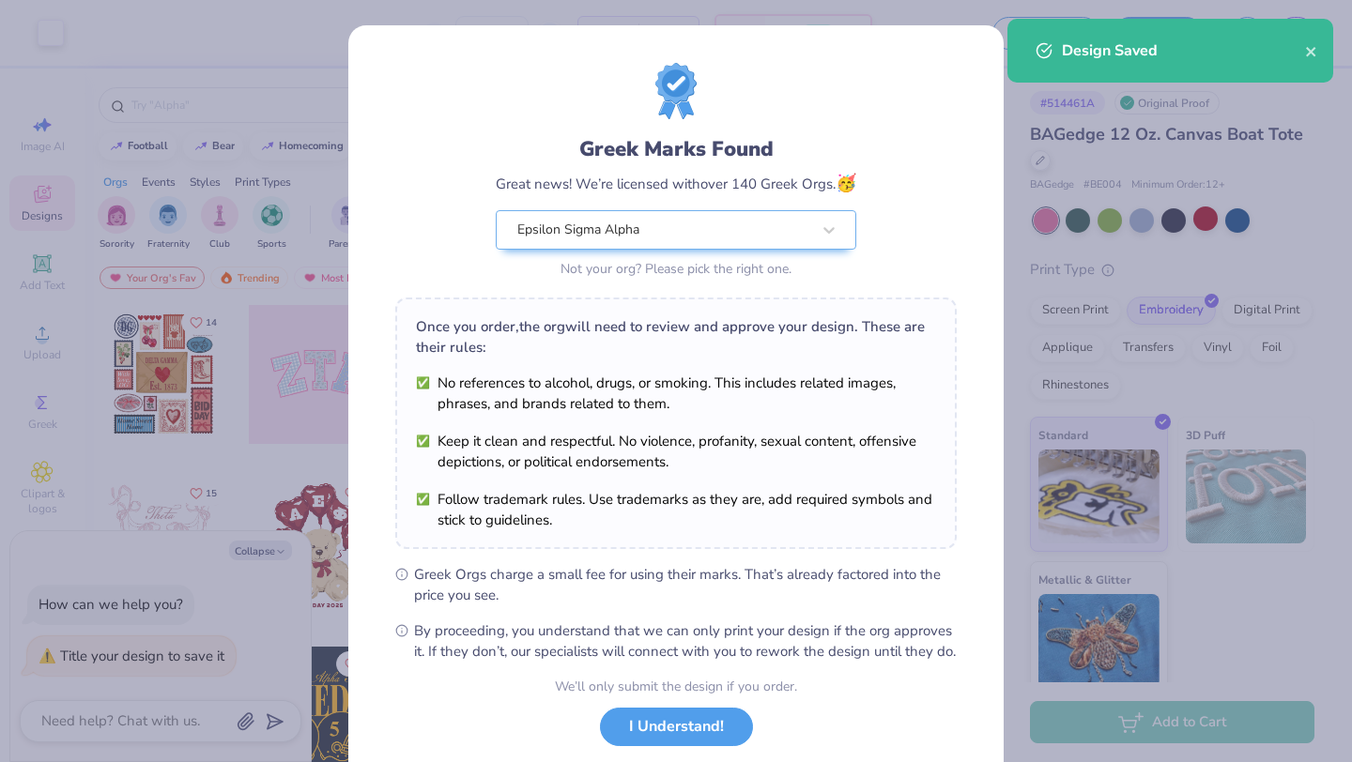
scroll to position [116, 0]
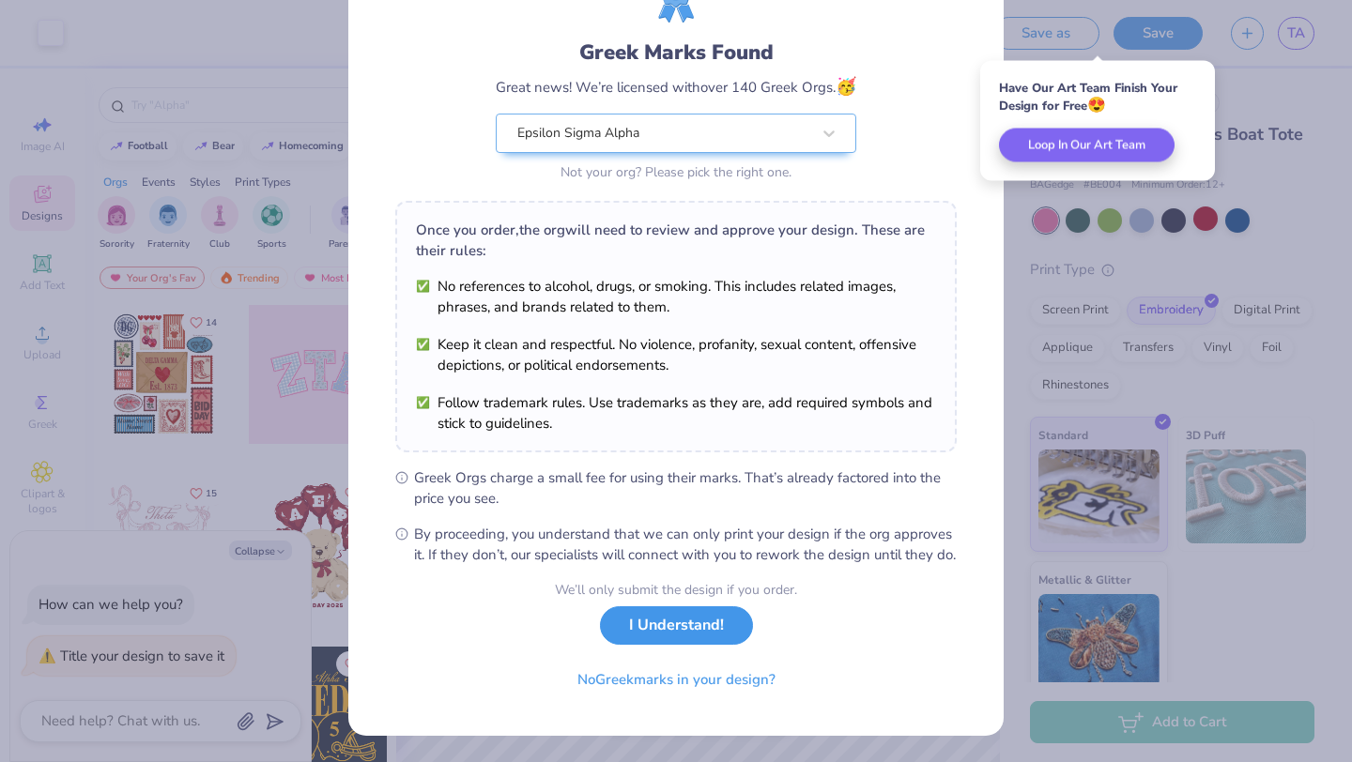
click at [687, 630] on button "I Understand!" at bounding box center [676, 625] width 153 height 38
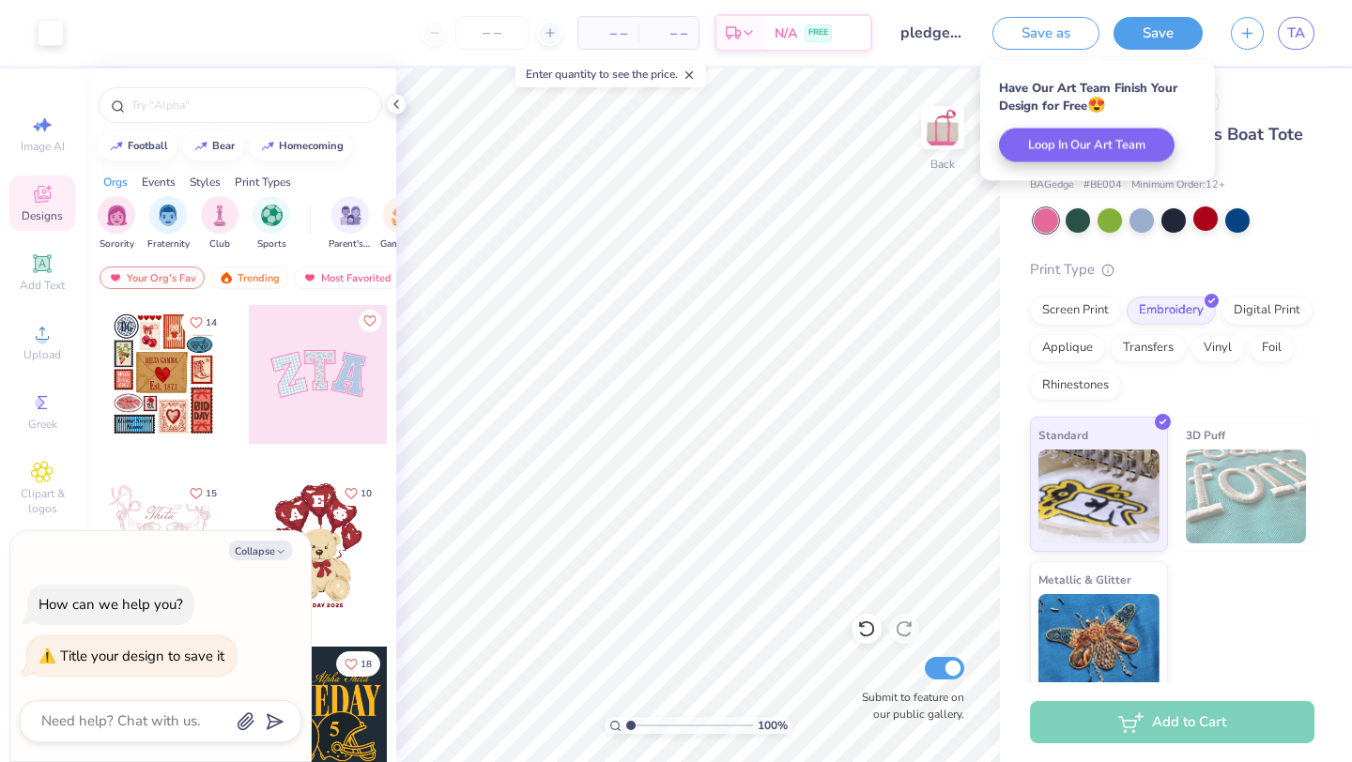
scroll to position [0, 0]
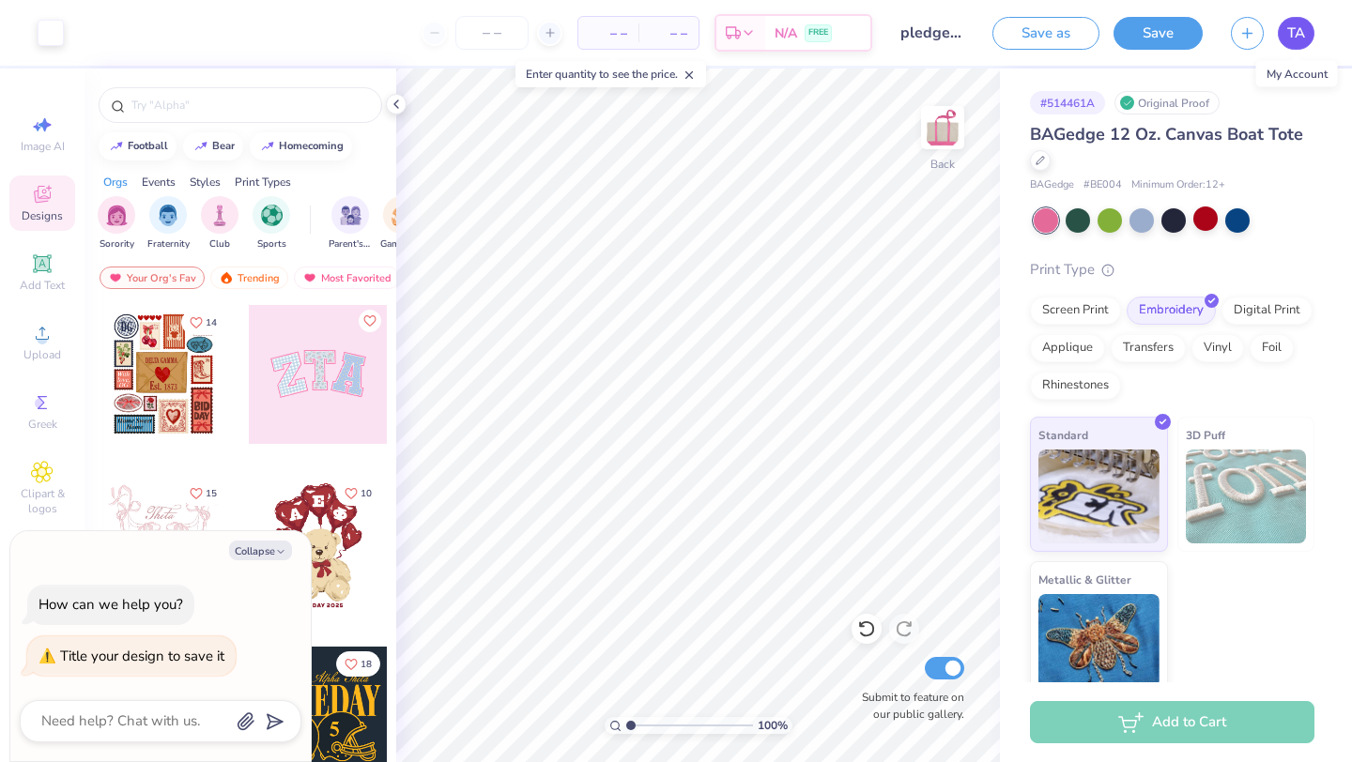
click at [1294, 36] on span "TA" at bounding box center [1296, 34] width 18 height 22
click at [1303, 33] on span "TA" at bounding box center [1296, 34] width 18 height 22
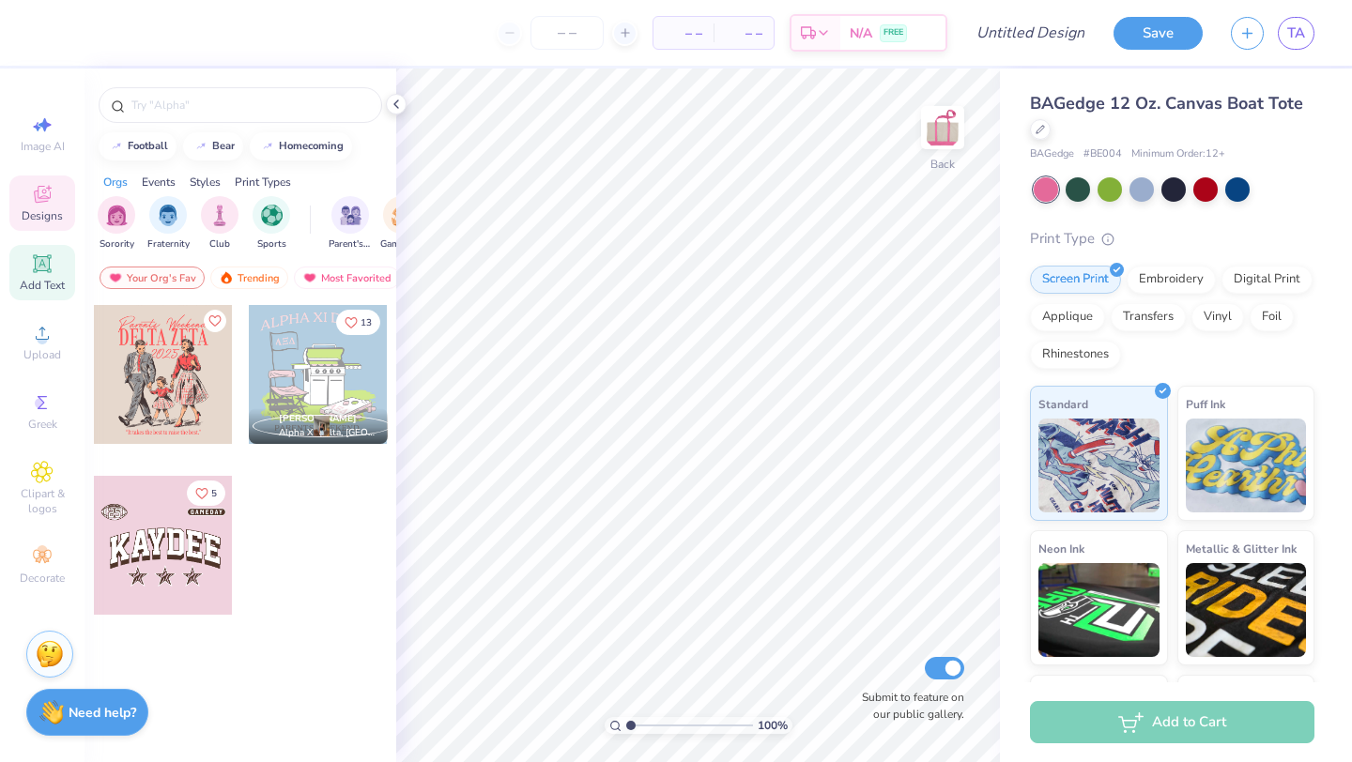
click at [36, 276] on div "Add Text" at bounding box center [42, 272] width 66 height 55
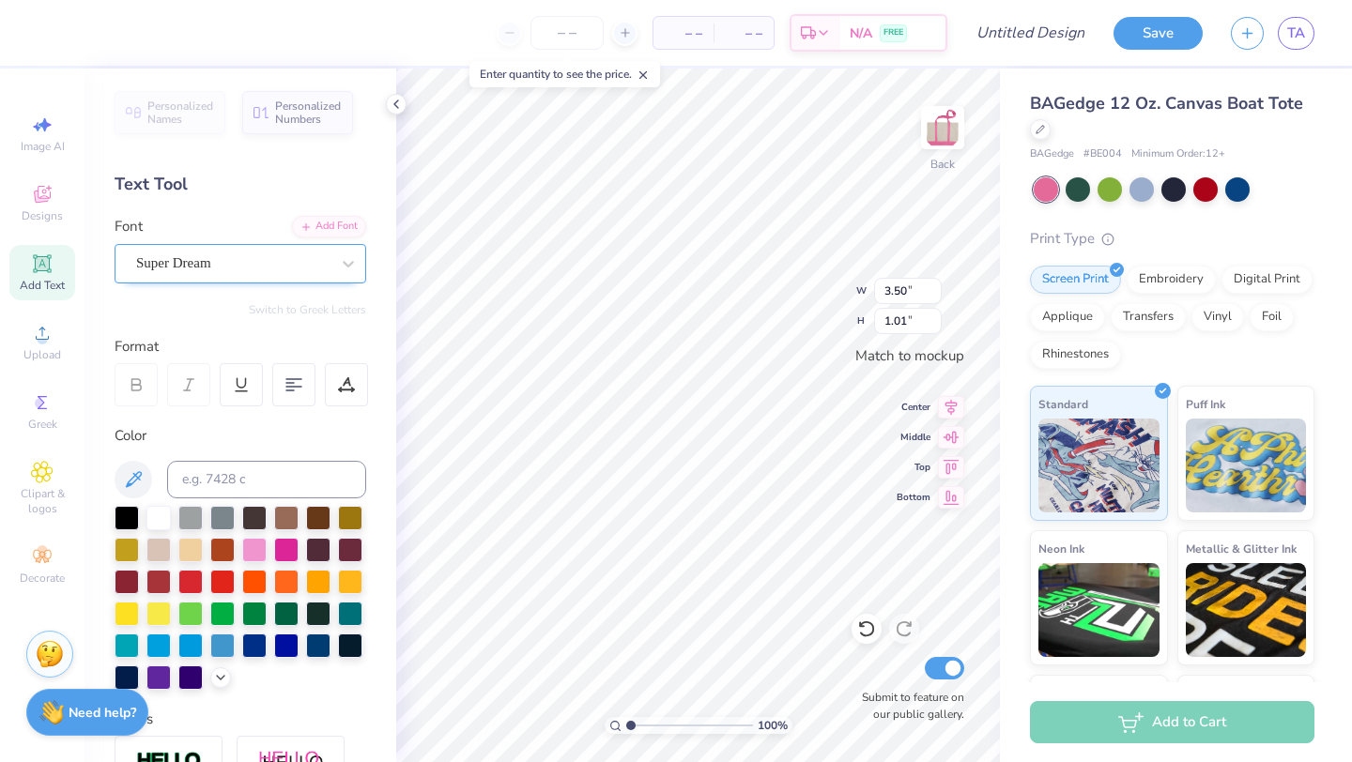
click at [322, 270] on div "Super Dream" at bounding box center [232, 263] width 197 height 29
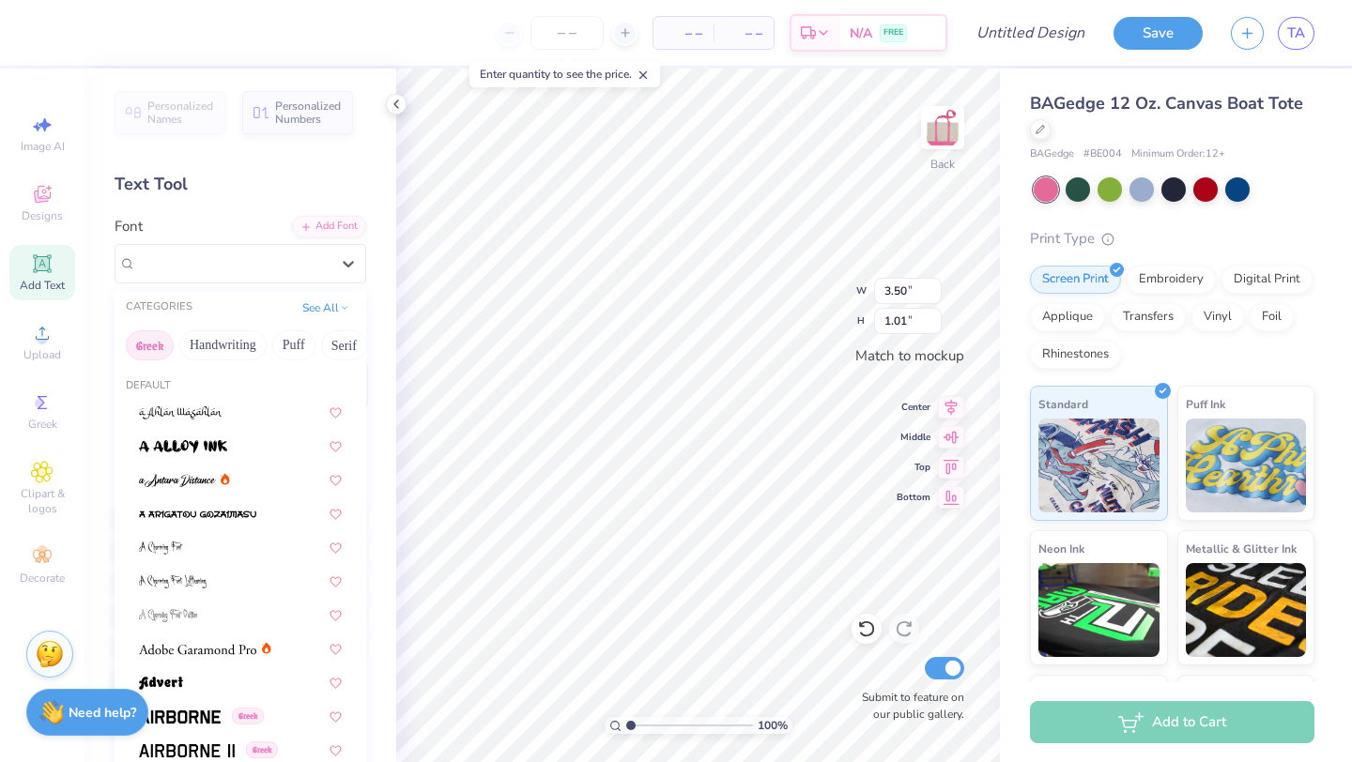
click at [149, 342] on button "Greek" at bounding box center [150, 345] width 48 height 30
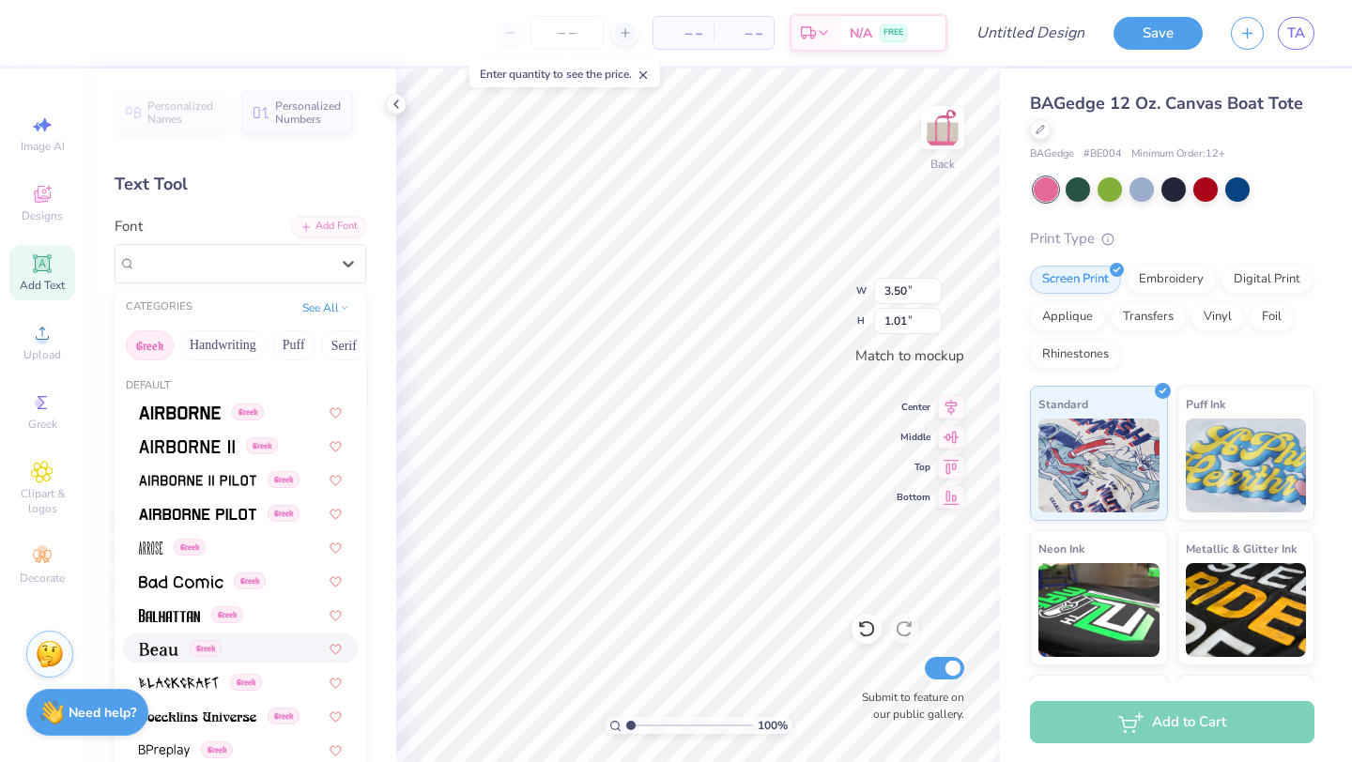
click at [167, 644] on img at bounding box center [158, 649] width 39 height 13
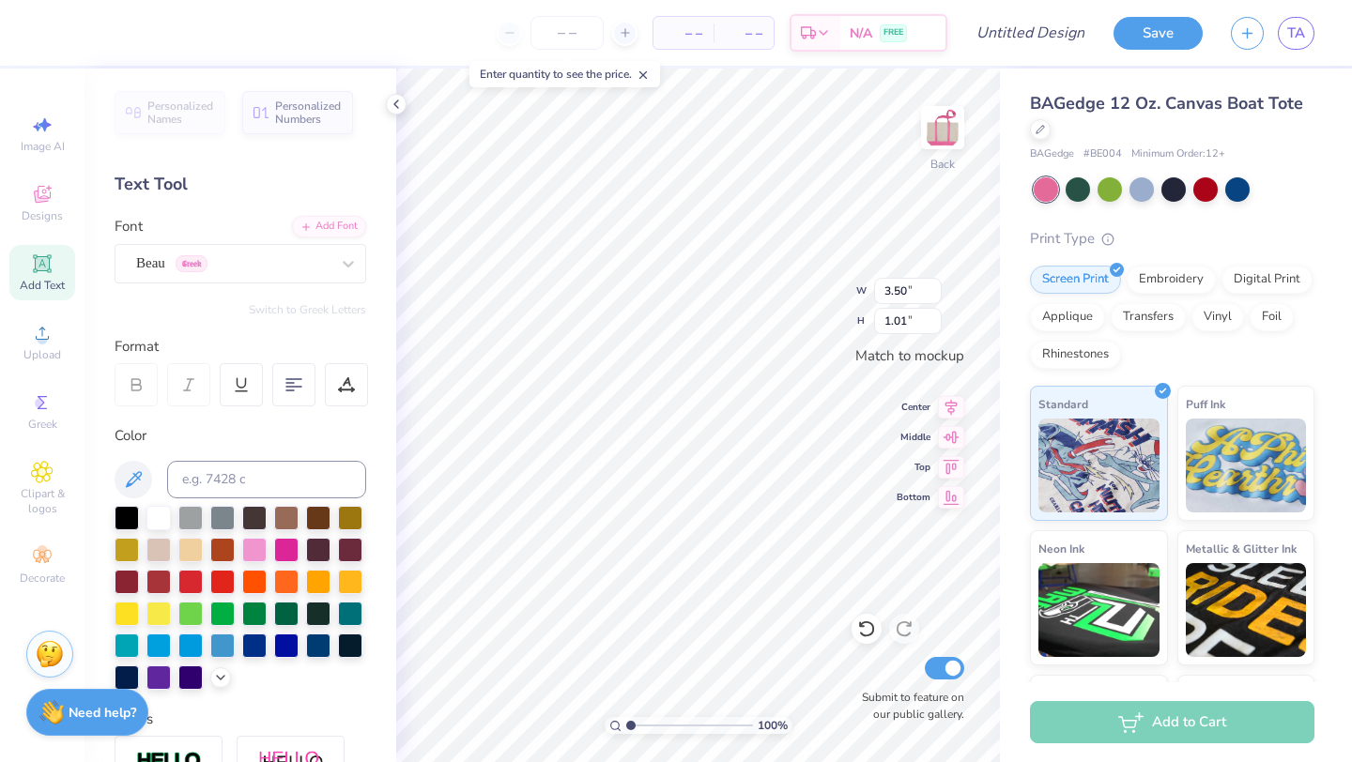
type input "3.25"
type input "1.00"
click at [333, 310] on button "Switch to Greek Letters" at bounding box center [307, 309] width 117 height 15
type input "3.16"
type textarea "ΕΣΑ"
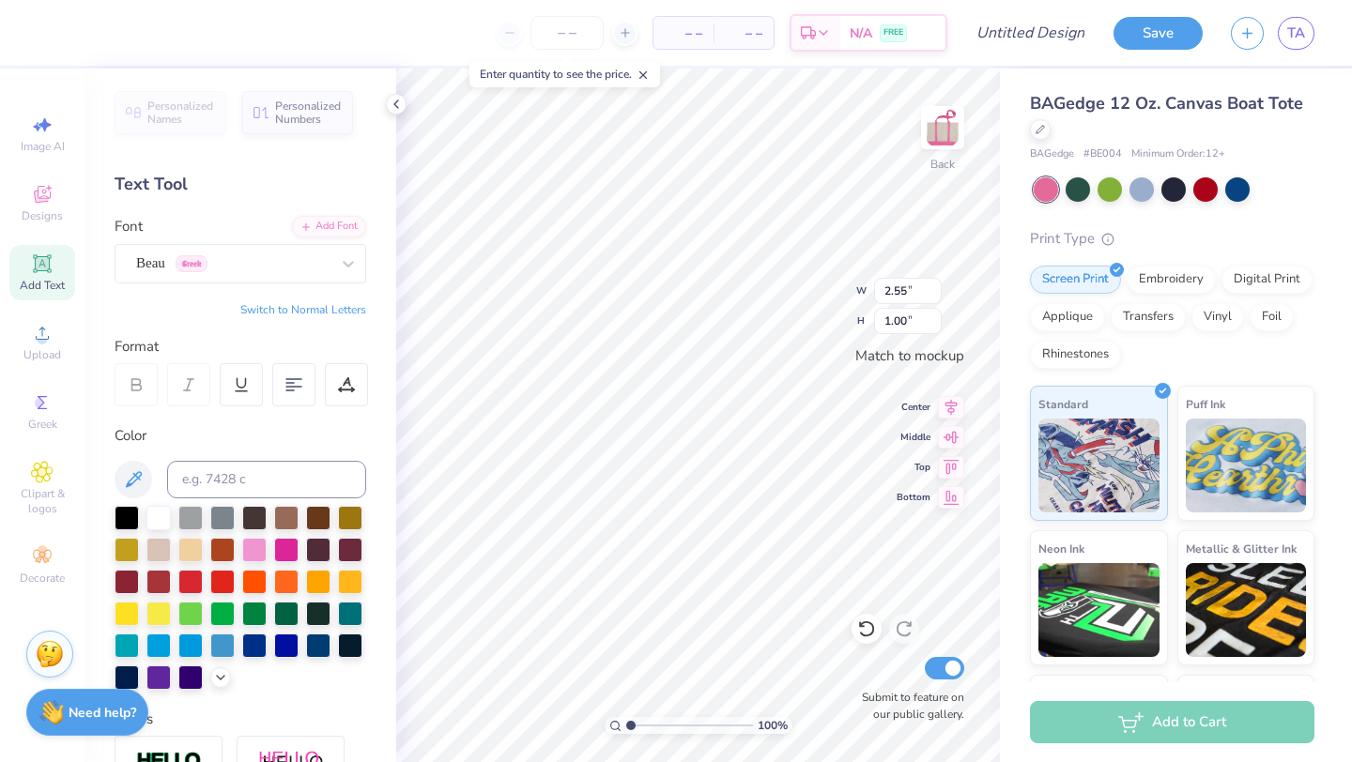
type input "3.49"
type input "1.37"
click at [1159, 286] on div "Embroidery" at bounding box center [1171, 277] width 89 height 28
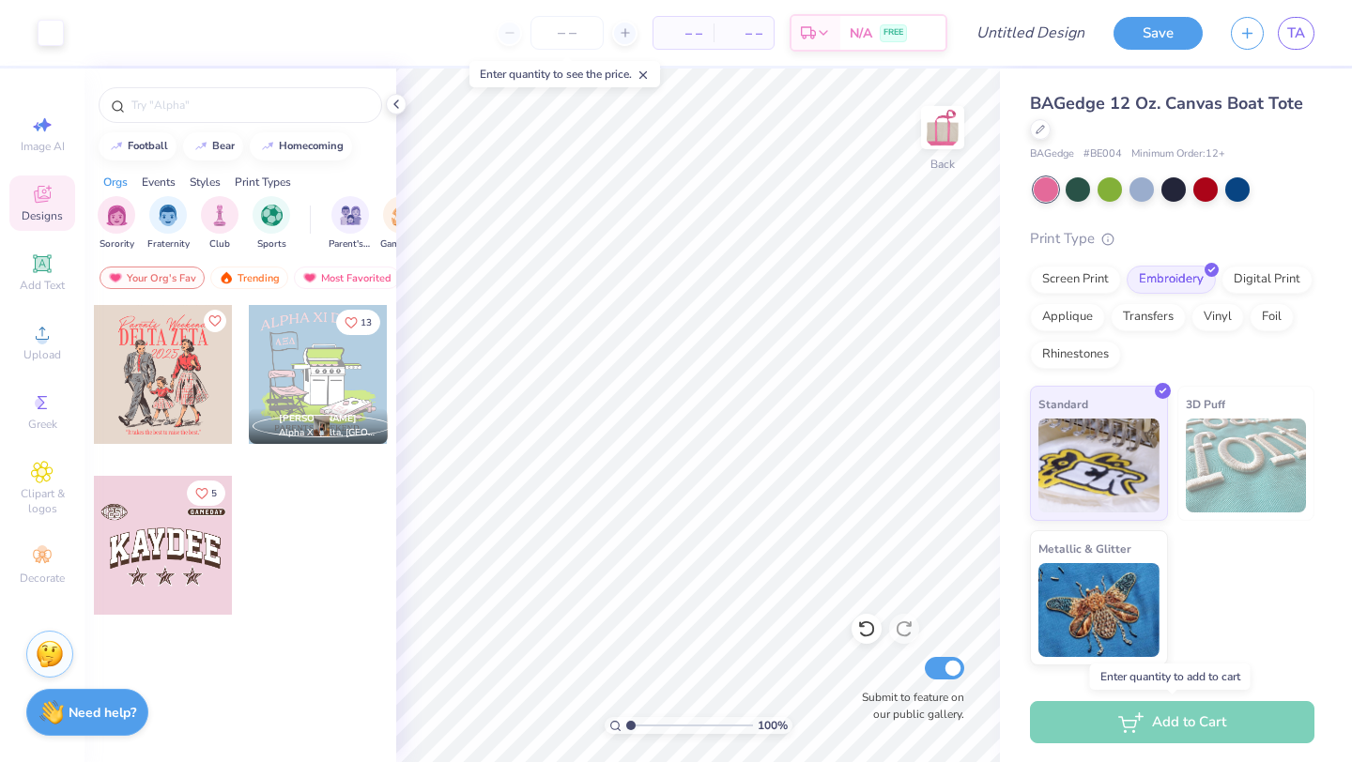
click at [1130, 729] on div "Add to Cart" at bounding box center [1172, 722] width 284 height 42
click at [1127, 729] on div "Add to Cart" at bounding box center [1172, 722] width 284 height 42
click at [571, 38] on input "number" at bounding box center [566, 33] width 73 height 34
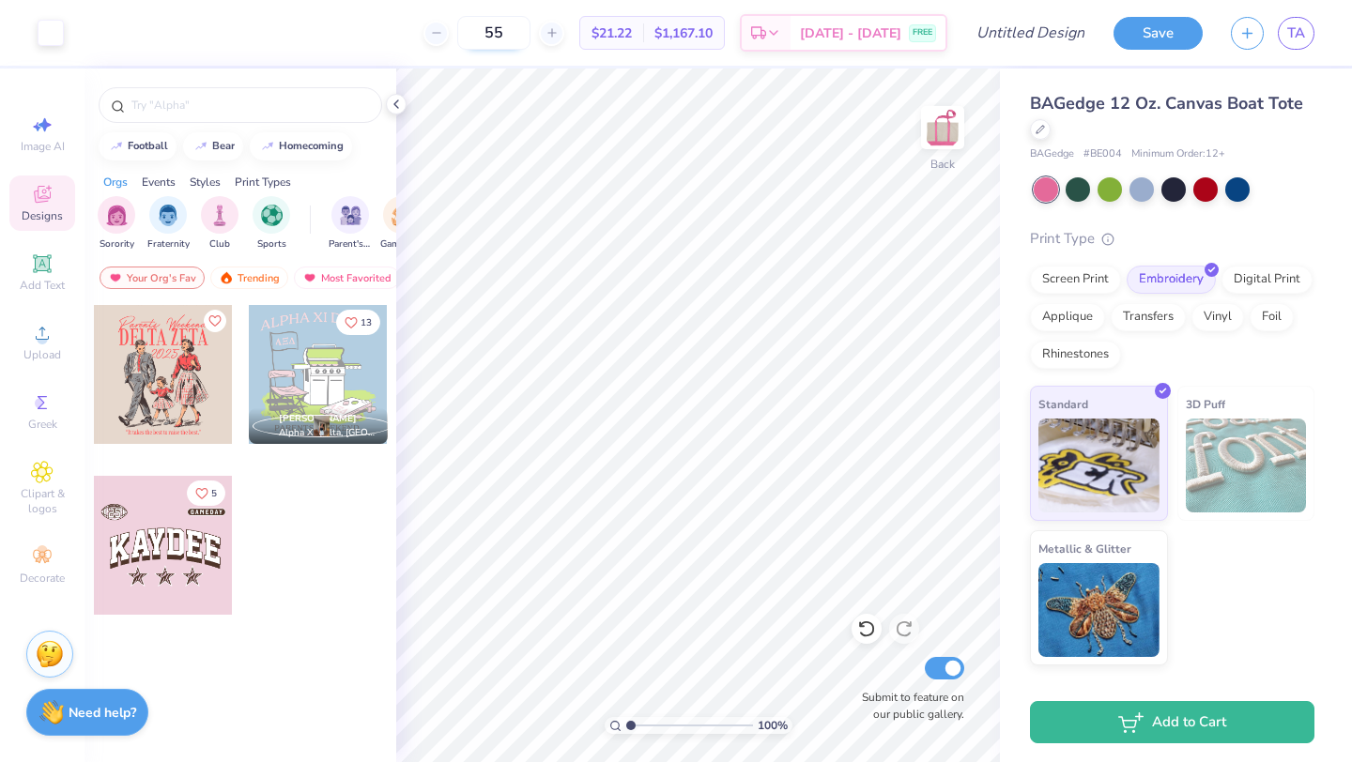
click at [526, 38] on input "55" at bounding box center [493, 33] width 73 height 34
click at [529, 33] on input "51" at bounding box center [493, 33] width 73 height 34
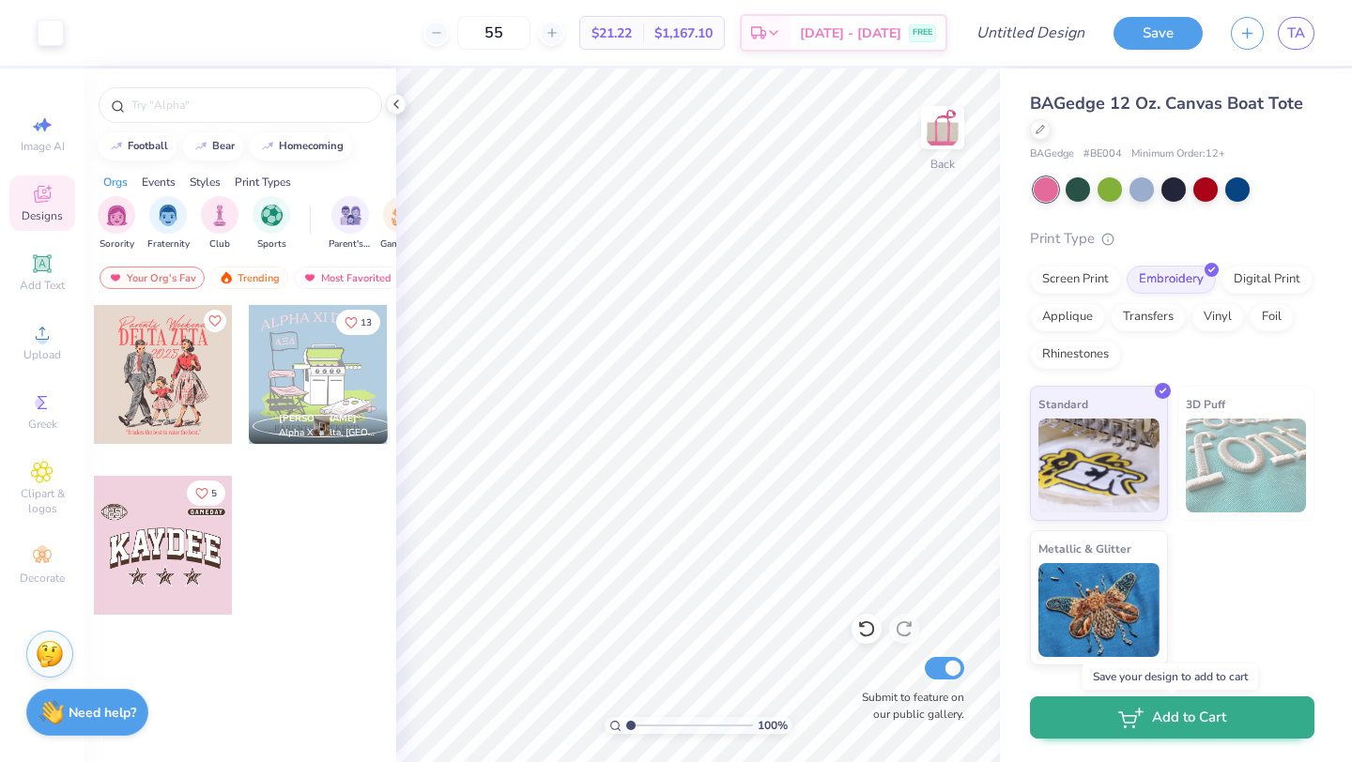
type input "55"
click at [1149, 718] on button "Add to Cart" at bounding box center [1172, 718] width 284 height 42
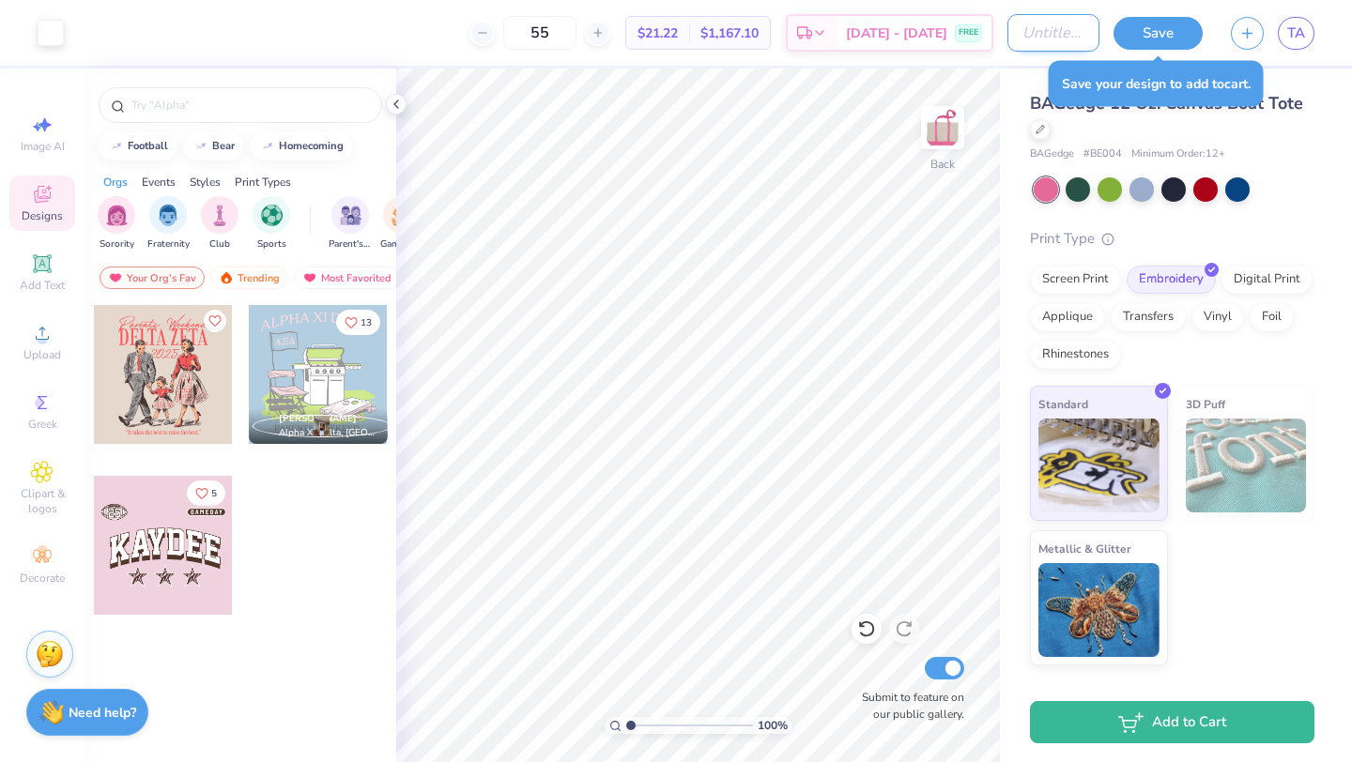
click at [1029, 27] on input "Design Title" at bounding box center [1053, 33] width 92 height 38
type input "pledge tote"
click at [1181, 25] on button "Save" at bounding box center [1157, 30] width 89 height 33
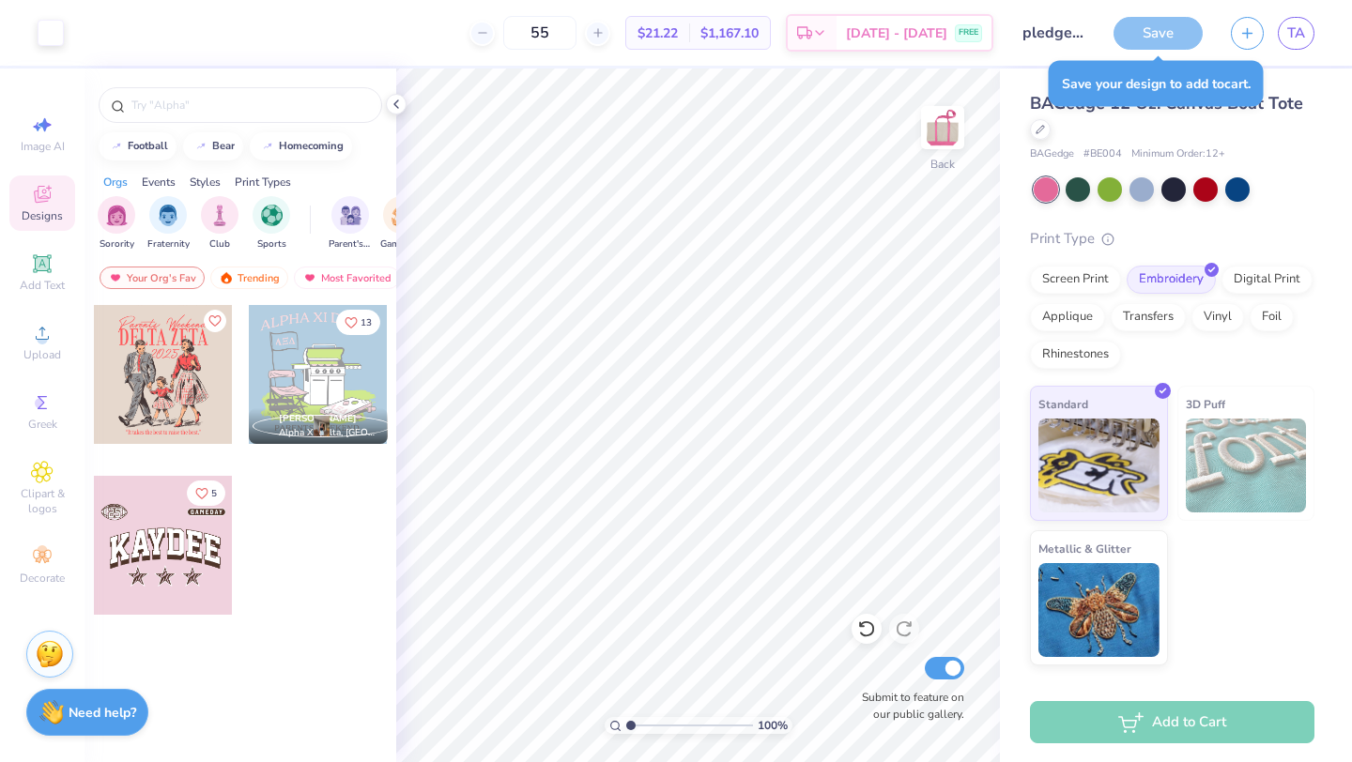
click at [1112, 718] on div "Add to Cart" at bounding box center [1172, 722] width 284 height 42
click at [1158, 37] on div "Save" at bounding box center [1157, 33] width 89 height 33
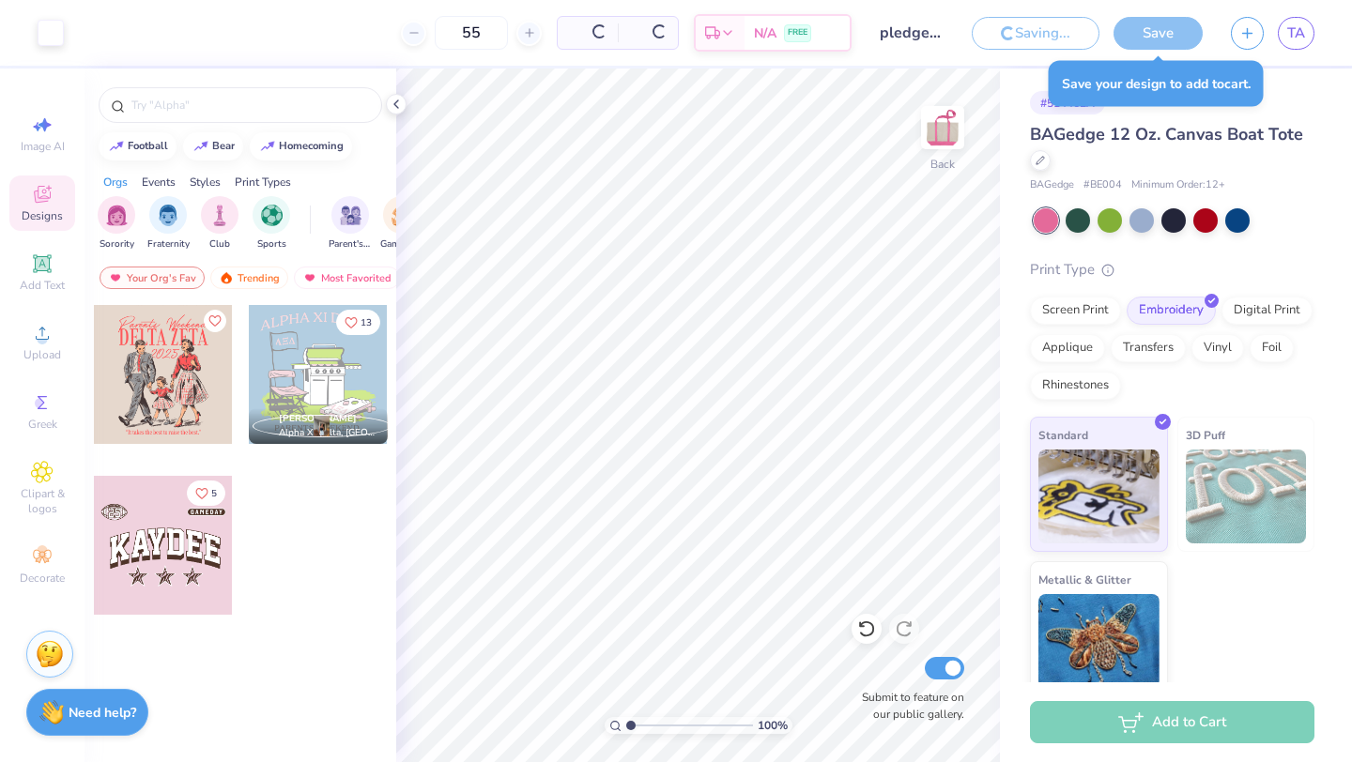
click at [1152, 148] on div "BAGedge 12 Oz. Canvas Boat Tote" at bounding box center [1172, 147] width 284 height 51
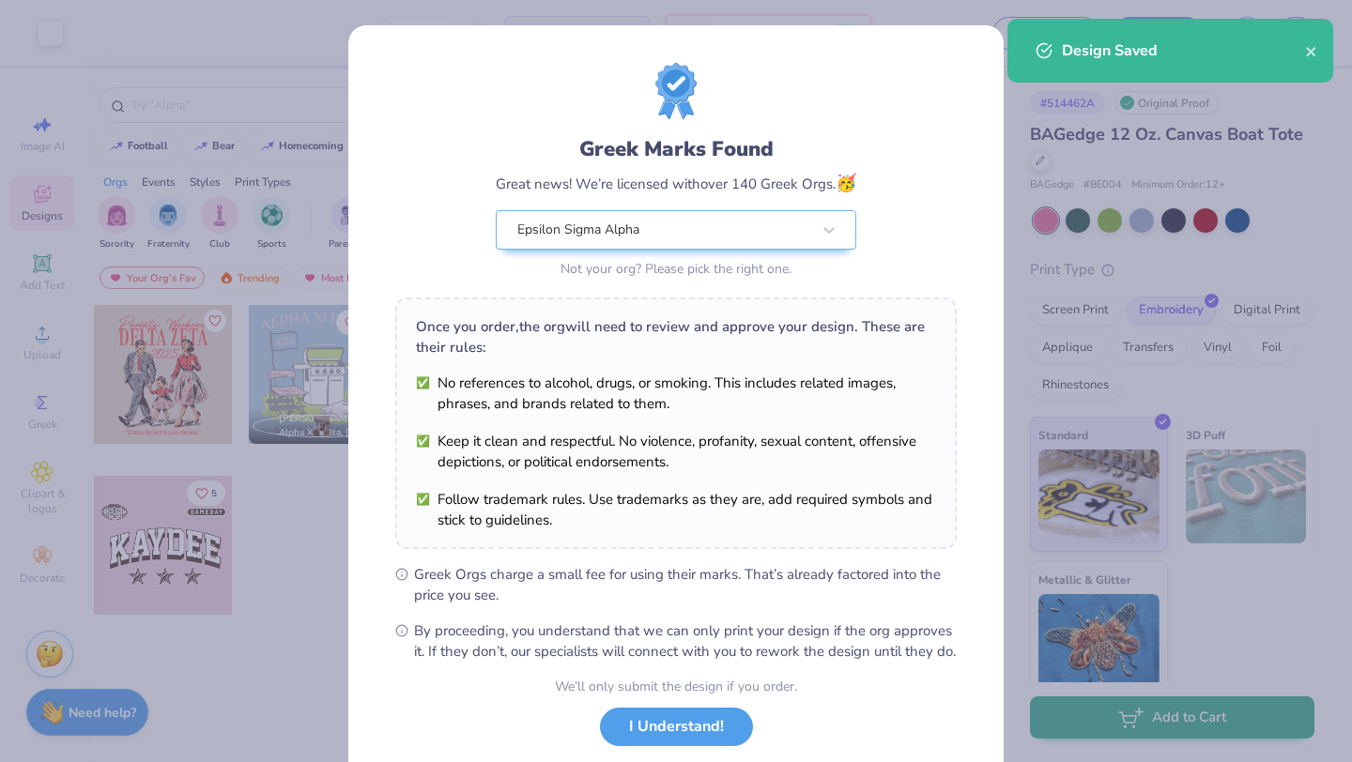
click at [1144, 740] on div "Greek Marks Found Great news! We’re licensed with over 140 Greek Orgs. 🥳 Epsilo…" at bounding box center [676, 381] width 1352 height 762
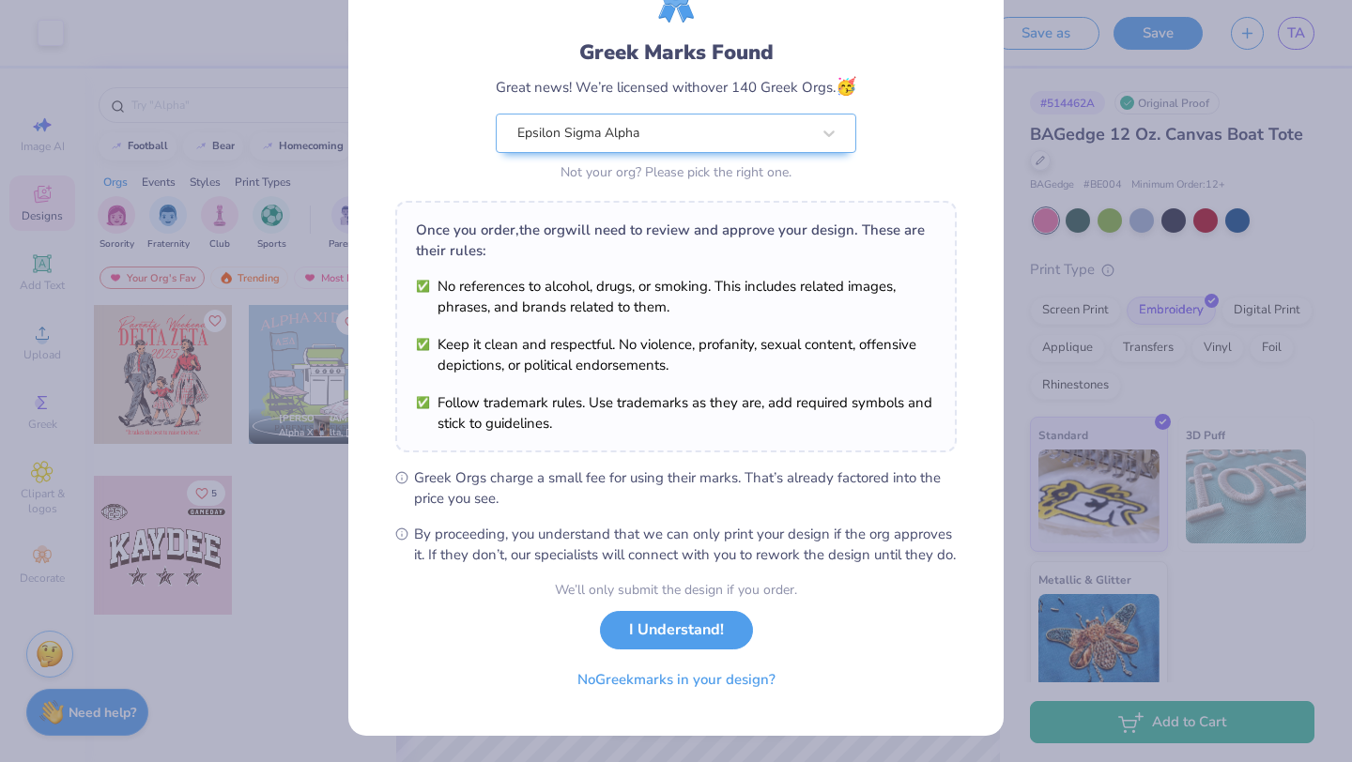
scroll to position [116, 0]
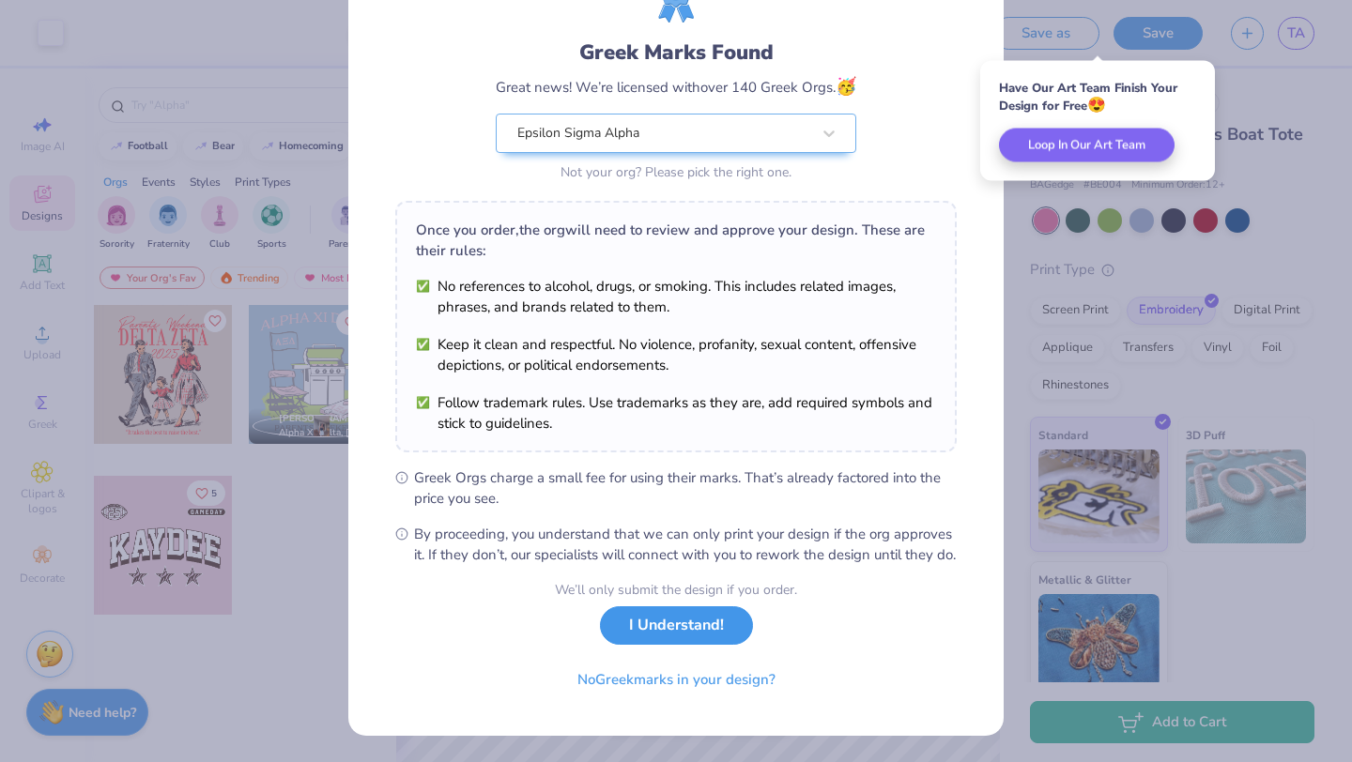
click at [709, 633] on button "I Understand!" at bounding box center [676, 625] width 153 height 38
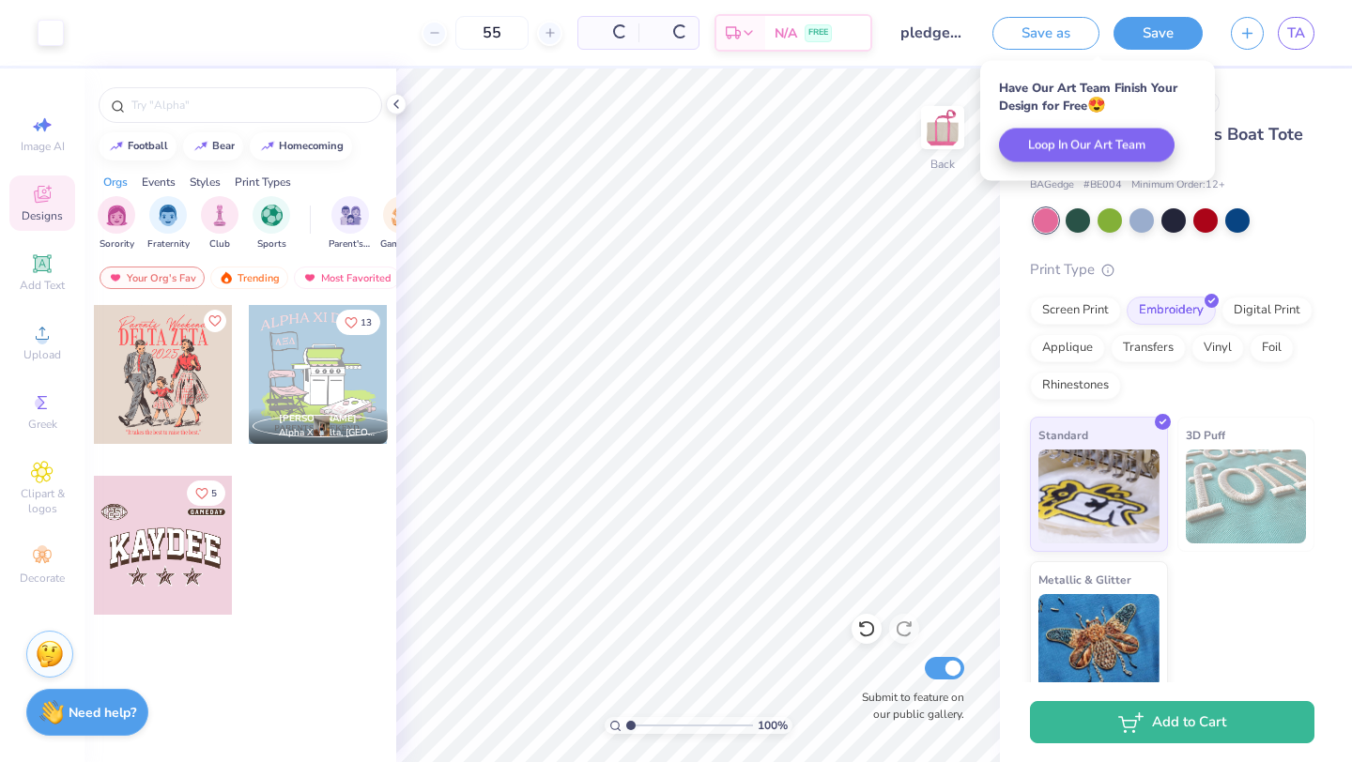
scroll to position [0, 0]
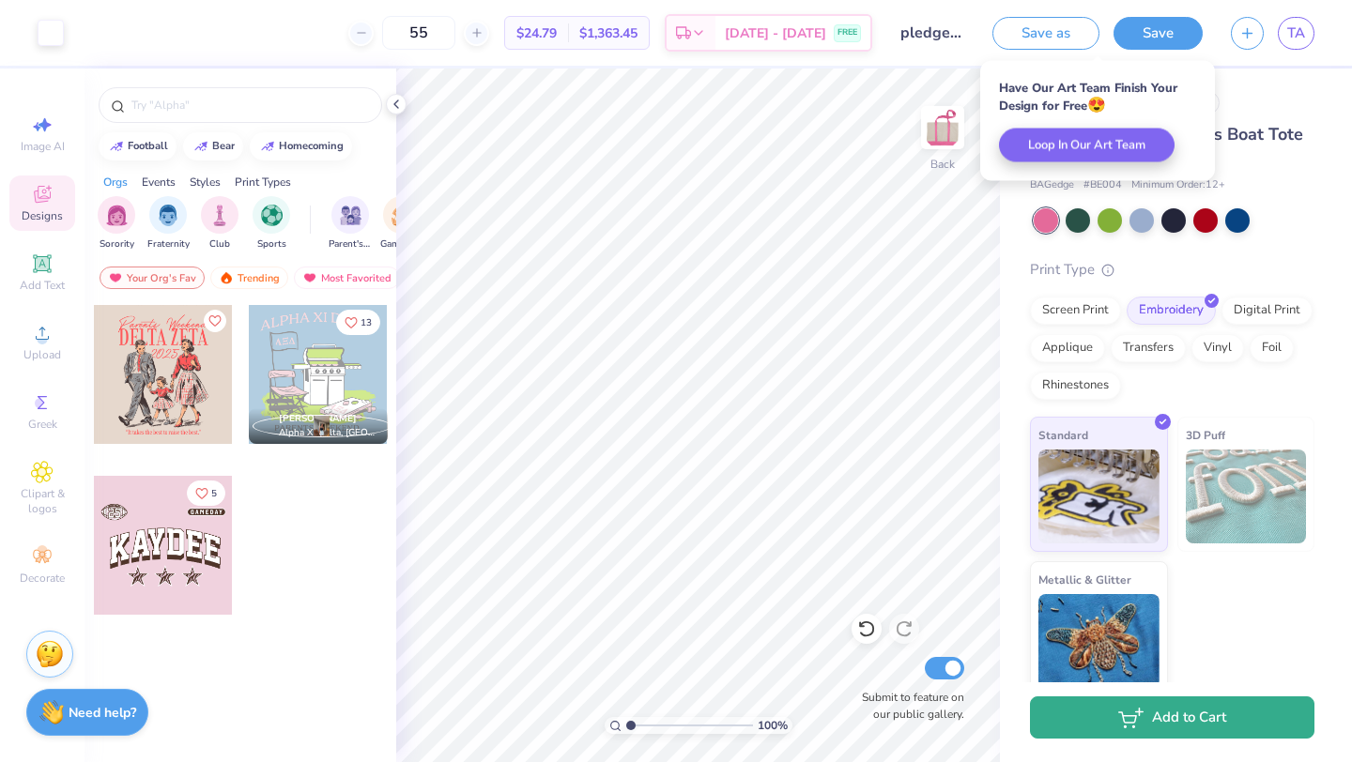
click at [1165, 721] on button "Add to Cart" at bounding box center [1172, 718] width 284 height 42
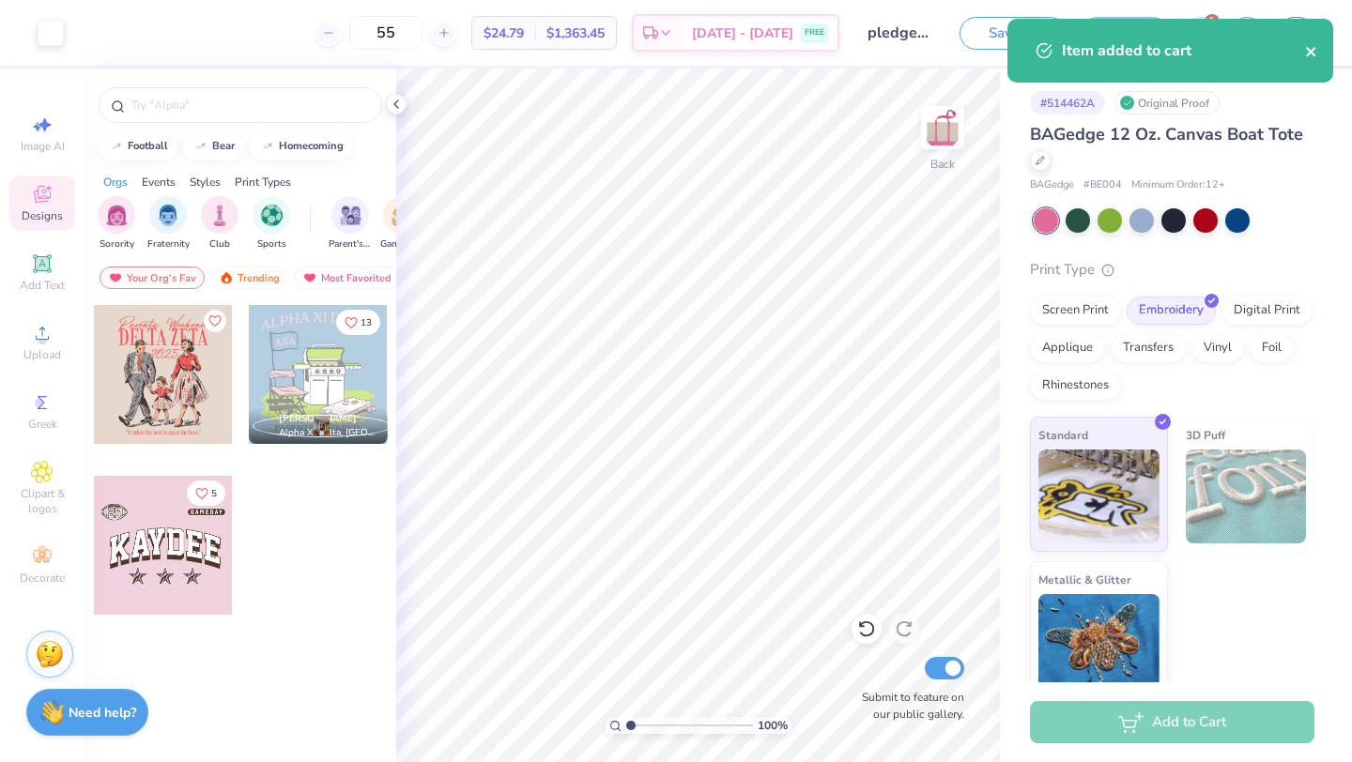
click at [1309, 53] on icon "close" at bounding box center [1310, 51] width 9 height 9
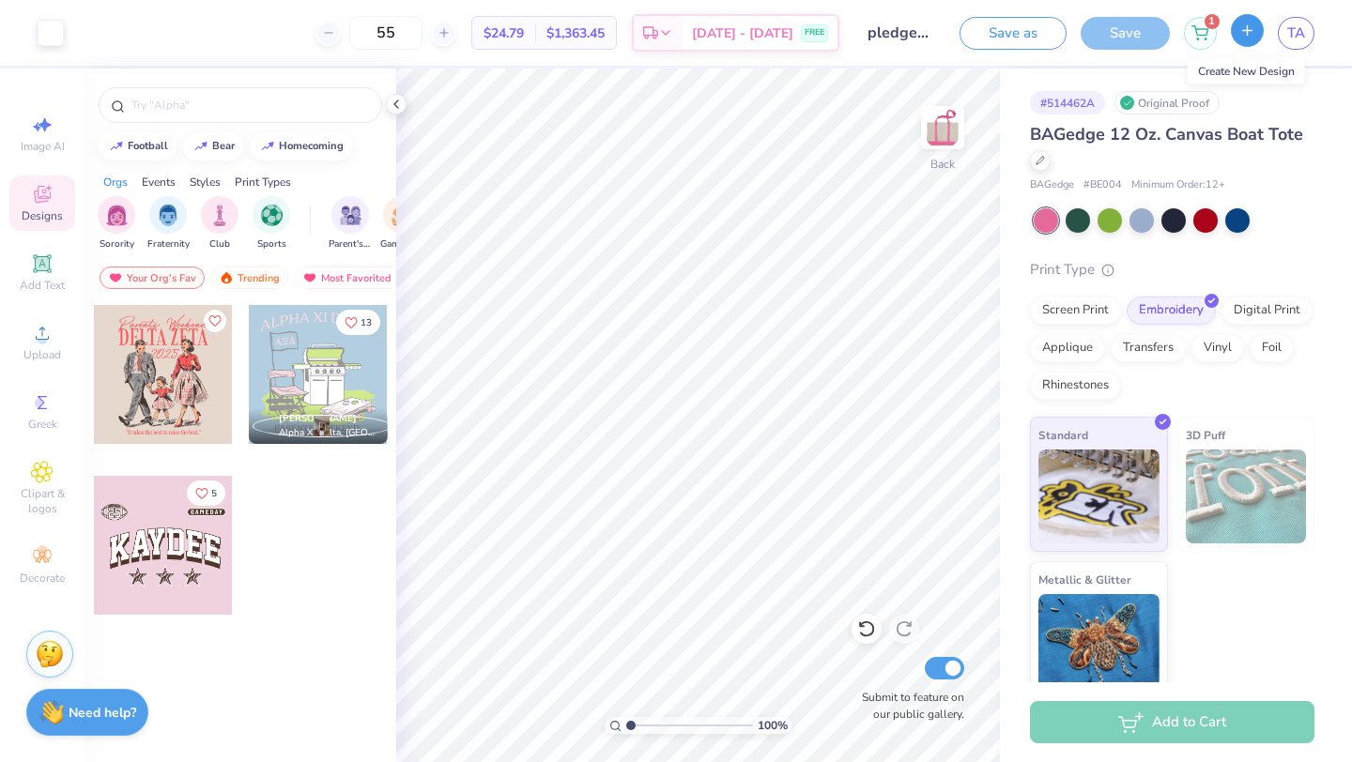
click at [1250, 34] on icon "button" at bounding box center [1247, 31] width 16 height 16
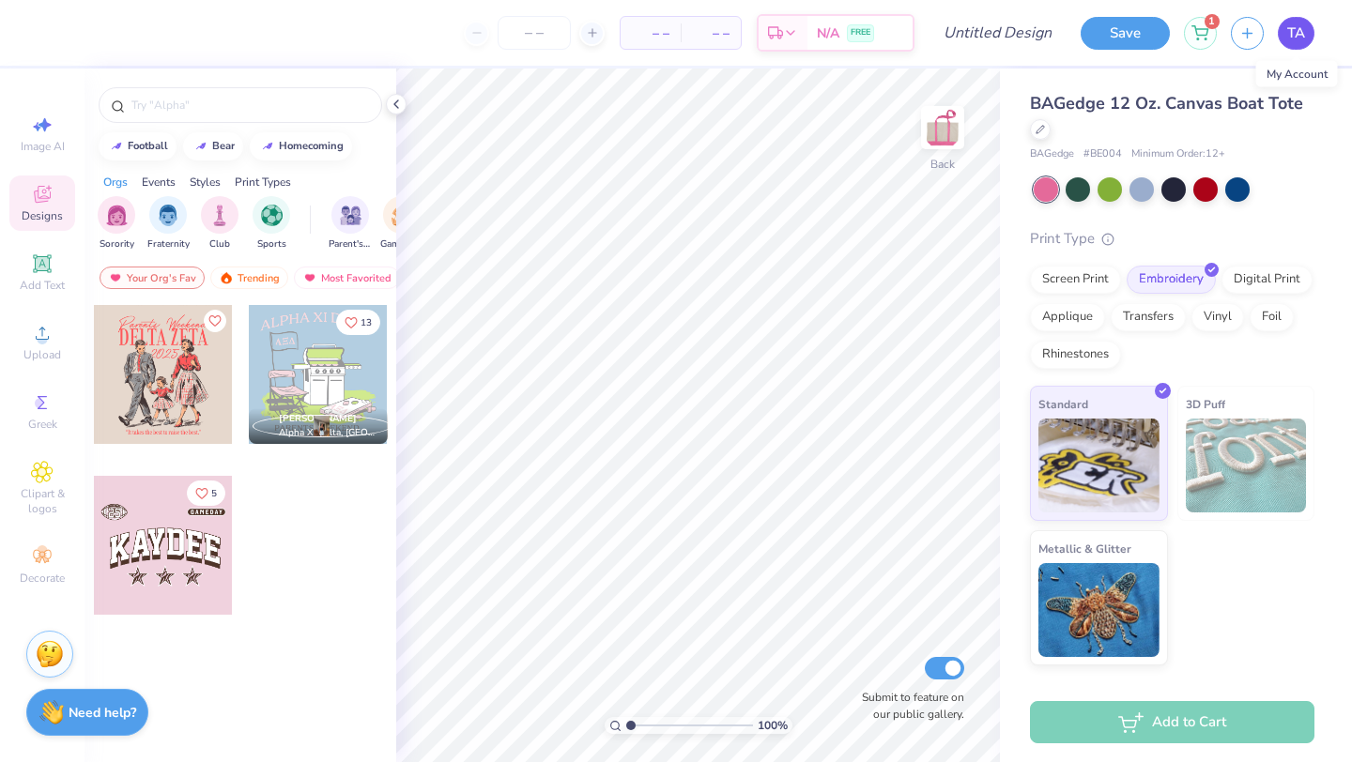
click at [1293, 42] on span "TA" at bounding box center [1296, 34] width 18 height 22
